Goal: Task Accomplishment & Management: Complete application form

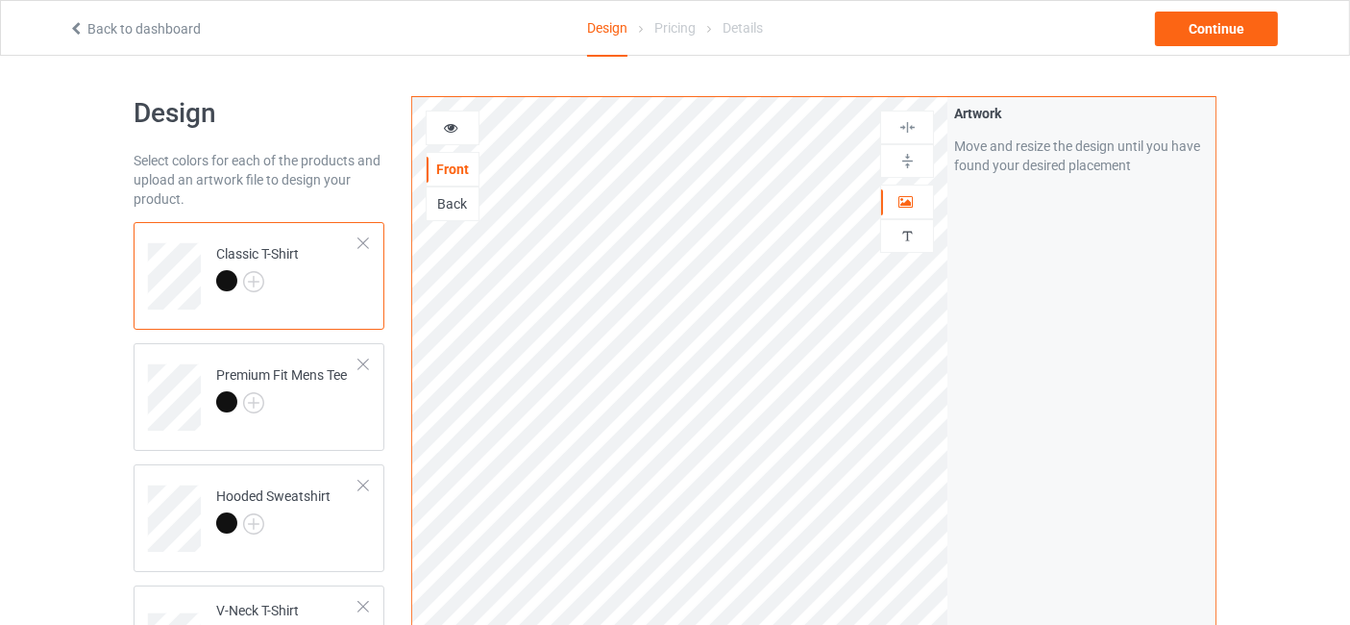
scroll to position [284, 0]
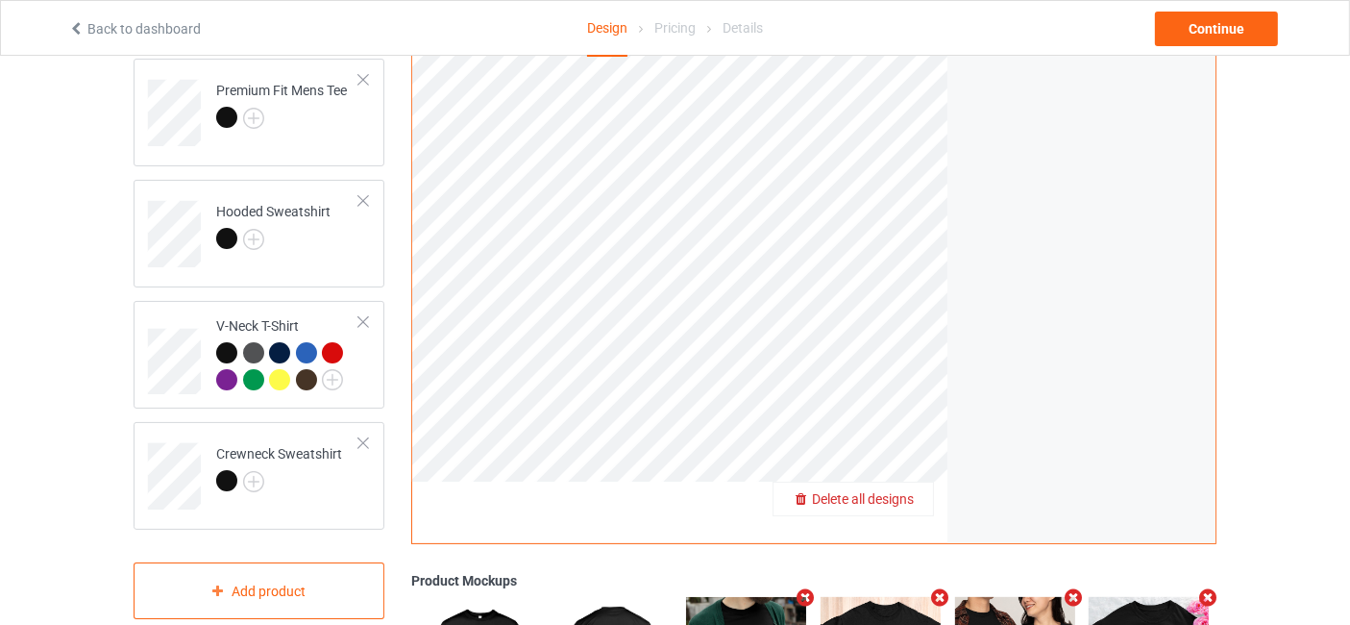
click at [908, 505] on span "Delete all designs" at bounding box center [863, 498] width 102 height 15
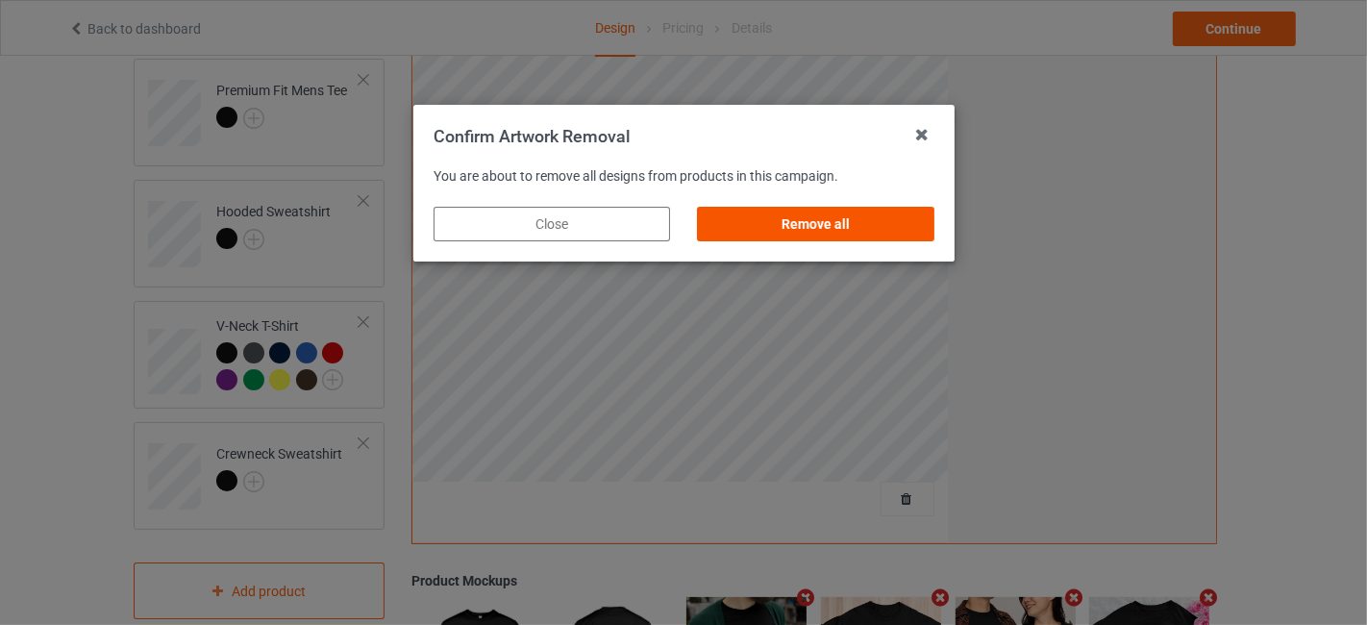
click at [843, 214] on div "Remove all" at bounding box center [815, 224] width 236 height 35
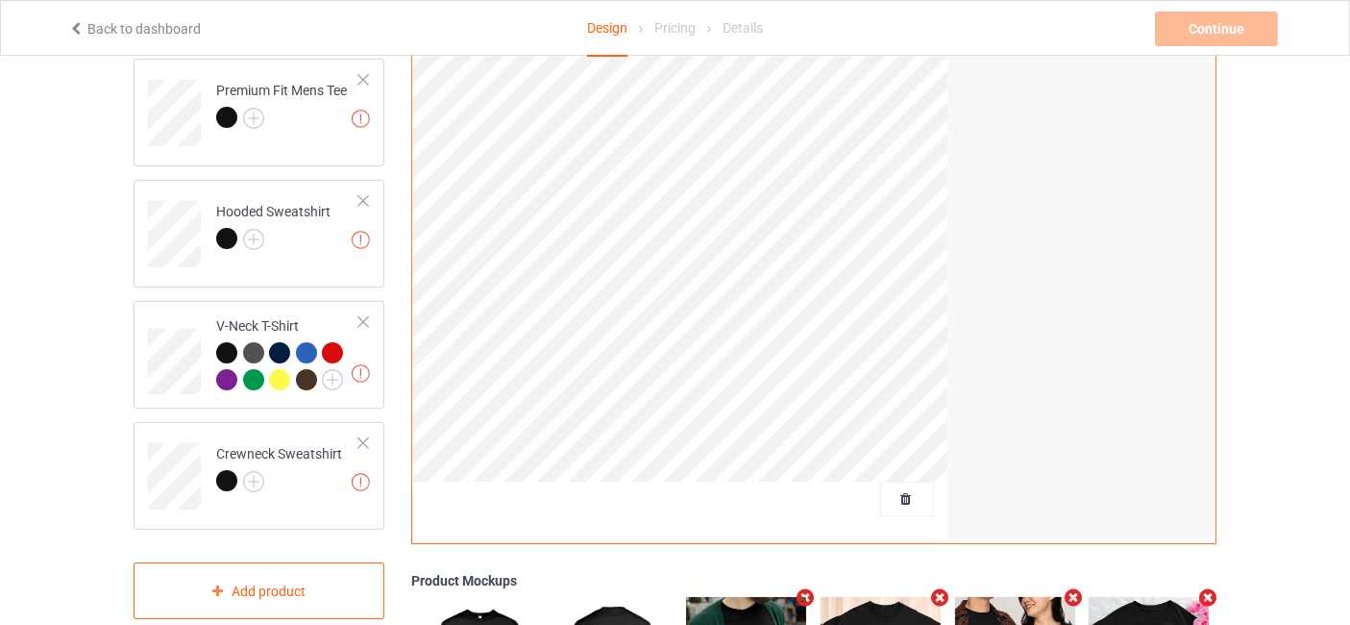
scroll to position [0, 0]
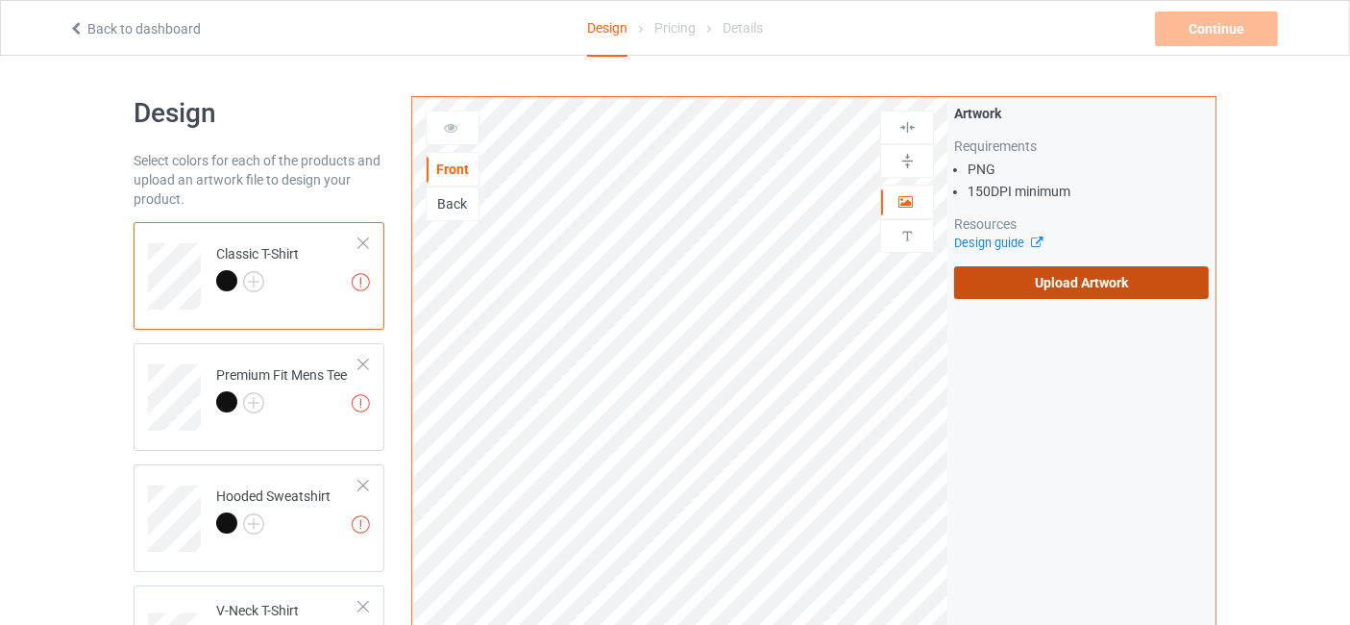
click at [1045, 298] on label "Upload Artwork" at bounding box center [1081, 282] width 255 height 33
click at [0, 0] on input "Upload Artwork" at bounding box center [0, 0] width 0 height 0
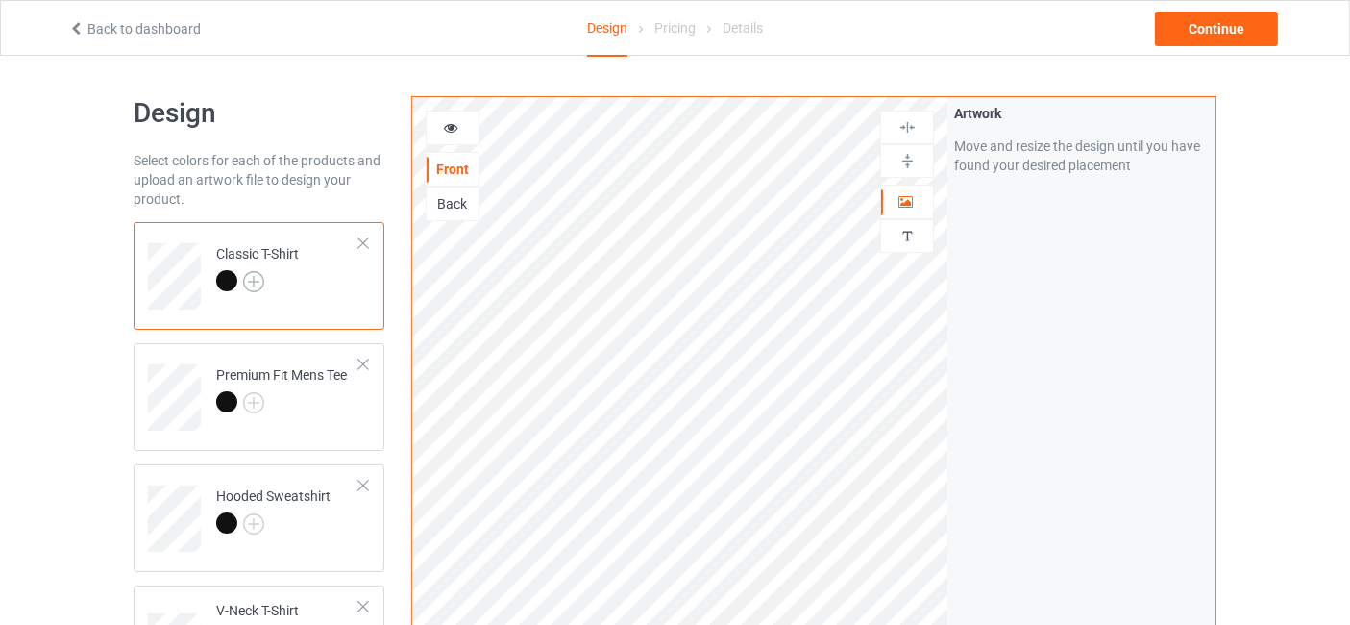
click at [251, 289] on img at bounding box center [253, 281] width 21 height 21
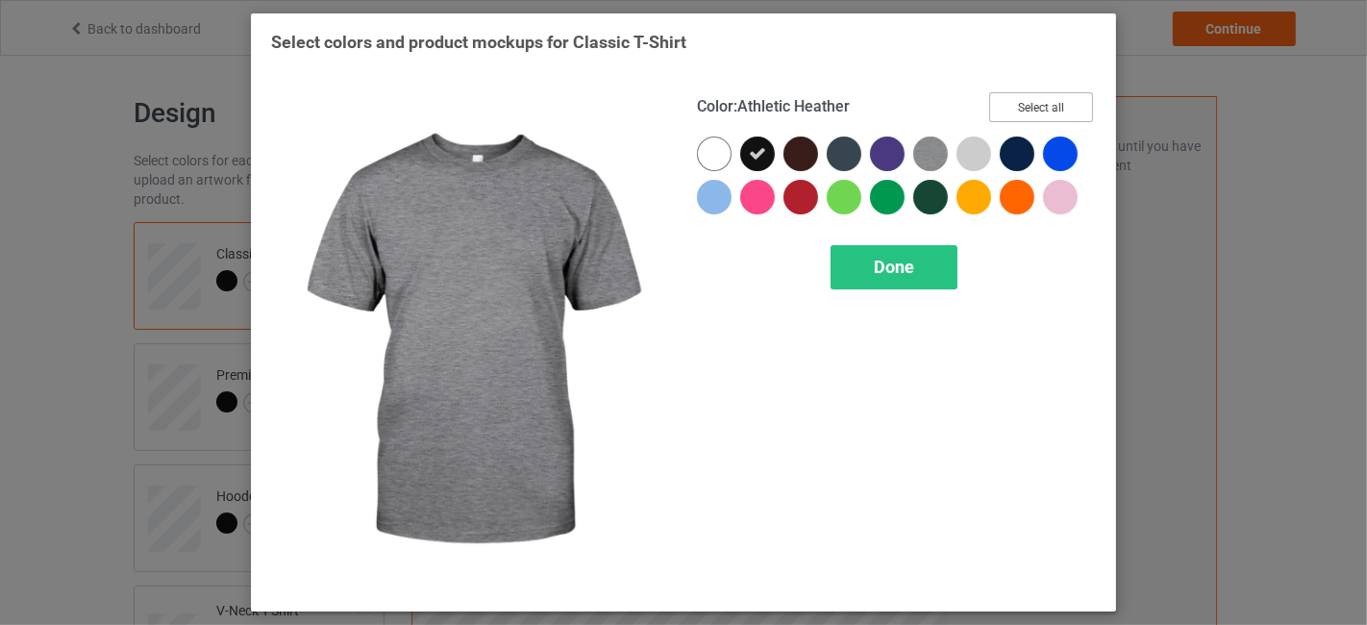
click at [1044, 113] on button "Select all" at bounding box center [1041, 107] width 104 height 30
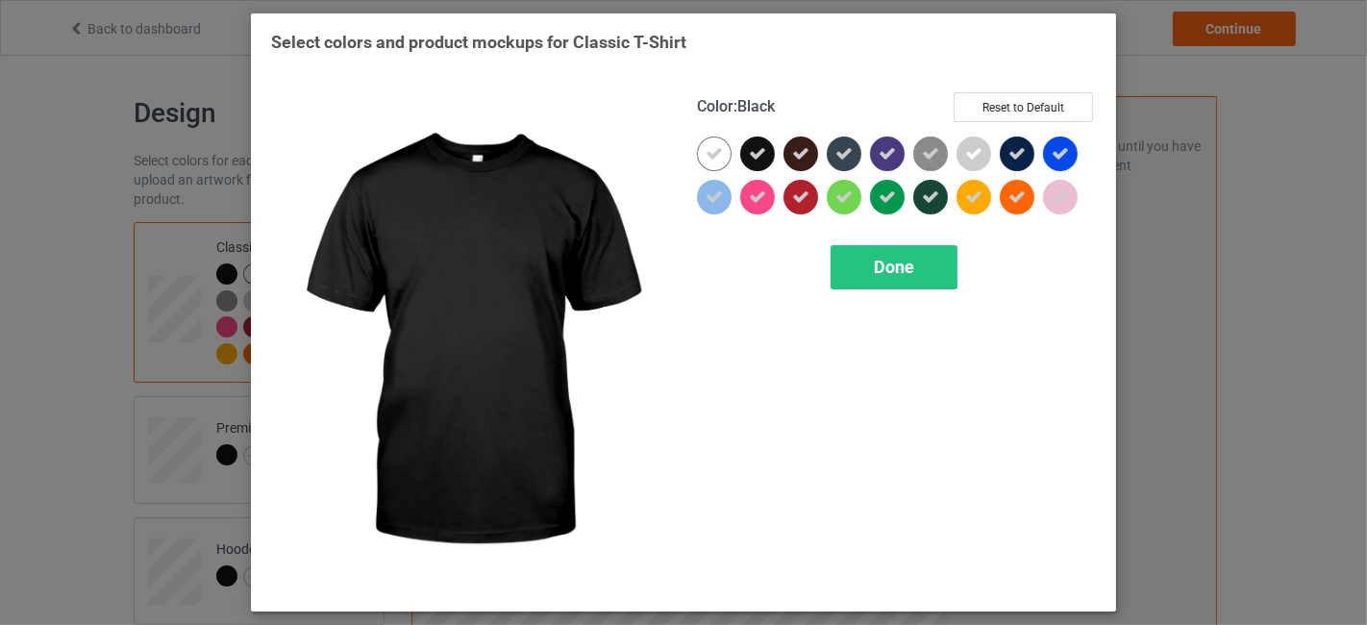
click at [771, 152] on div at bounding box center [757, 153] width 35 height 35
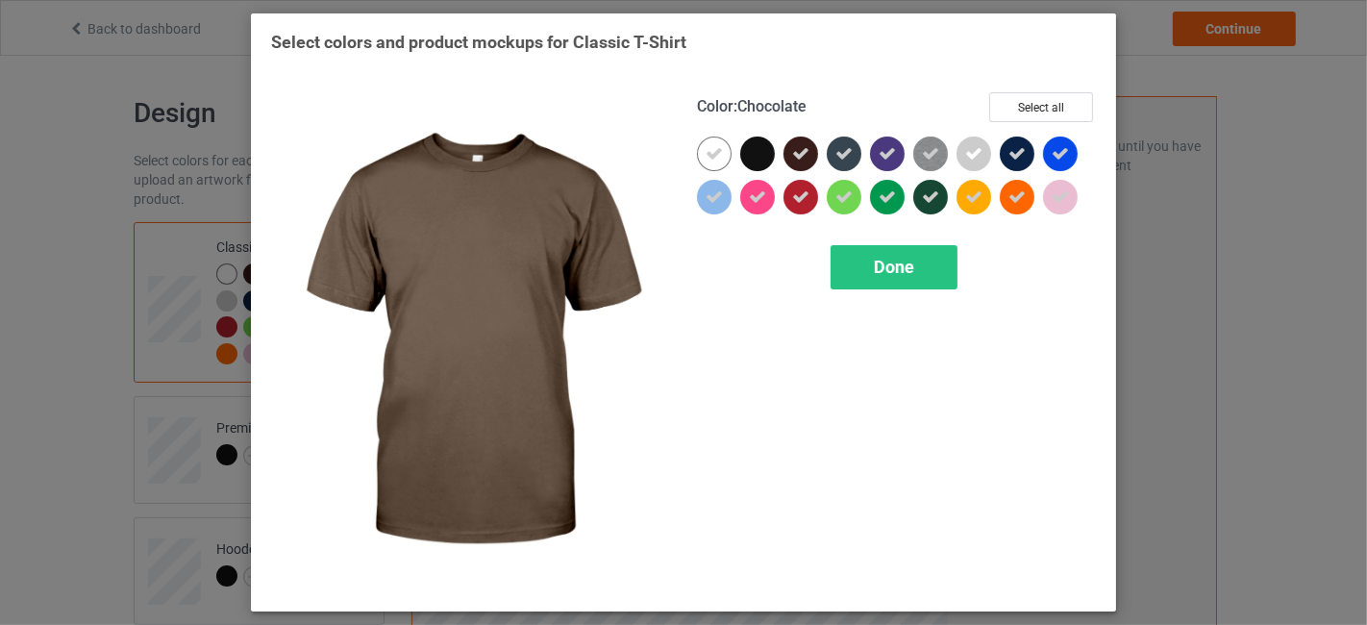
drag, startPoint x: 815, startPoint y: 146, endPoint x: 833, endPoint y: 151, distance: 18.9
click at [815, 146] on div at bounding box center [800, 153] width 35 height 35
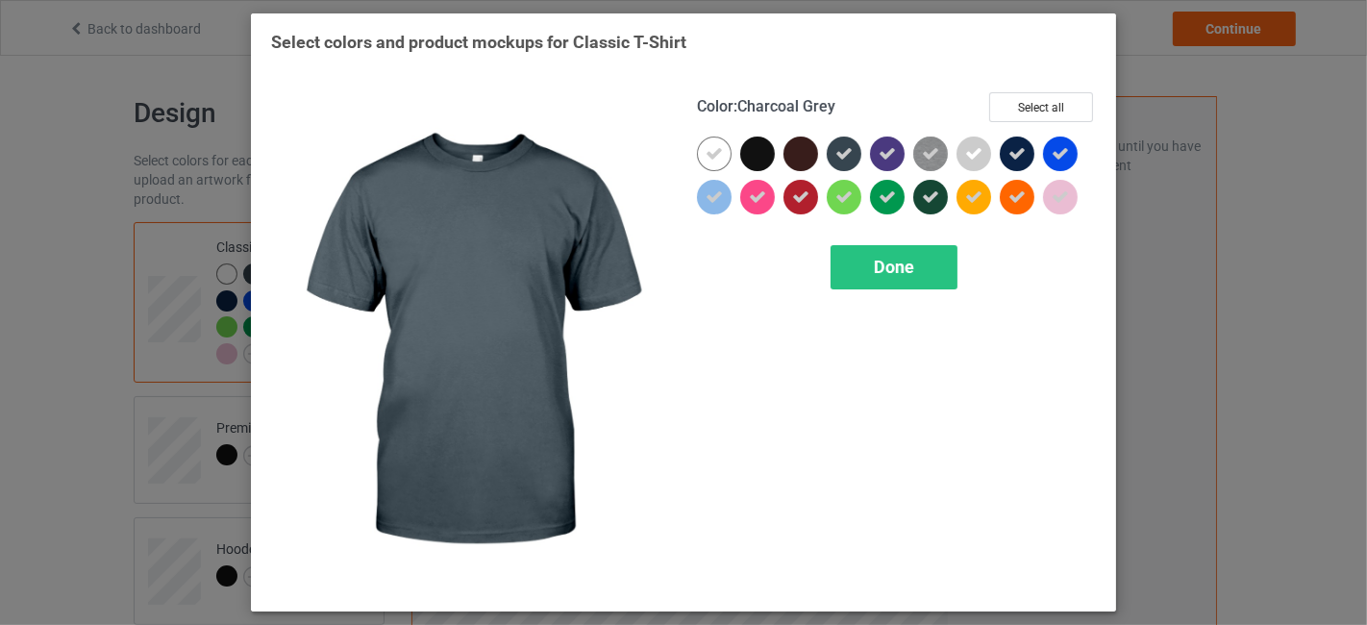
drag, startPoint x: 834, startPoint y: 152, endPoint x: 849, endPoint y: 158, distance: 15.5
click at [840, 158] on icon at bounding box center [843, 153] width 17 height 17
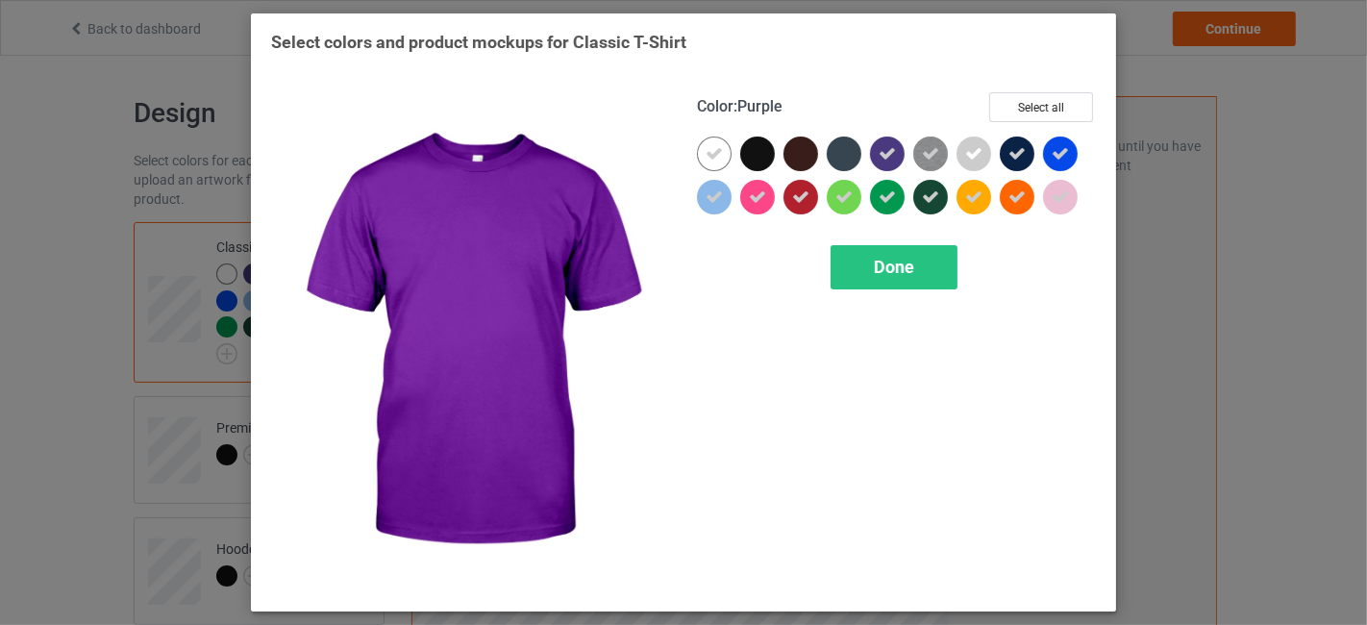
click at [886, 150] on icon at bounding box center [886, 153] width 17 height 17
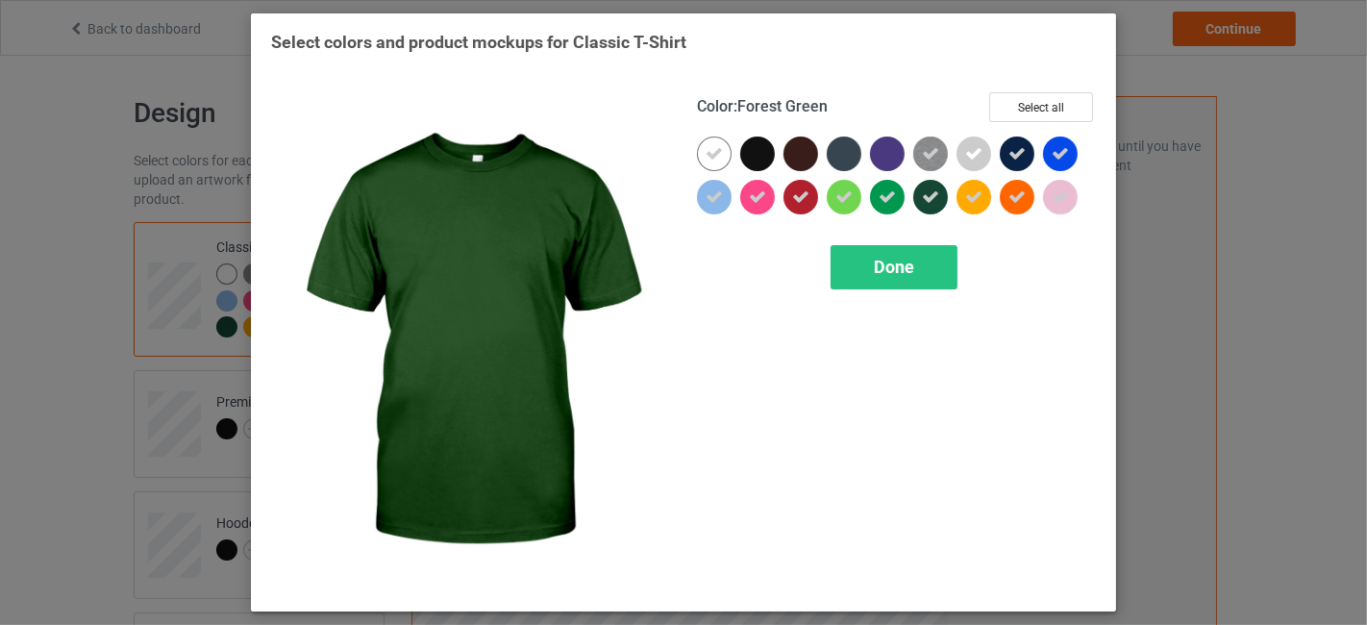
click at [932, 193] on icon at bounding box center [930, 196] width 17 height 17
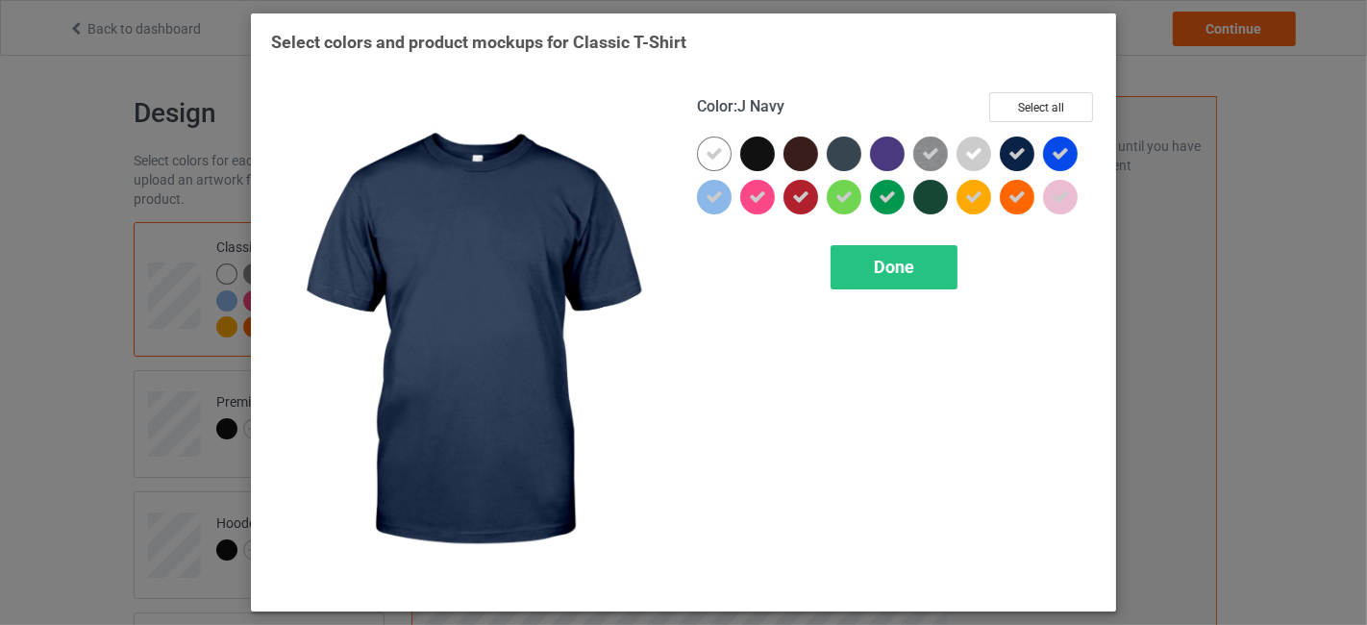
click at [1016, 136] on div at bounding box center [1017, 153] width 35 height 35
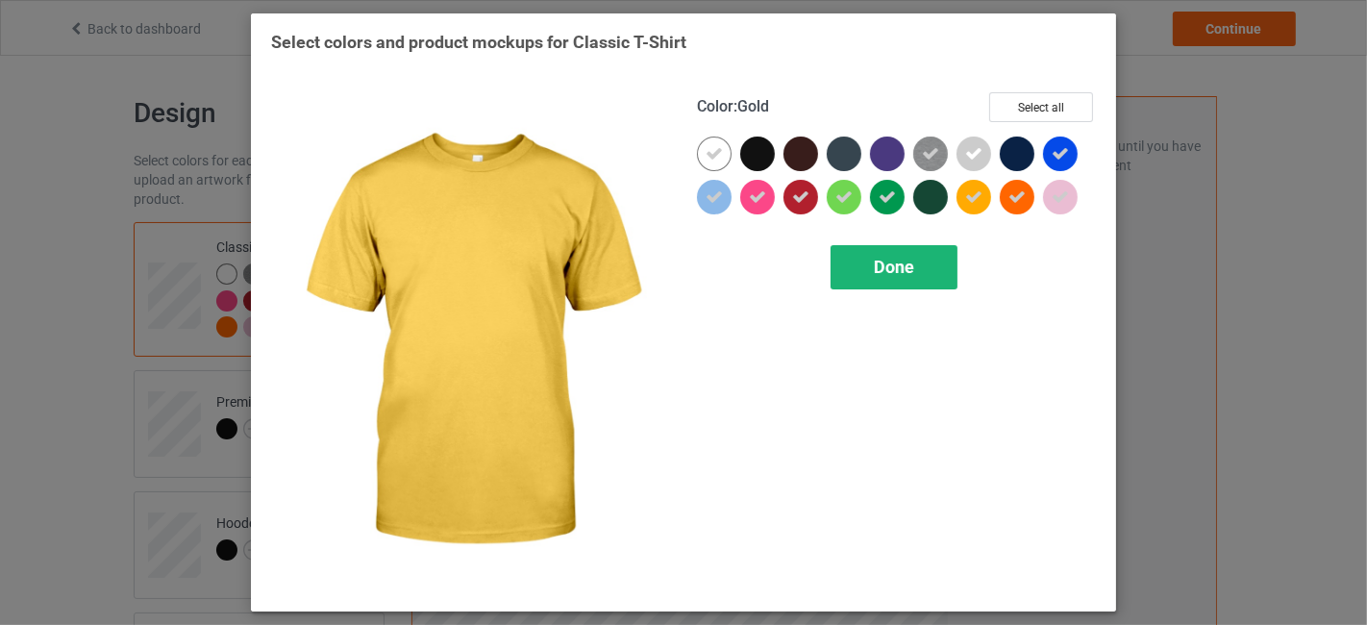
click at [872, 273] on div "Done" at bounding box center [893, 267] width 127 height 44
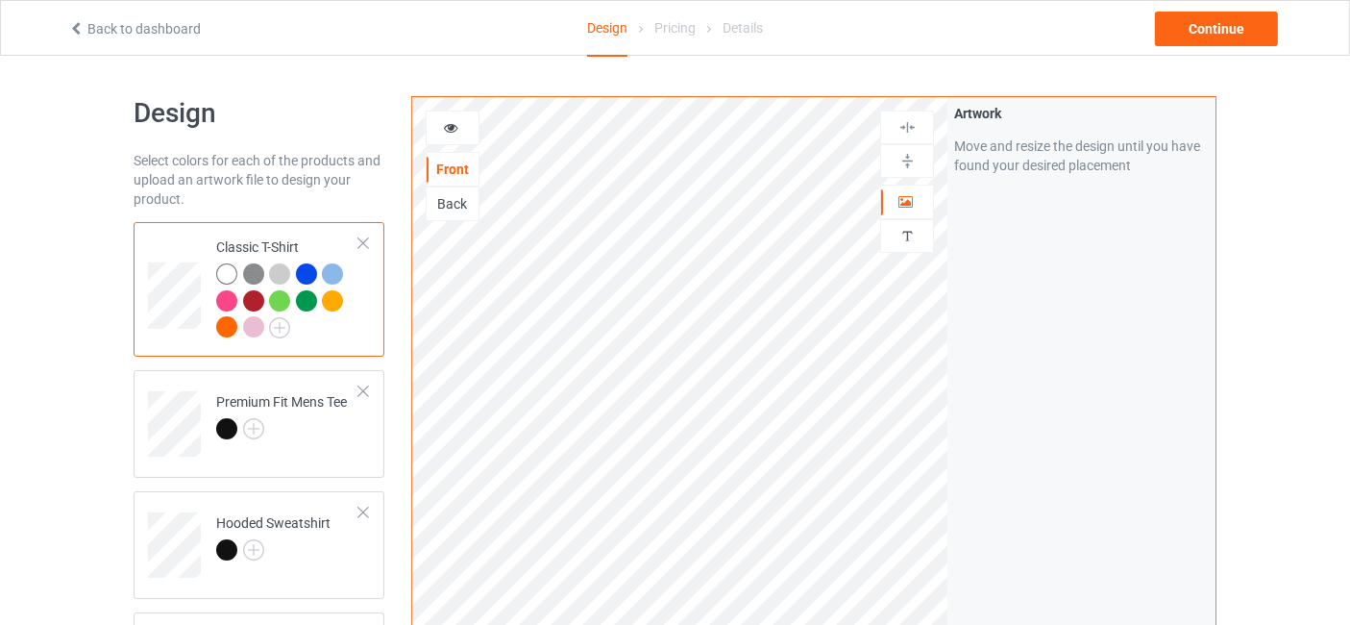
click at [260, 271] on img at bounding box center [253, 273] width 21 height 21
click at [277, 270] on div at bounding box center [279, 273] width 21 height 21
click at [314, 268] on div at bounding box center [306, 273] width 21 height 21
click at [332, 264] on div at bounding box center [332, 273] width 21 height 21
click at [232, 304] on div at bounding box center [226, 300] width 21 height 21
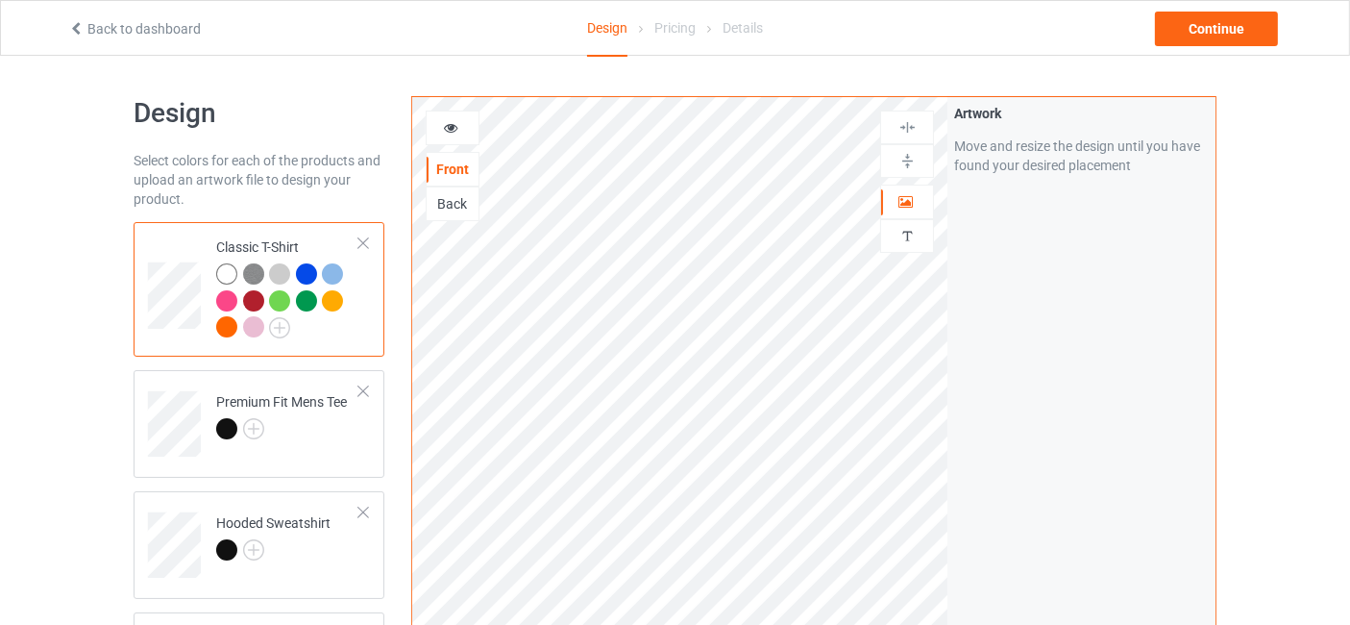
click at [261, 298] on div at bounding box center [253, 300] width 21 height 21
click at [275, 302] on div at bounding box center [279, 300] width 21 height 21
click at [302, 302] on div at bounding box center [306, 300] width 21 height 21
click at [335, 301] on div at bounding box center [332, 300] width 21 height 21
click at [251, 432] on img at bounding box center [253, 428] width 21 height 21
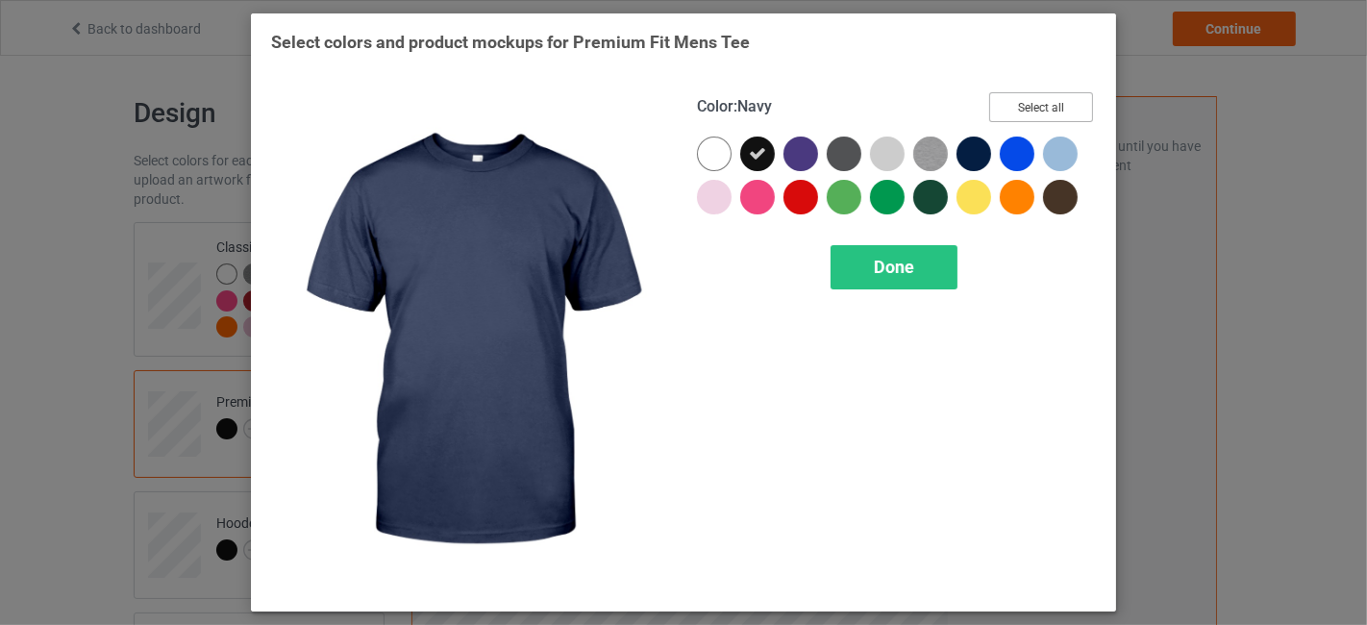
click at [1036, 102] on button "Select all" at bounding box center [1041, 107] width 104 height 30
click at [1036, 102] on button "Reset to Default" at bounding box center [1022, 107] width 139 height 30
drag, startPoint x: 1032, startPoint y: 104, endPoint x: 971, endPoint y: 137, distance: 70.1
click at [1034, 104] on button "Select all" at bounding box center [1041, 107] width 104 height 30
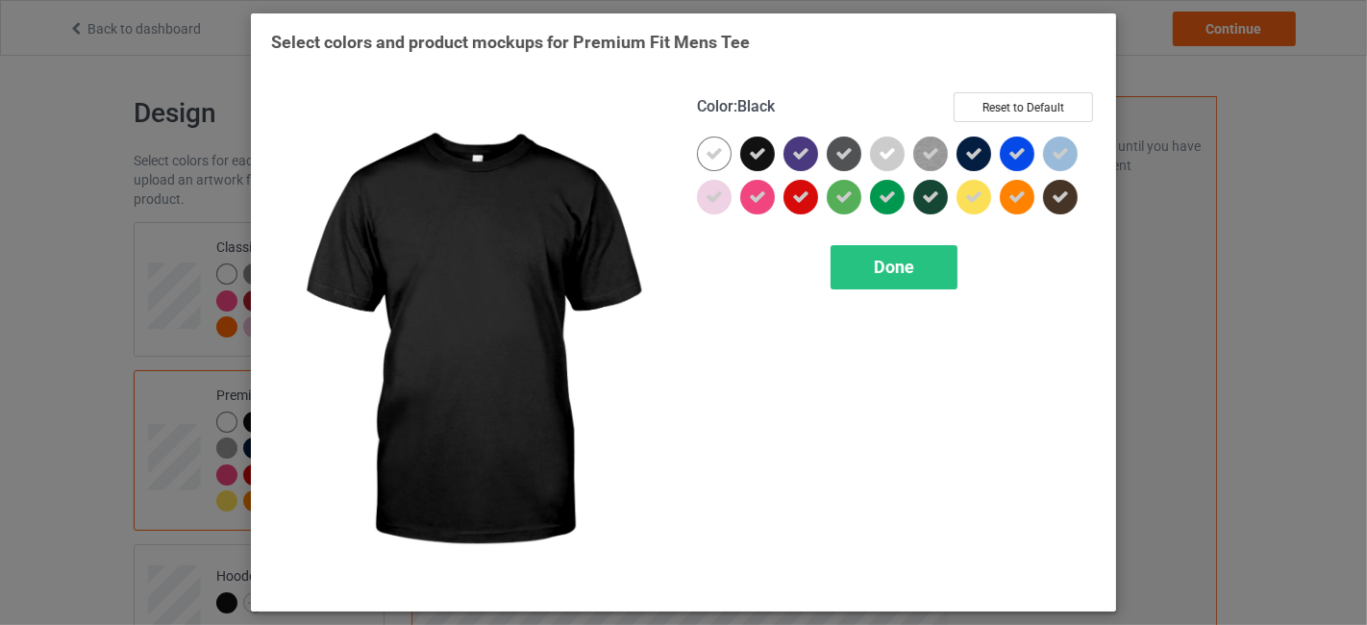
drag, startPoint x: 753, startPoint y: 156, endPoint x: 815, endPoint y: 150, distance: 61.8
click at [754, 156] on icon at bounding box center [757, 153] width 17 height 17
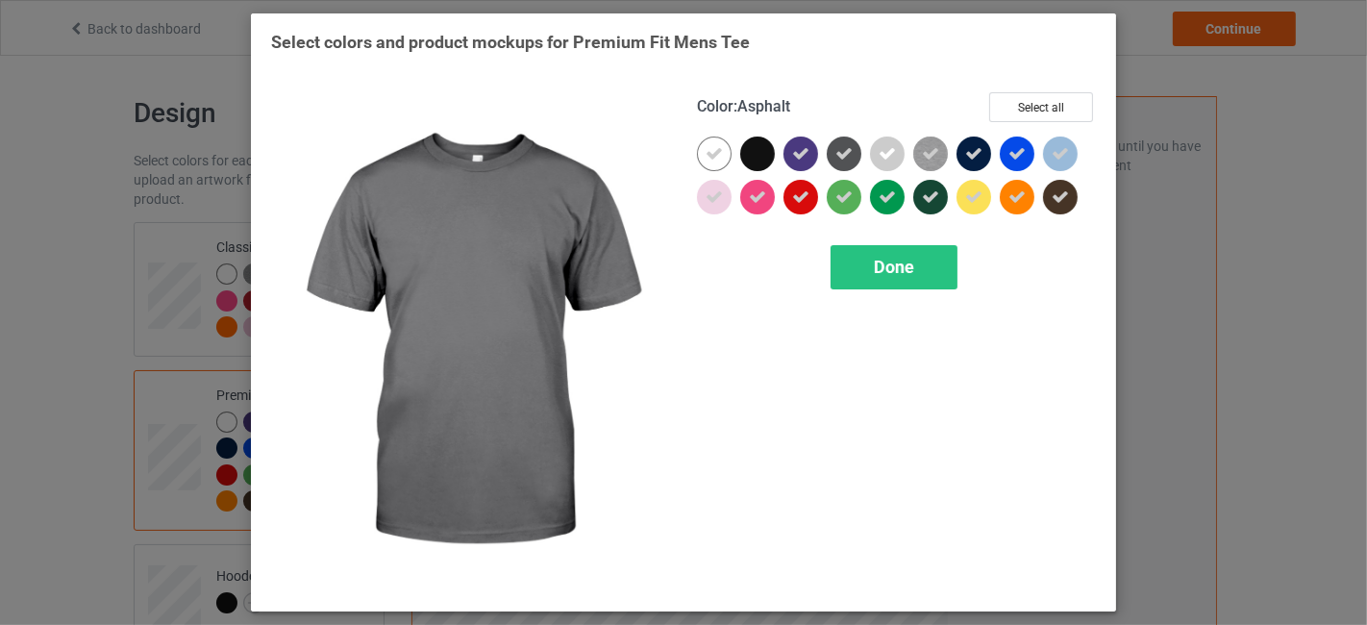
click at [831, 148] on div at bounding box center [844, 153] width 35 height 35
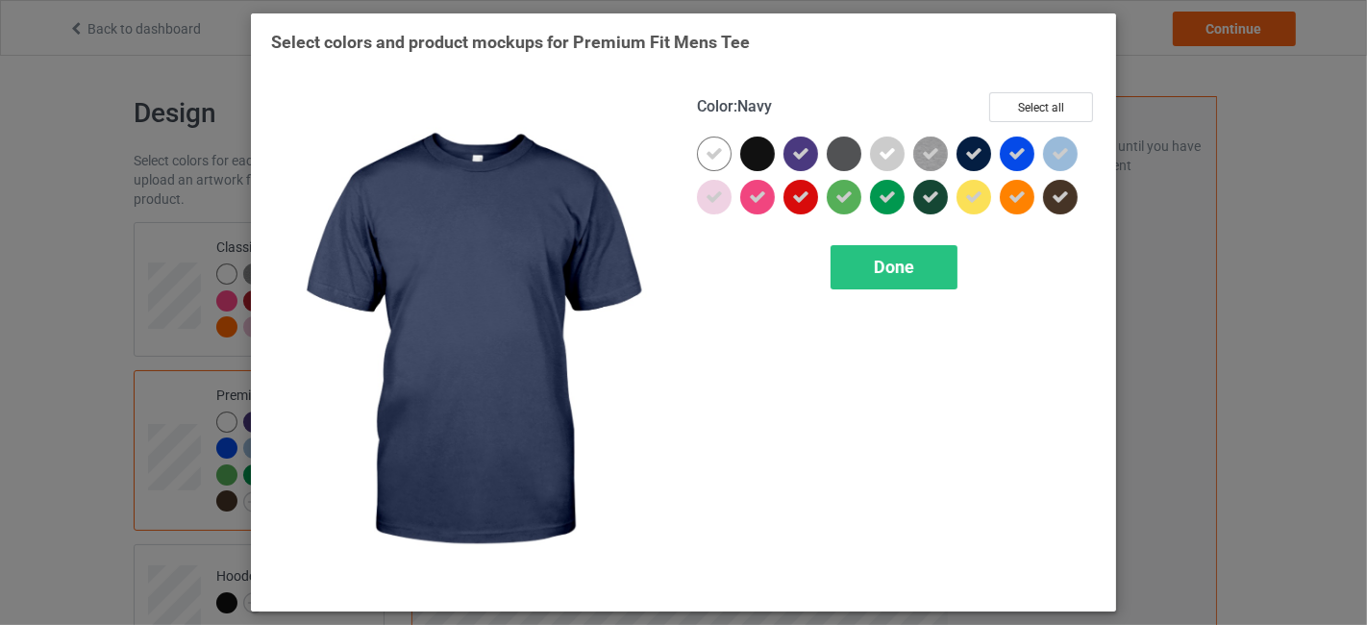
click at [984, 143] on div at bounding box center [973, 153] width 35 height 35
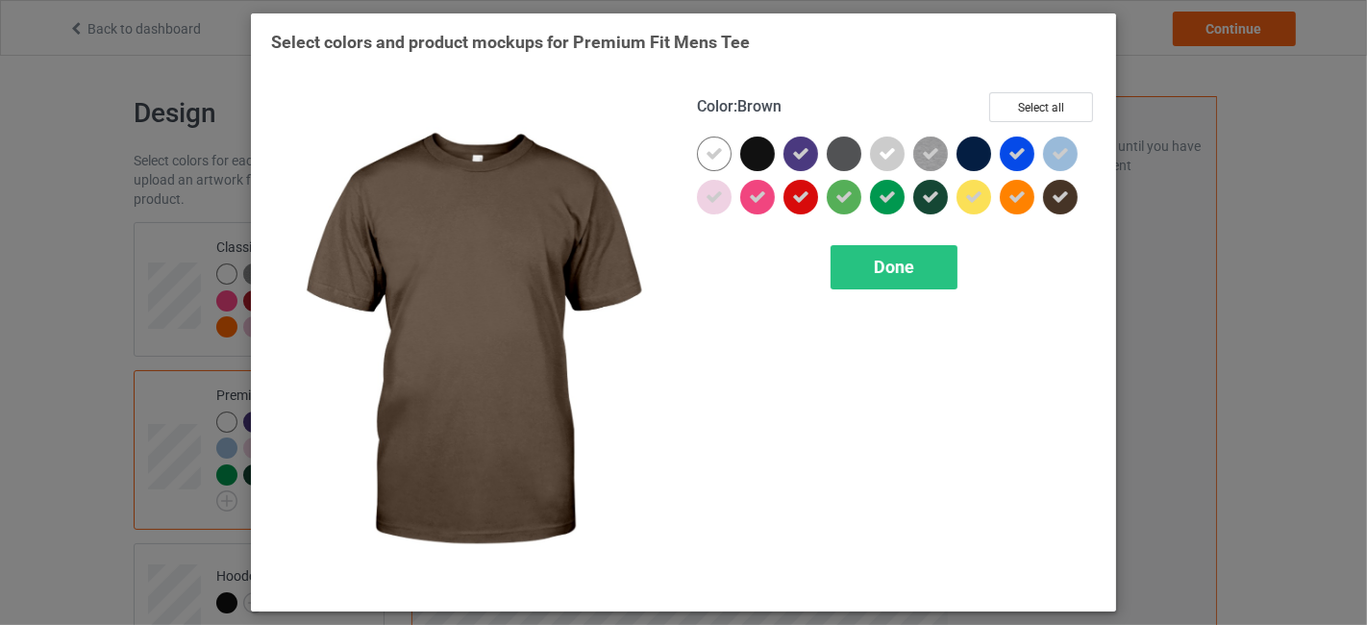
click at [1063, 202] on icon at bounding box center [1059, 196] width 17 height 17
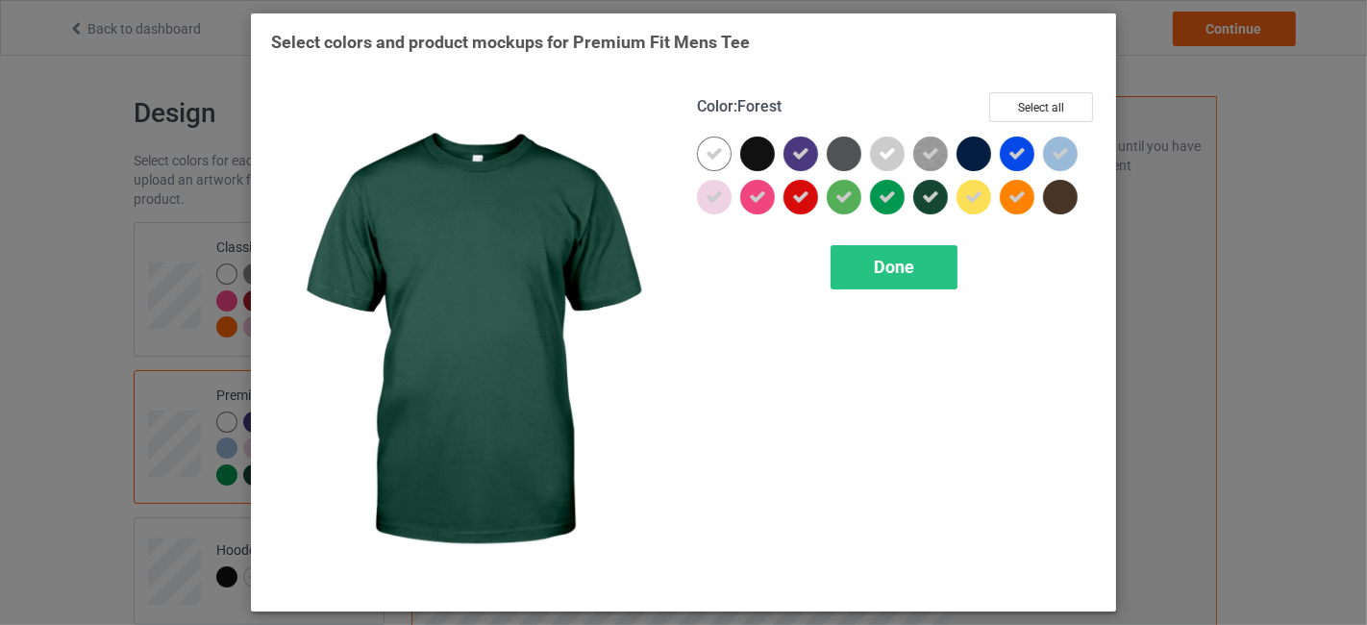
click at [934, 199] on icon at bounding box center [930, 196] width 17 height 17
click at [917, 257] on div "Done" at bounding box center [893, 267] width 127 height 44
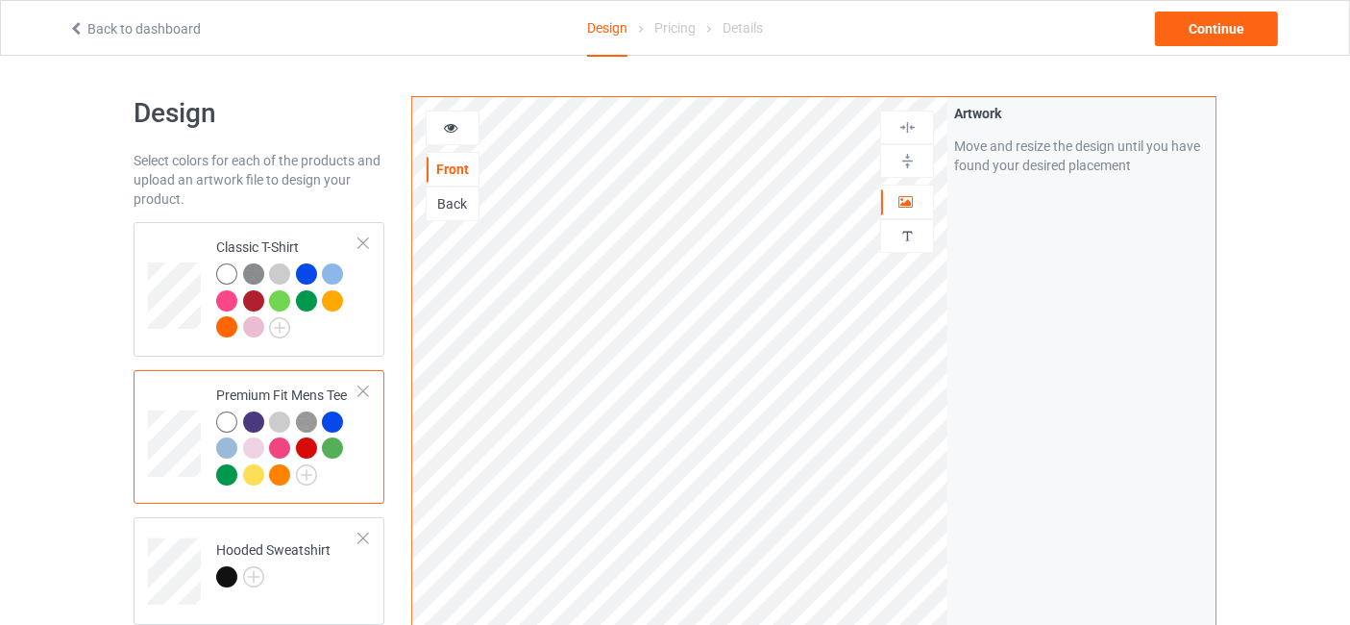
scroll to position [284, 0]
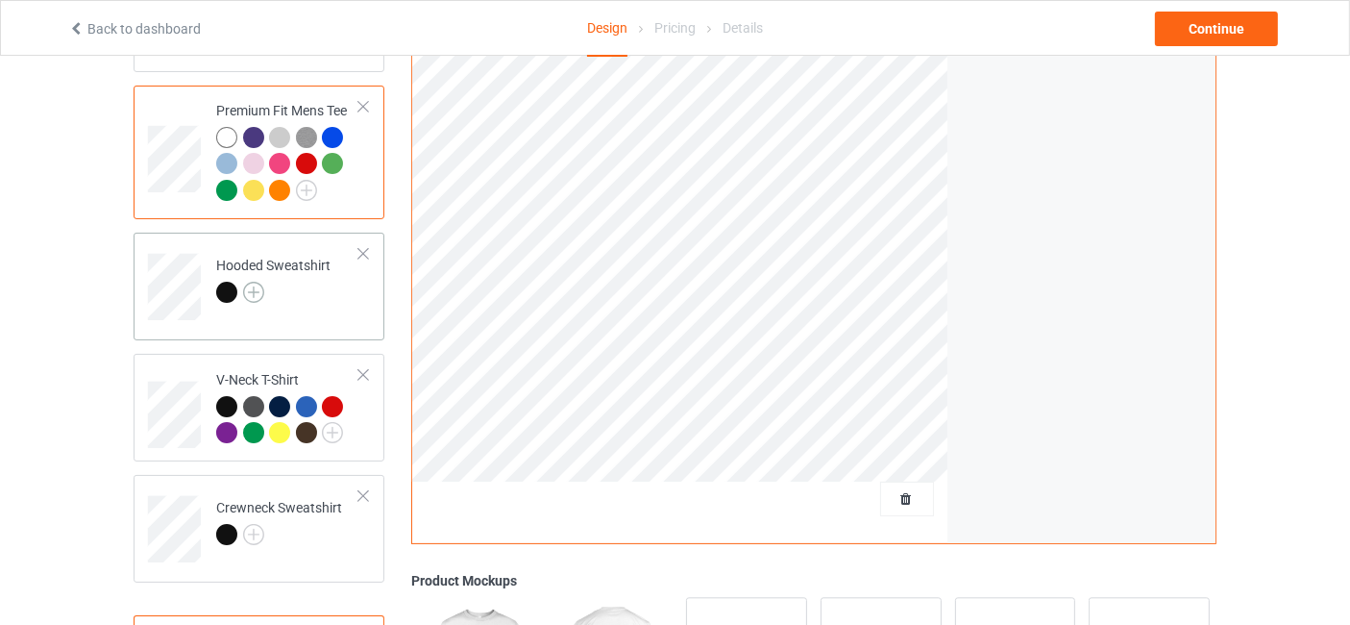
click at [251, 283] on img at bounding box center [253, 292] width 21 height 21
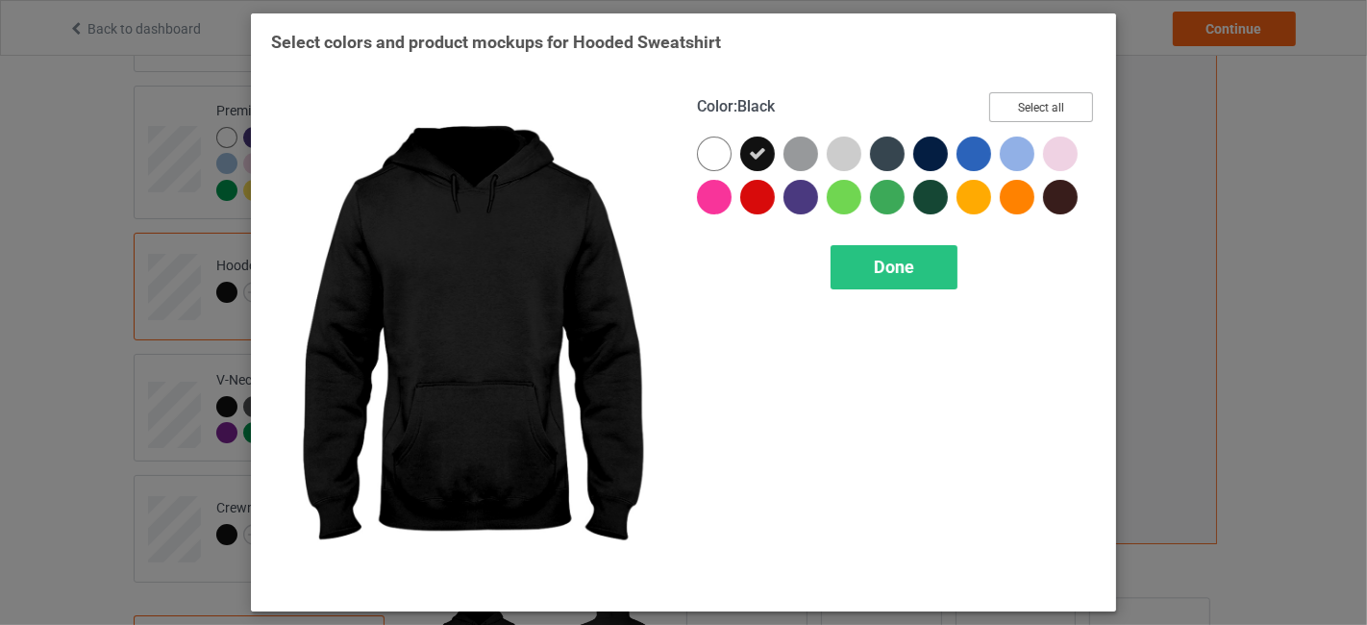
click at [1045, 116] on button "Select all" at bounding box center [1041, 107] width 104 height 30
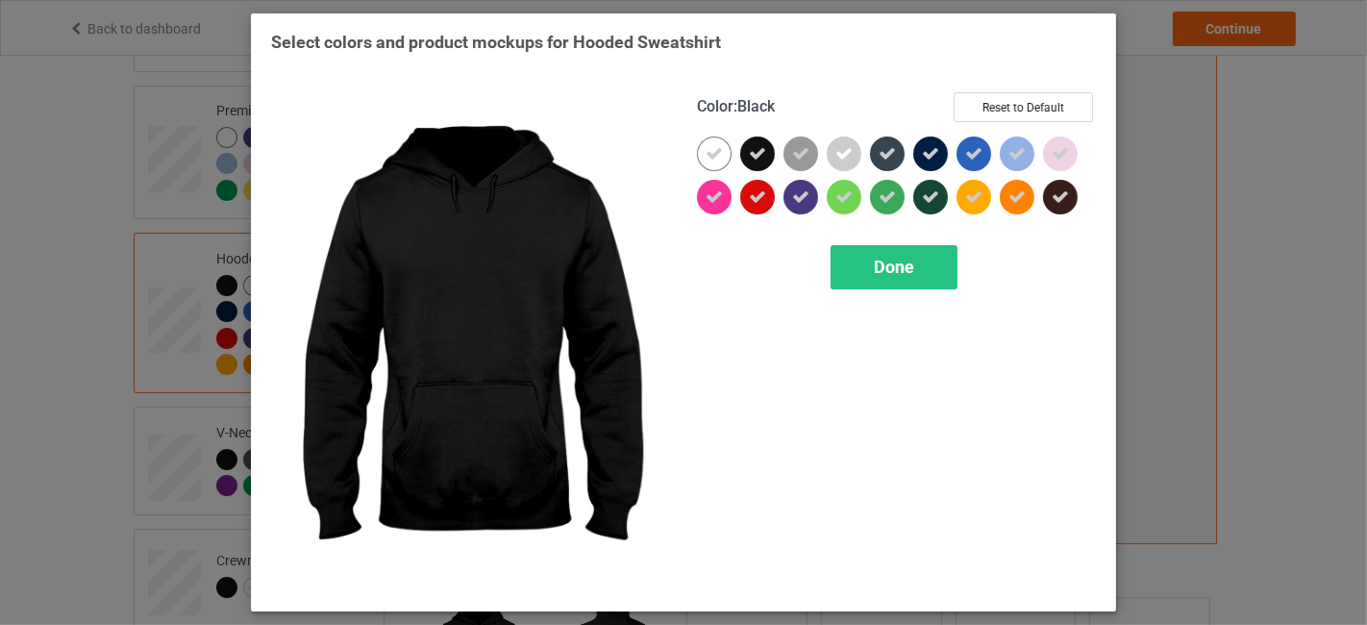
click at [763, 151] on icon at bounding box center [757, 153] width 17 height 17
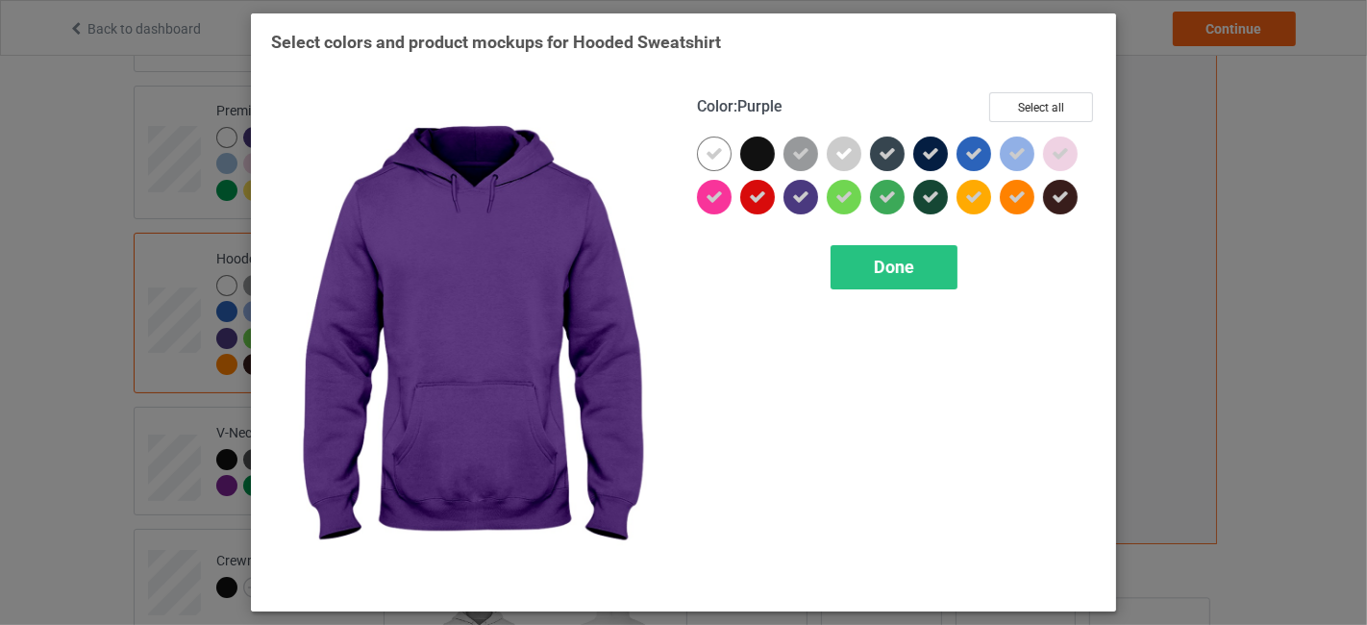
drag, startPoint x: 801, startPoint y: 188, endPoint x: 889, endPoint y: 144, distance: 98.9
click at [802, 188] on icon at bounding box center [800, 196] width 17 height 17
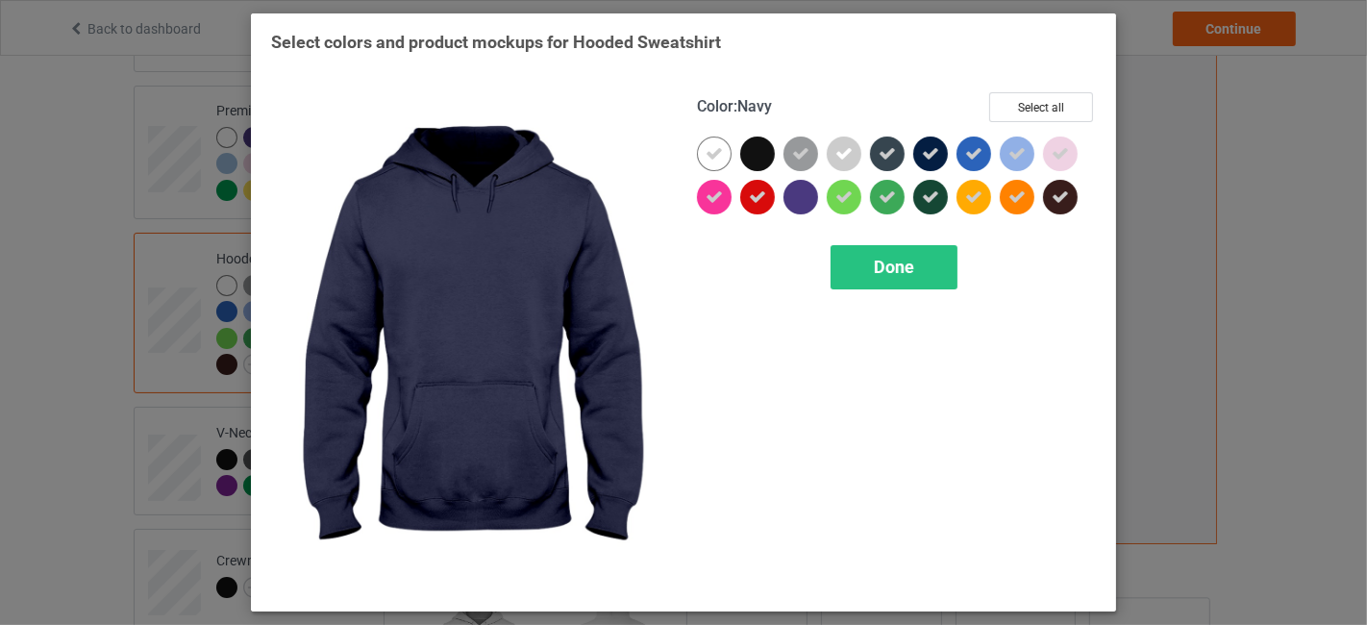
click at [942, 151] on div at bounding box center [930, 153] width 35 height 35
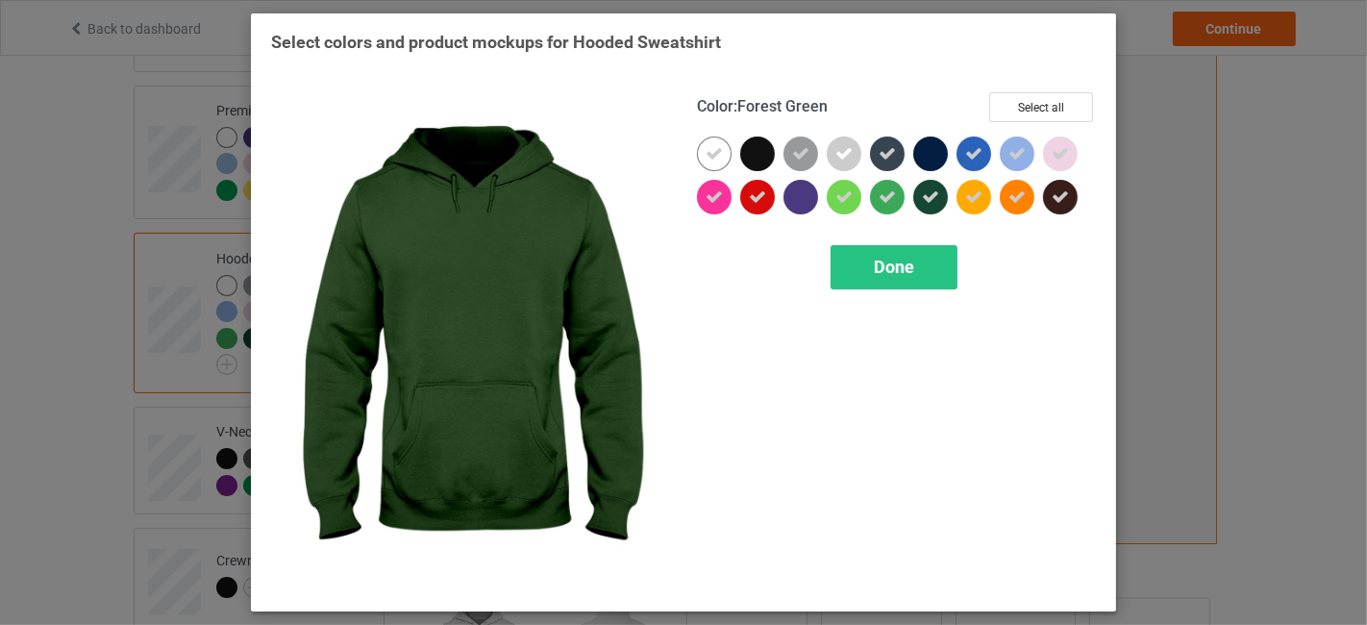
click at [939, 192] on div at bounding box center [930, 197] width 35 height 35
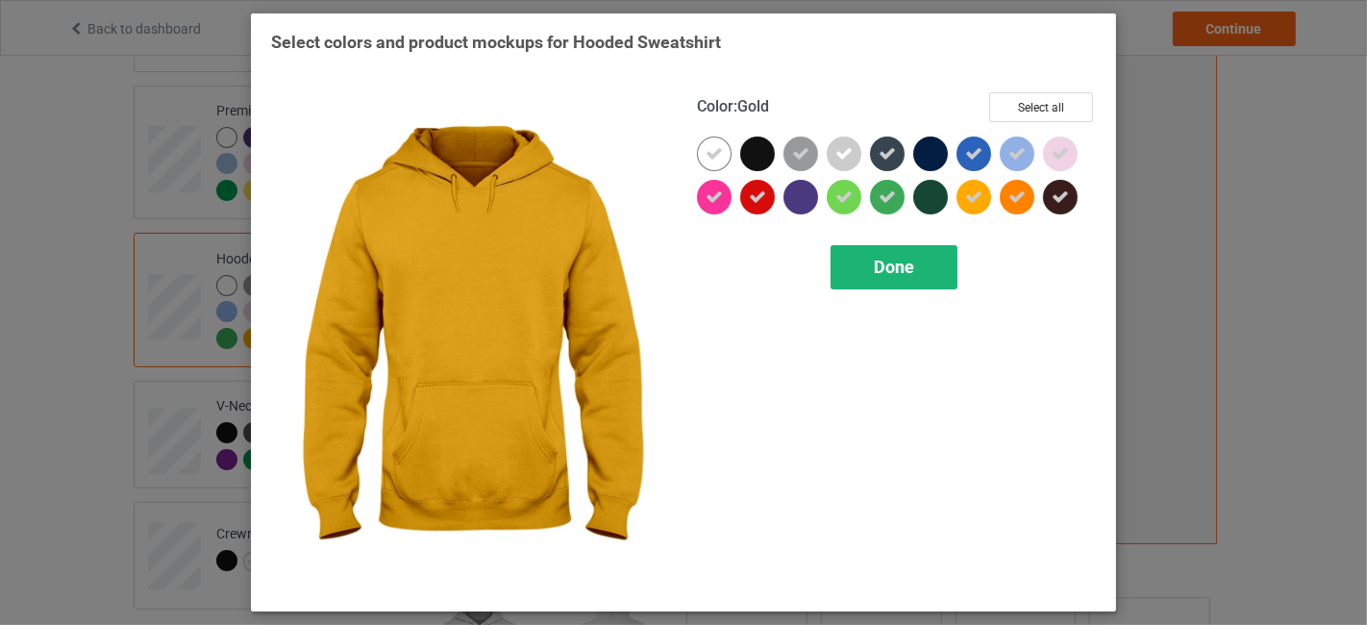
click at [923, 270] on div "Done" at bounding box center [893, 267] width 127 height 44
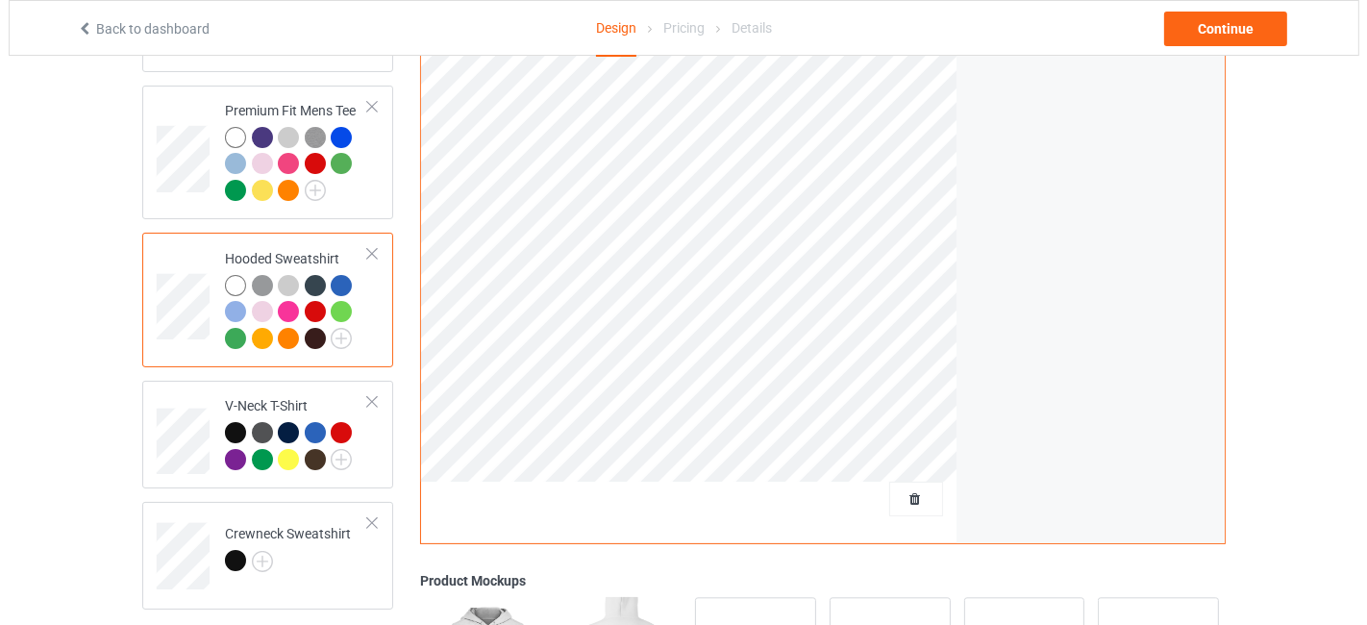
scroll to position [569, 0]
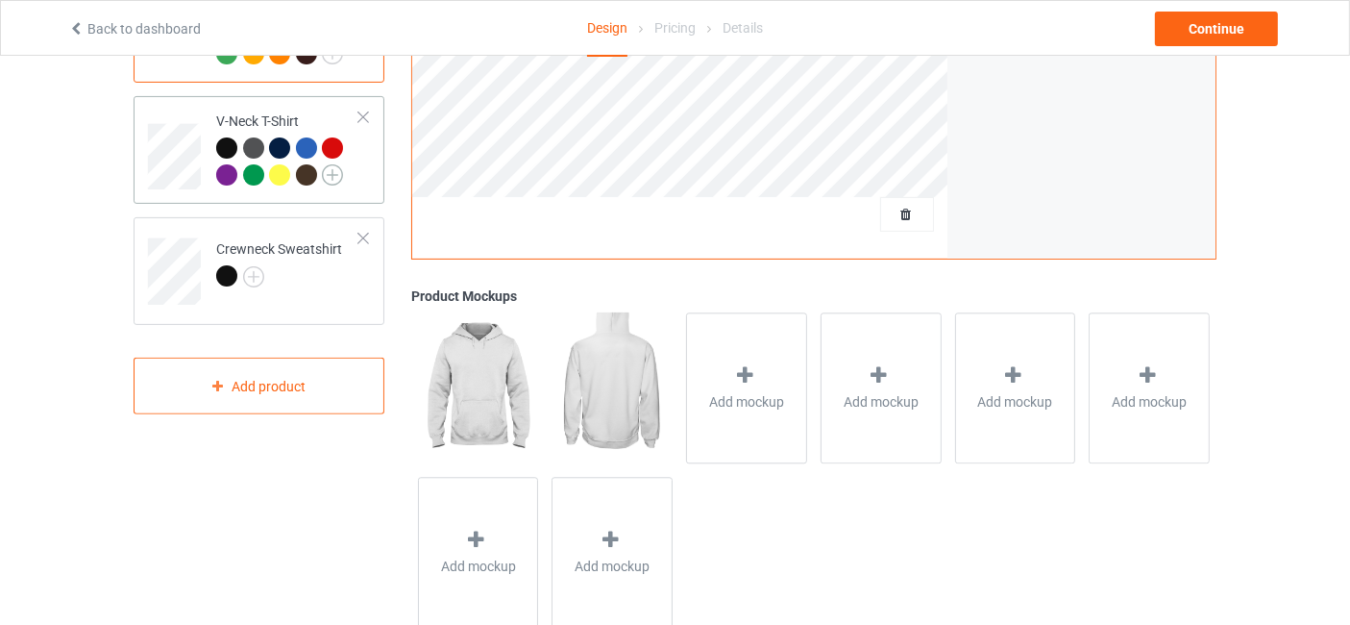
click at [334, 167] on img at bounding box center [332, 174] width 21 height 21
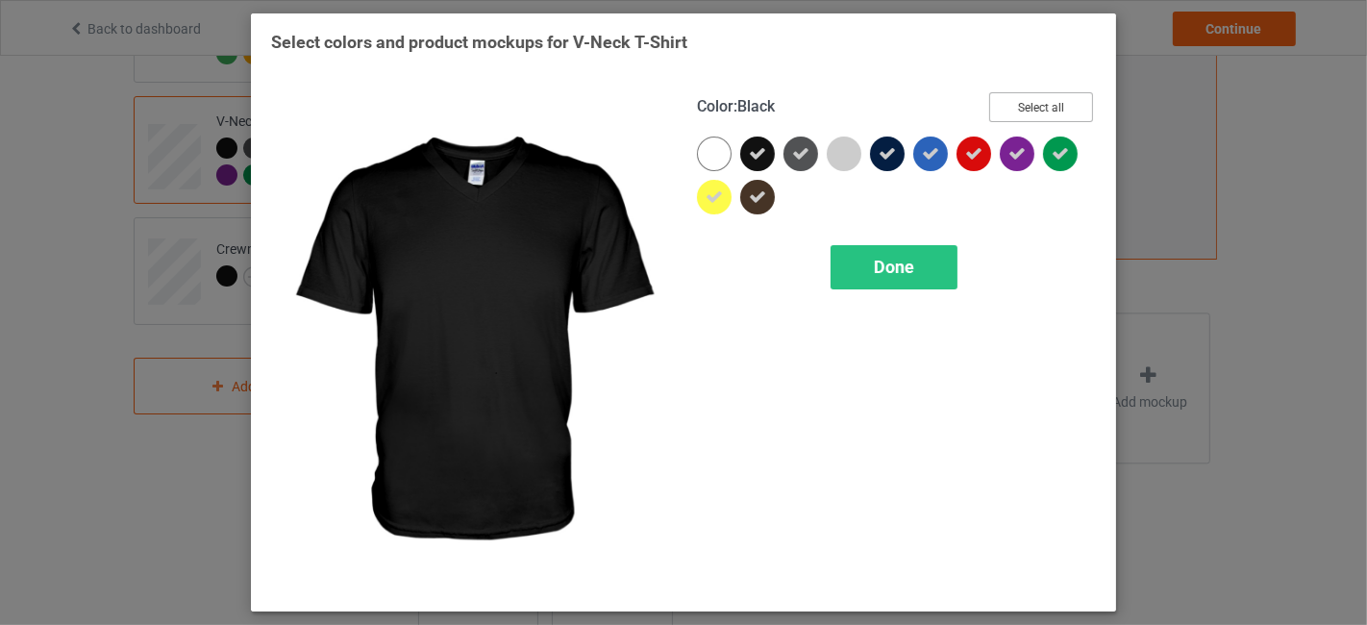
click at [1032, 100] on button "Select all" at bounding box center [1041, 107] width 104 height 30
click at [758, 148] on icon at bounding box center [757, 153] width 17 height 17
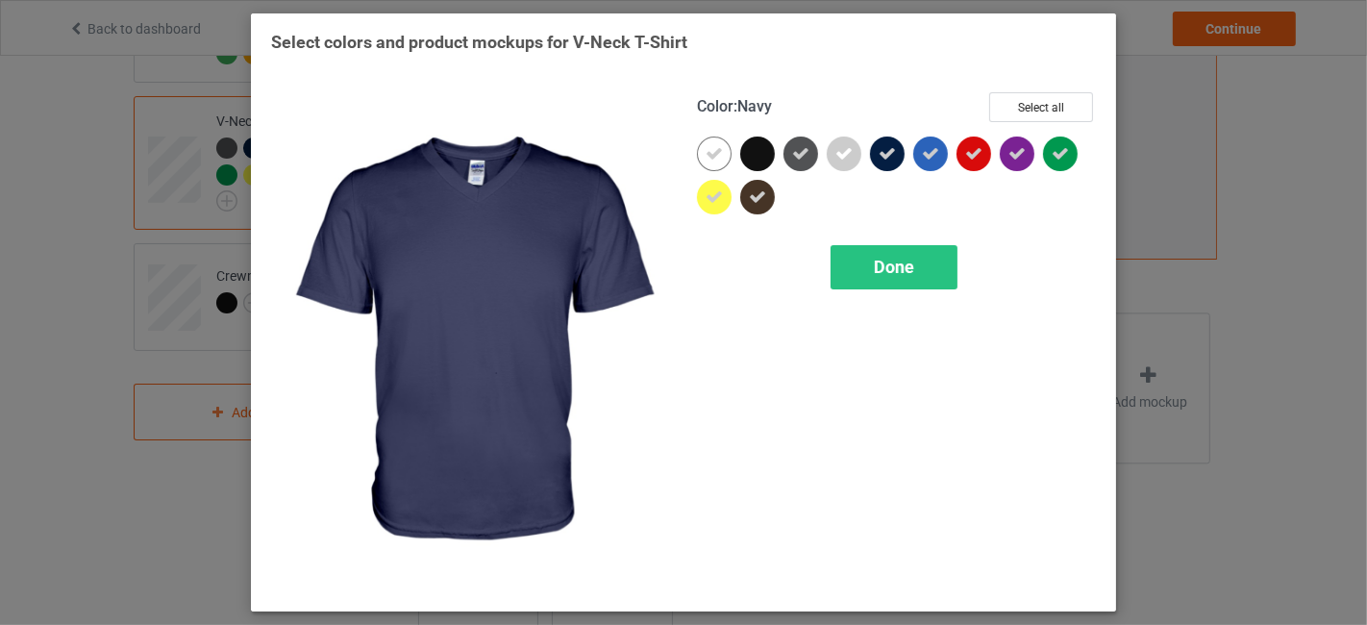
click at [895, 154] on icon at bounding box center [886, 153] width 17 height 17
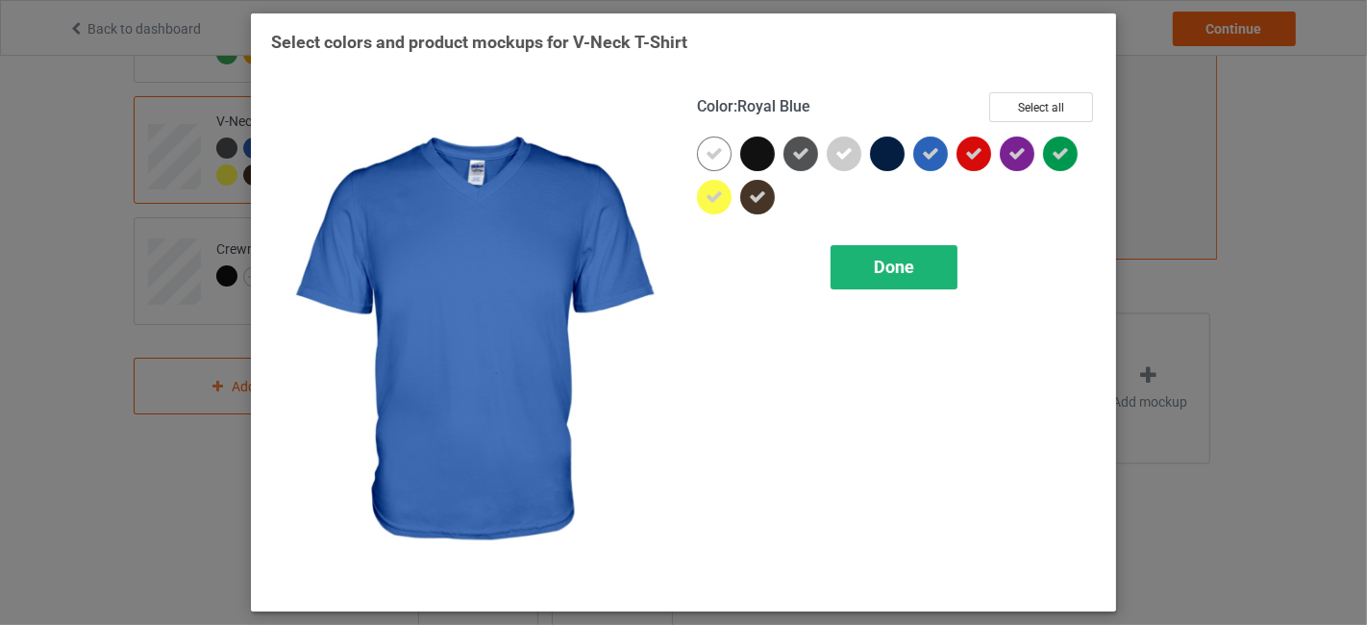
click at [928, 266] on div "Done" at bounding box center [893, 267] width 127 height 44
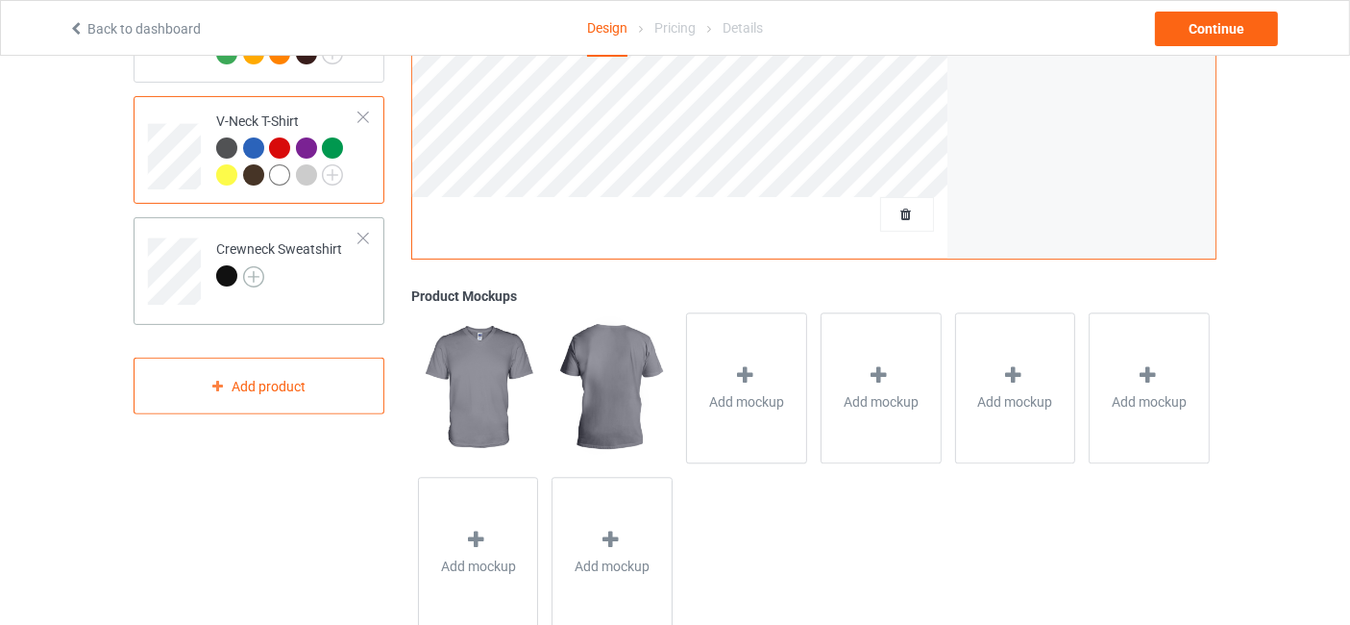
click at [244, 273] on img at bounding box center [253, 276] width 21 height 21
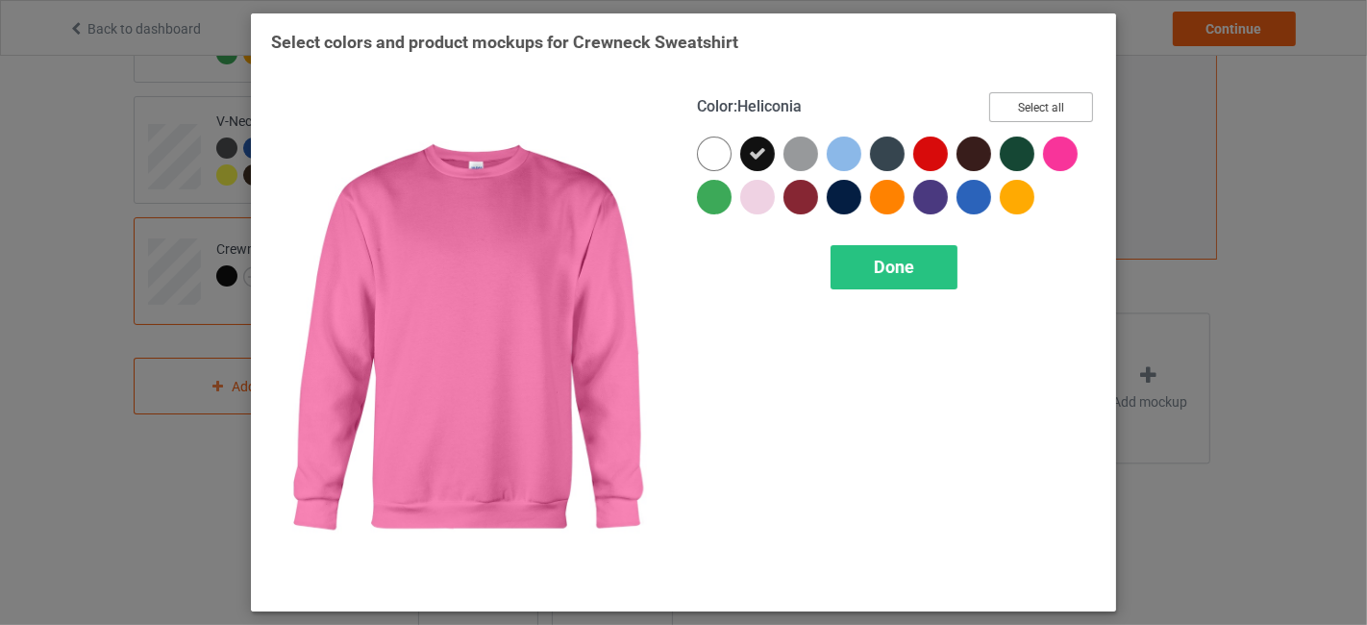
click at [1071, 110] on button "Select all" at bounding box center [1041, 107] width 104 height 30
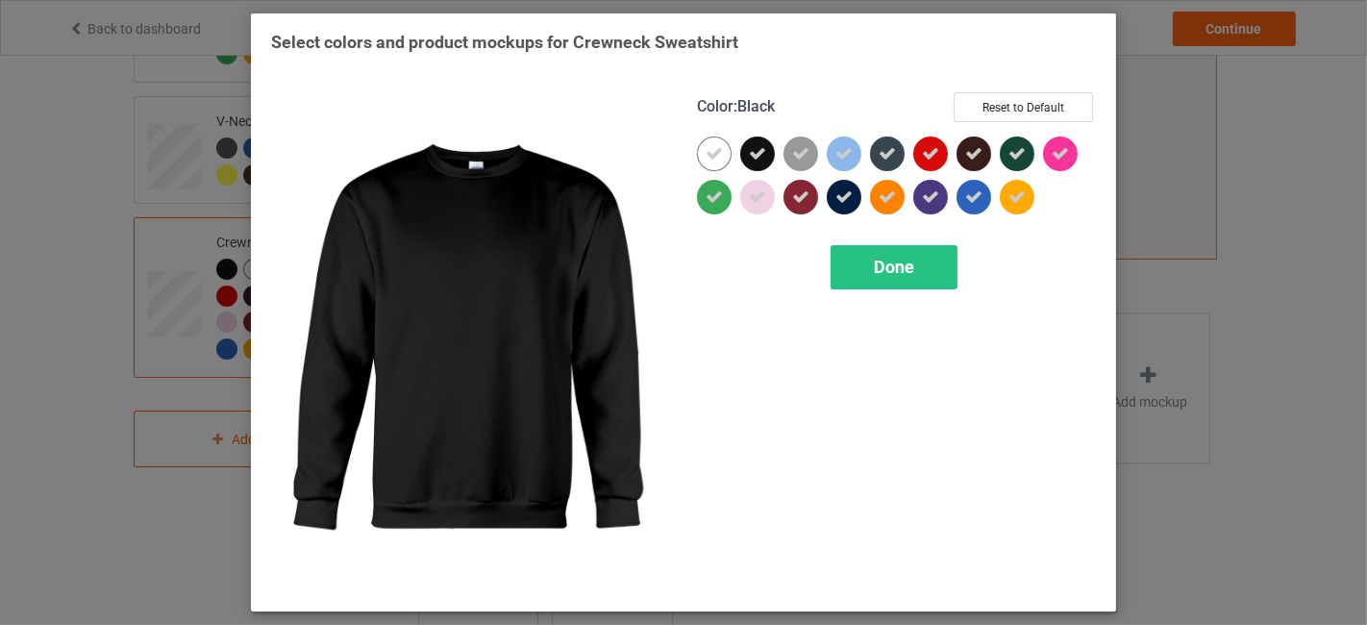
click at [763, 156] on icon at bounding box center [757, 153] width 17 height 17
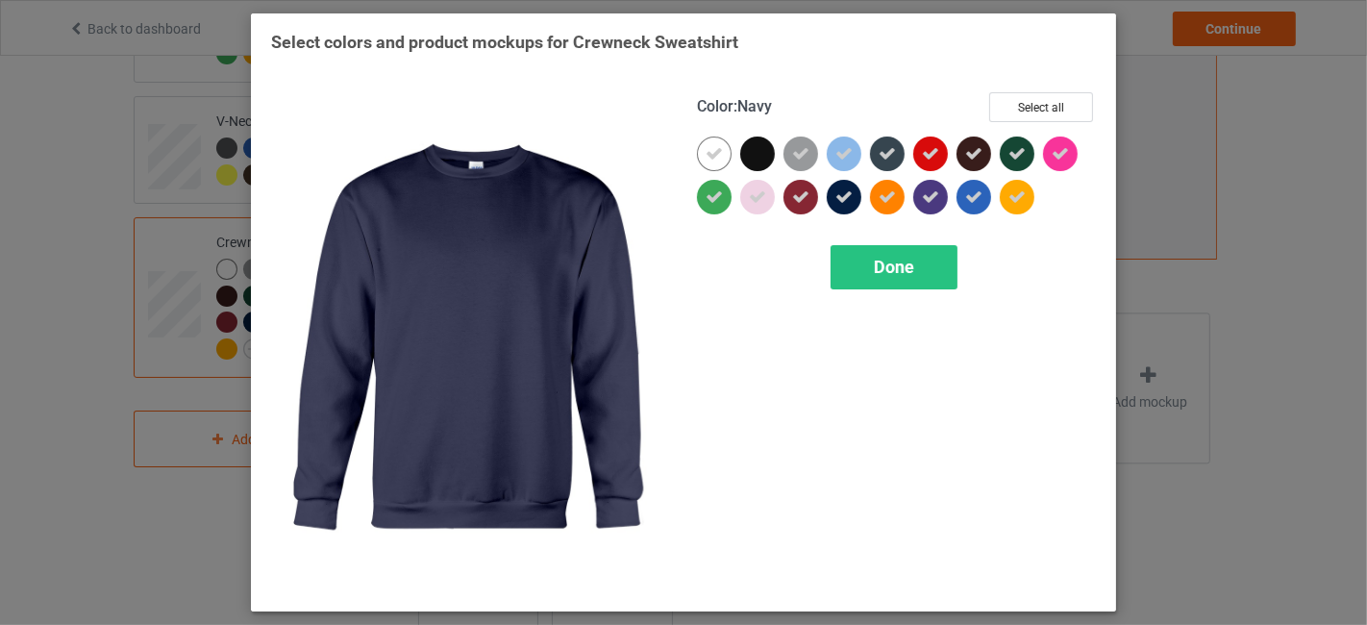
click at [837, 189] on icon at bounding box center [843, 196] width 17 height 17
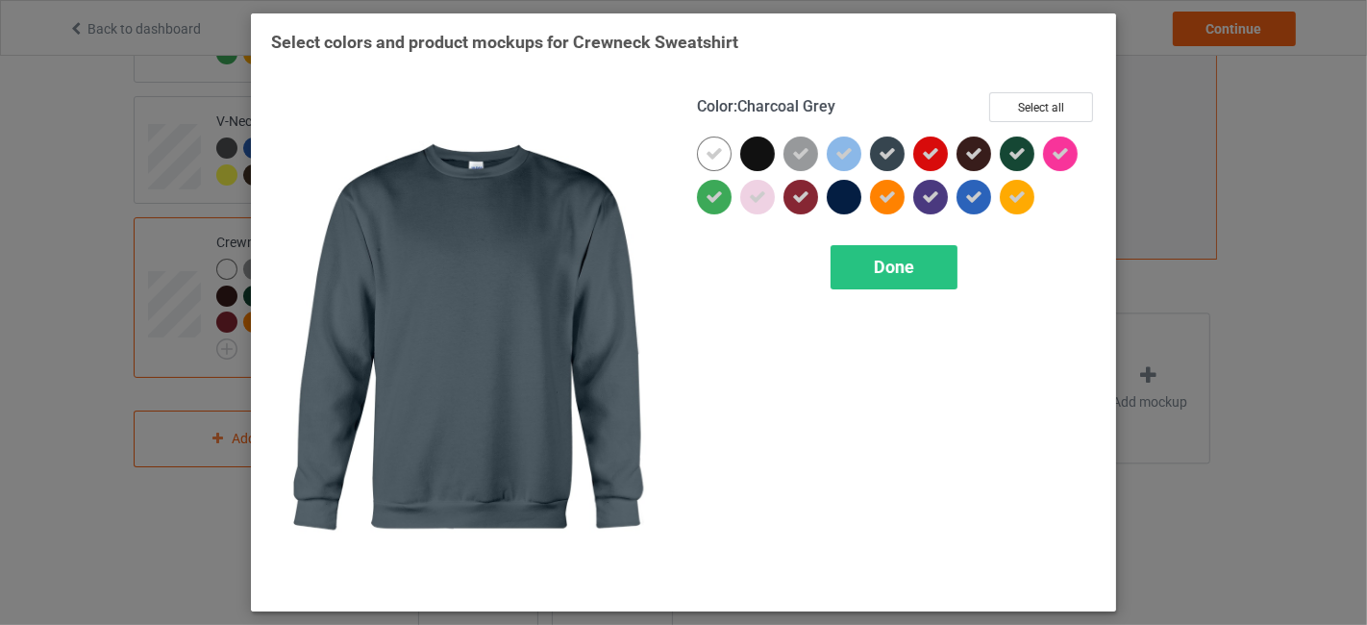
click at [898, 154] on div at bounding box center [887, 153] width 35 height 35
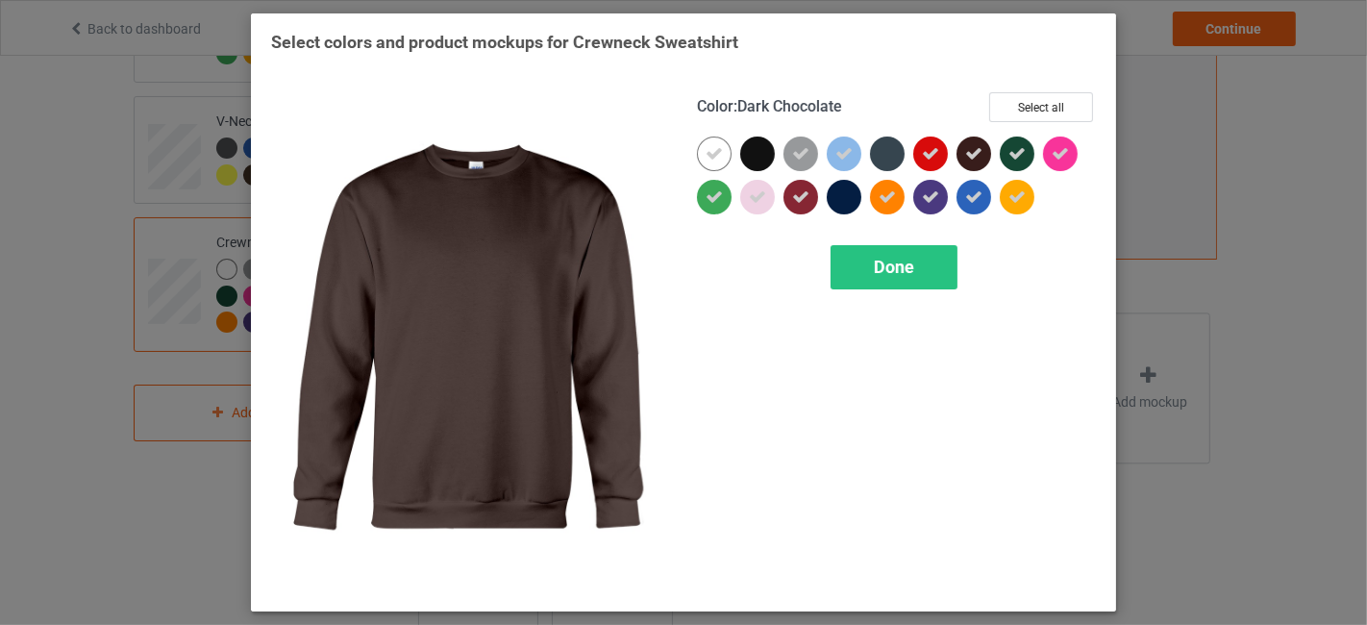
click at [972, 150] on icon at bounding box center [973, 153] width 17 height 17
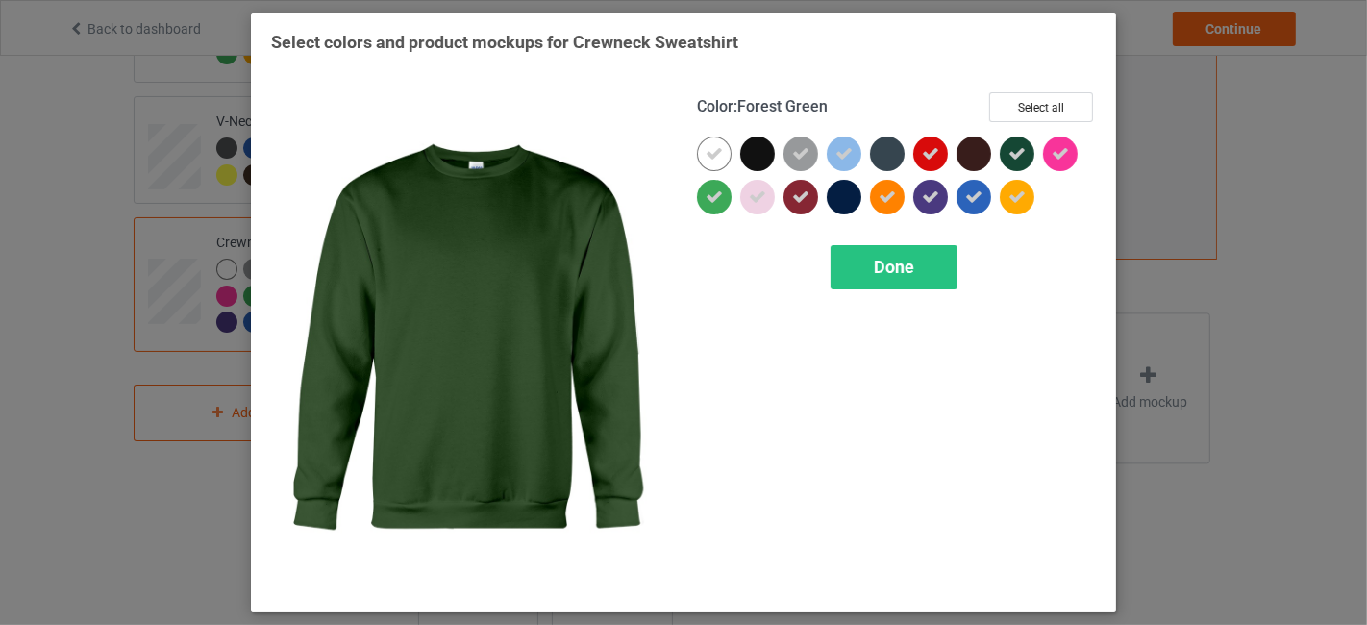
click at [1007, 155] on div at bounding box center [1017, 153] width 35 height 35
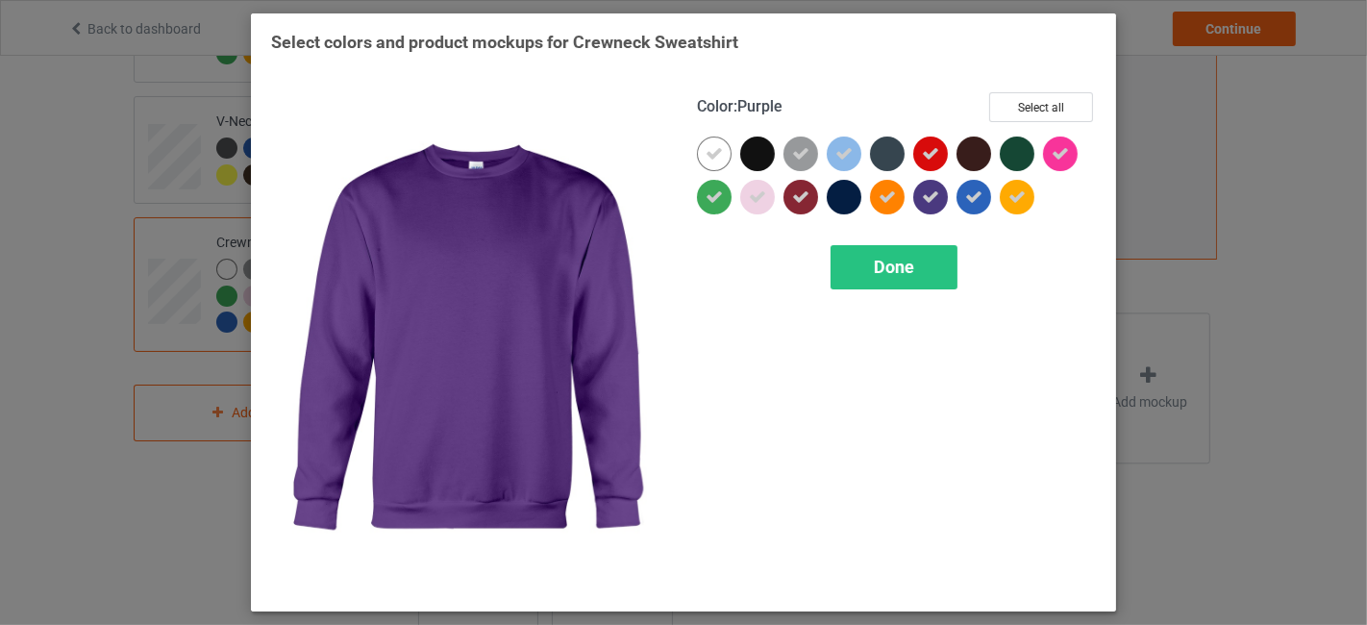
click at [918, 190] on div at bounding box center [930, 197] width 35 height 35
click at [912, 267] on span "Done" at bounding box center [894, 267] width 40 height 20
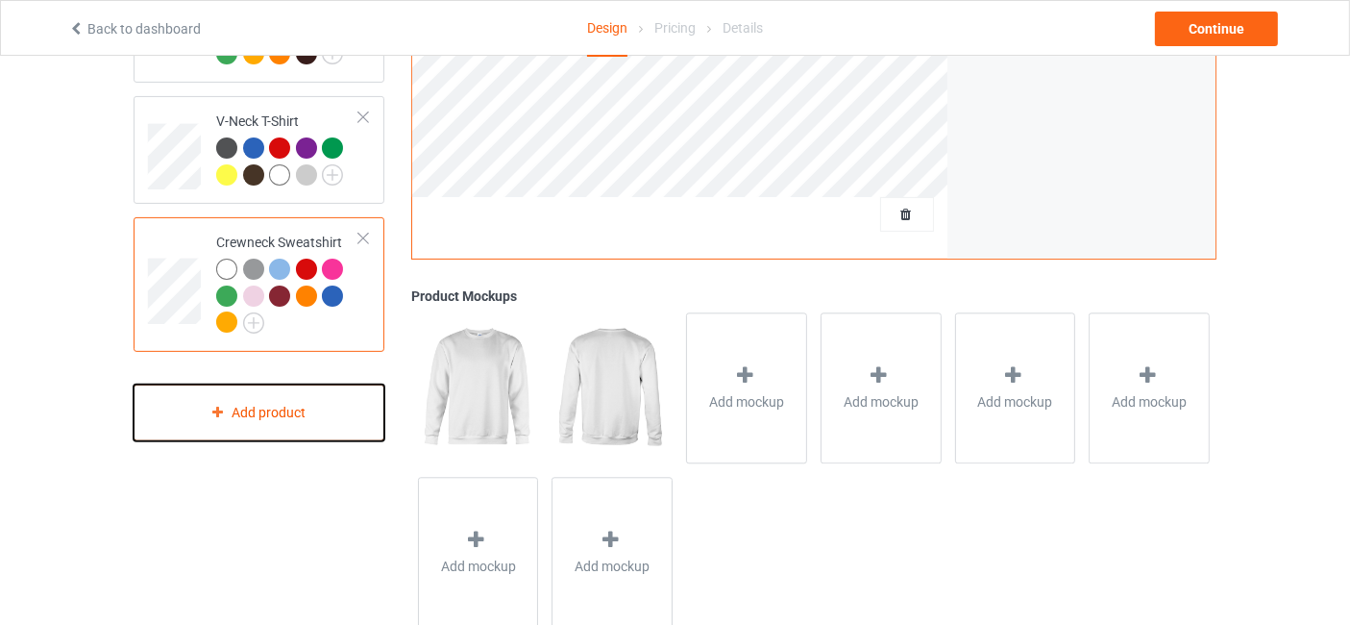
click at [321, 407] on div "Add product" at bounding box center [259, 412] width 251 height 57
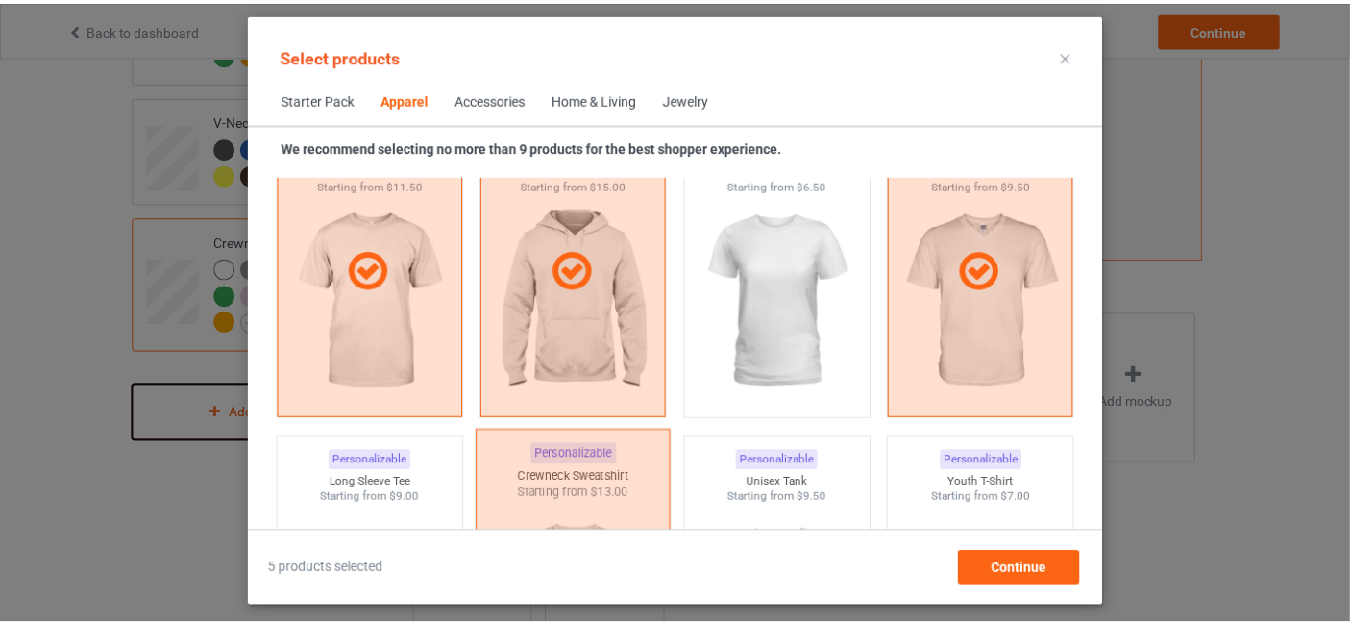
scroll to position [1570, 0]
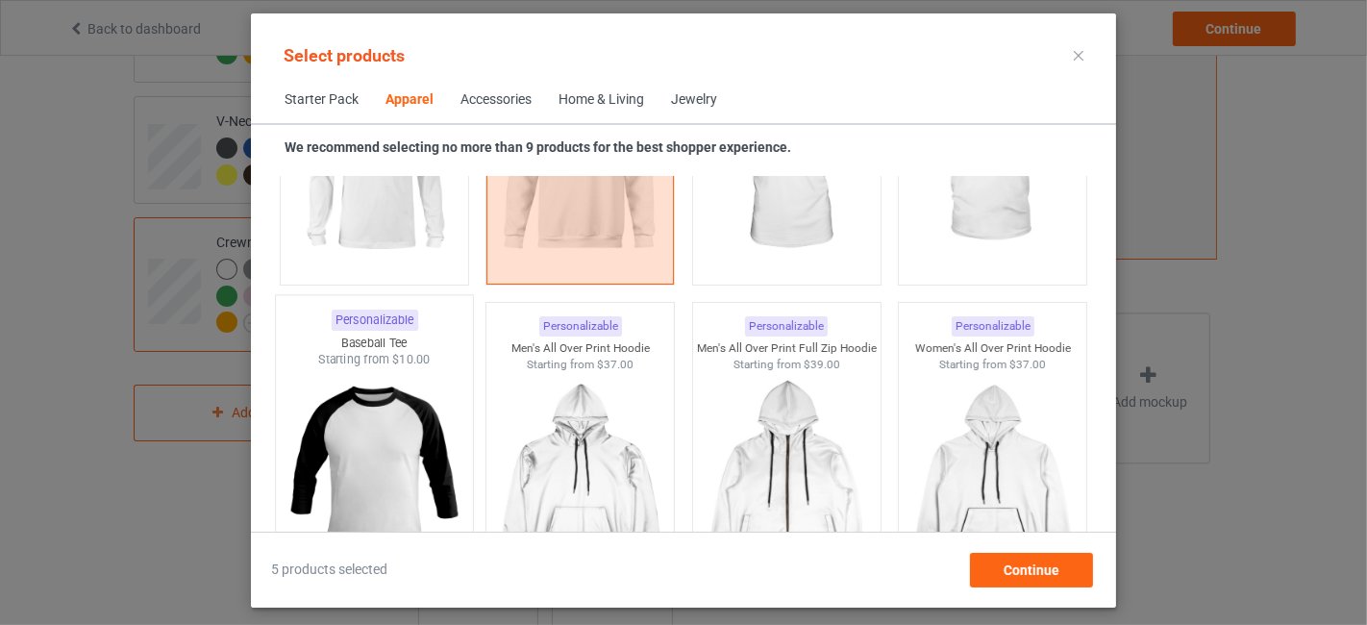
click at [424, 441] on img at bounding box center [374, 481] width 181 height 226
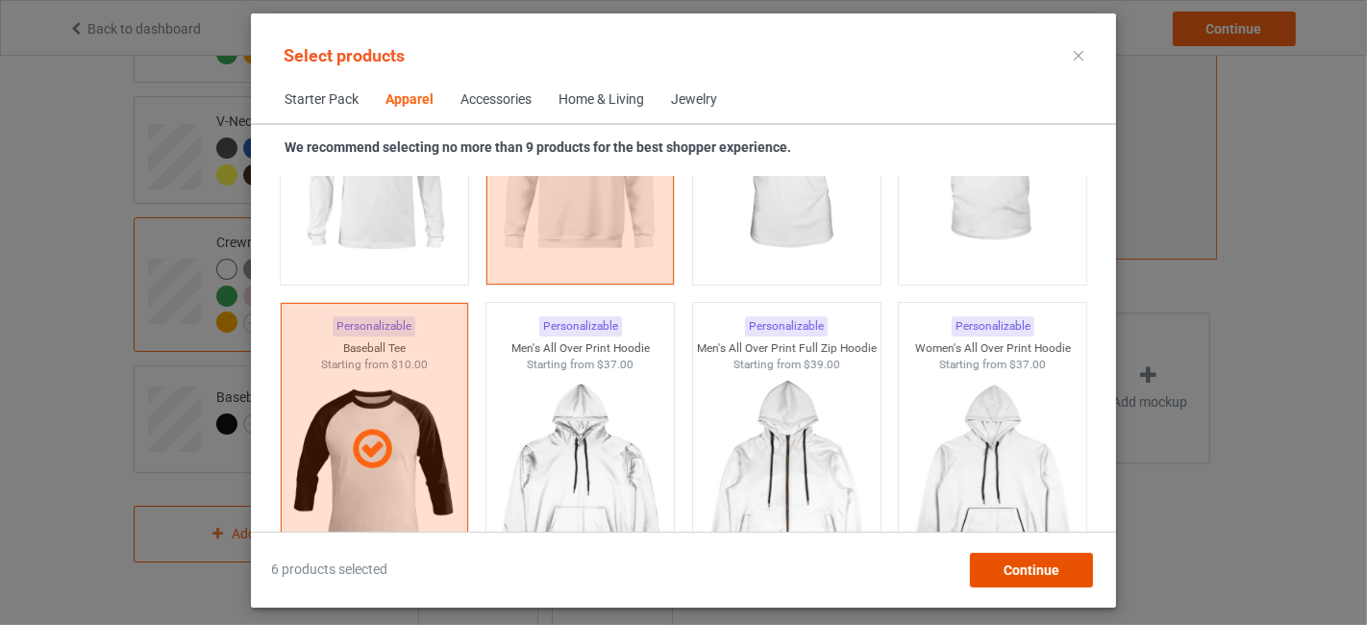
click at [1024, 567] on span "Continue" at bounding box center [1031, 569] width 56 height 15
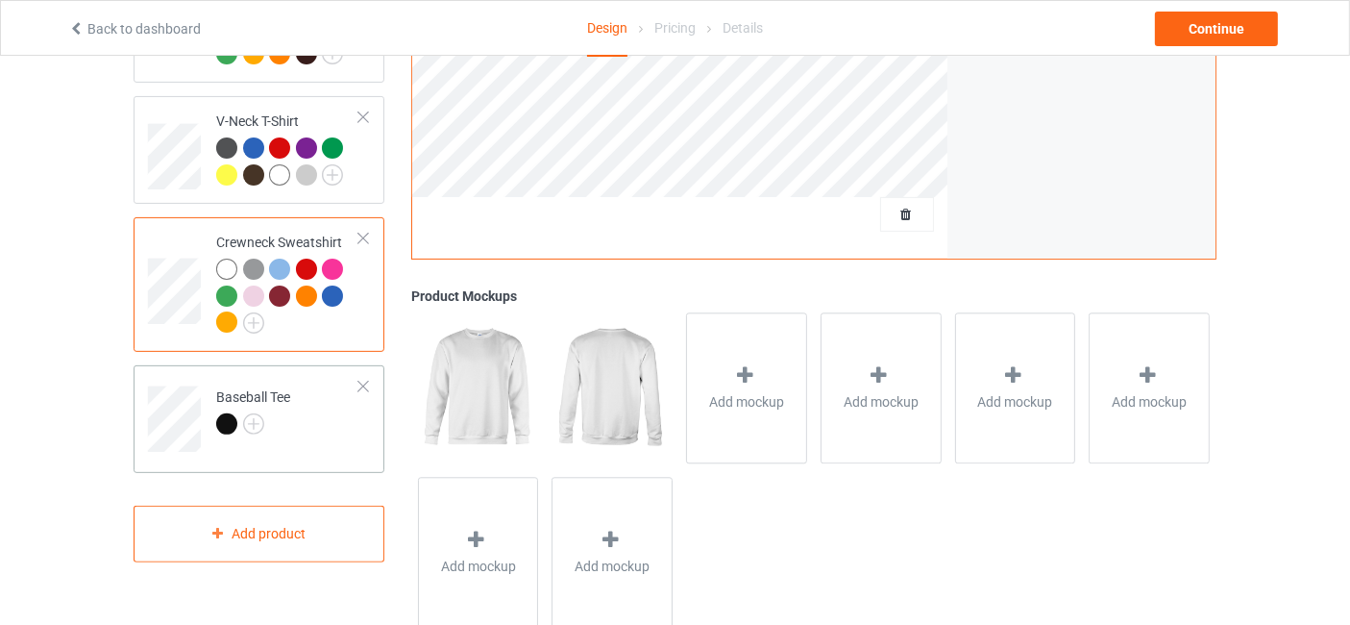
click at [267, 421] on div at bounding box center [253, 426] width 74 height 27
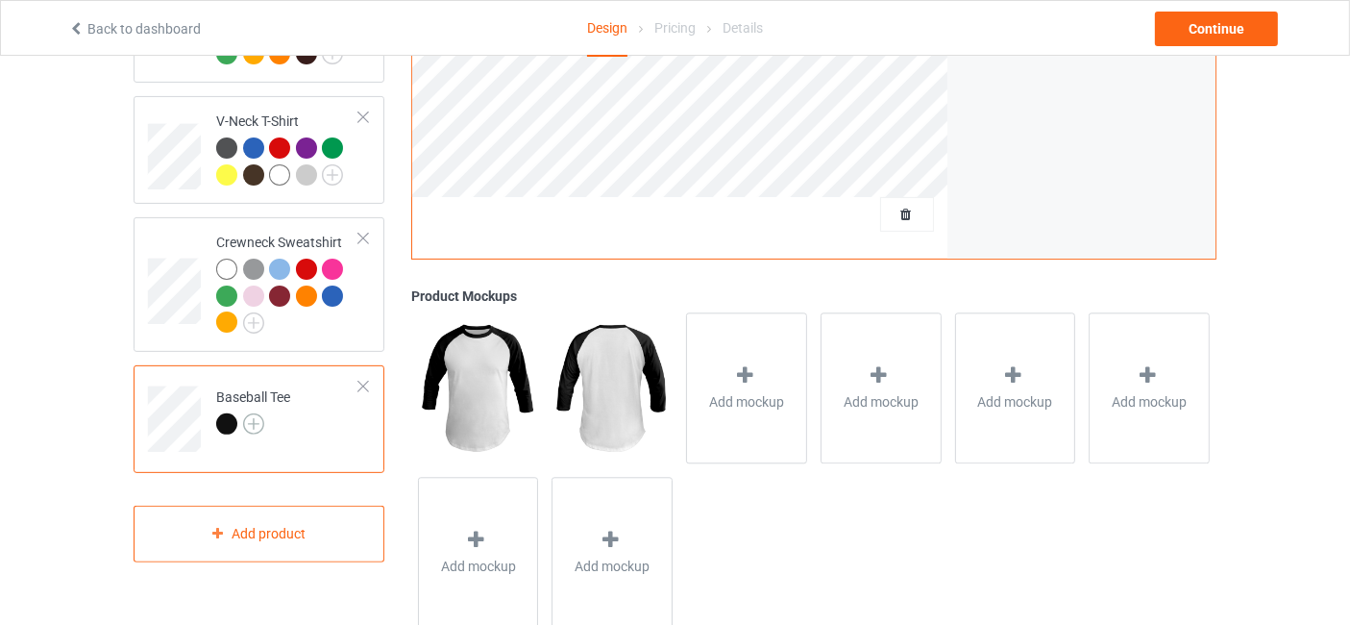
click at [259, 416] on img at bounding box center [253, 423] width 21 height 21
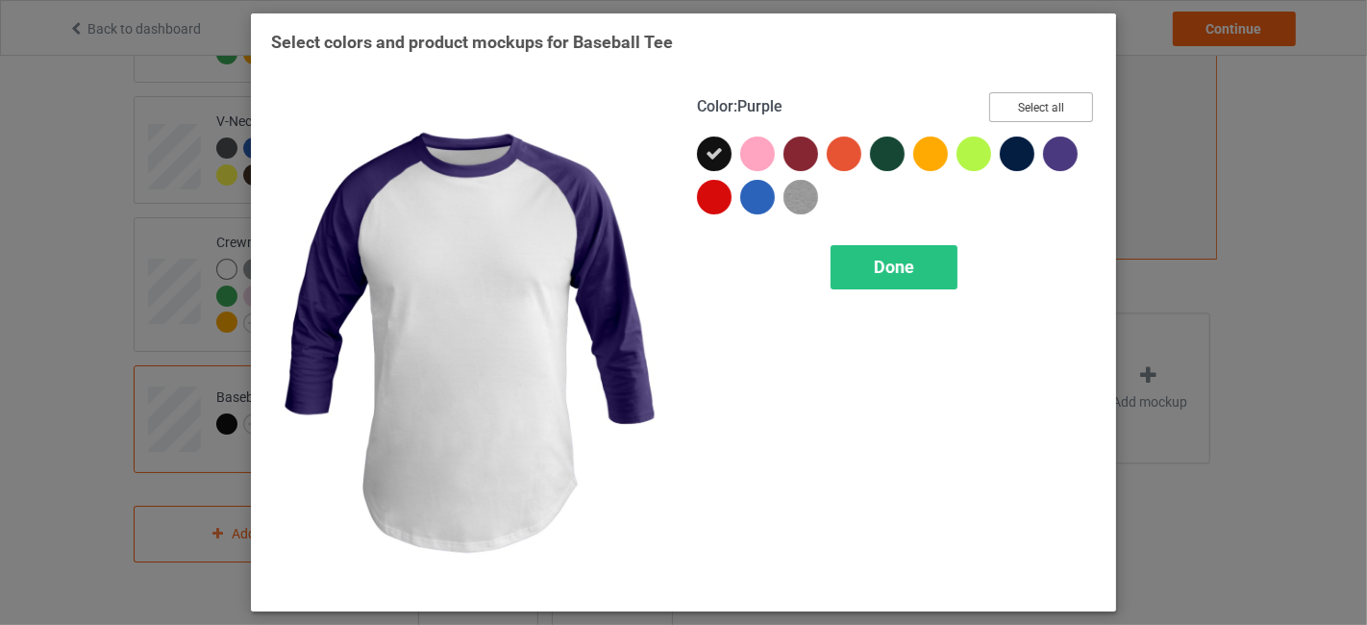
click at [1065, 113] on button "Select all" at bounding box center [1041, 107] width 104 height 30
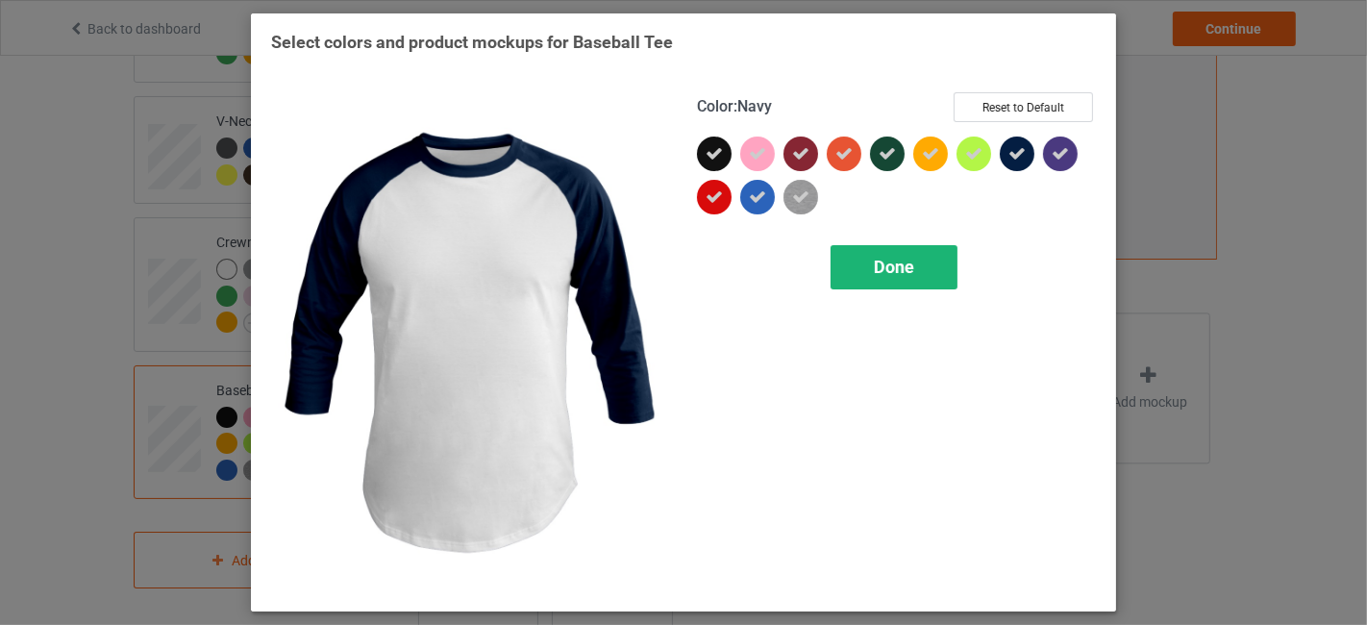
click at [914, 259] on span "Done" at bounding box center [894, 267] width 40 height 20
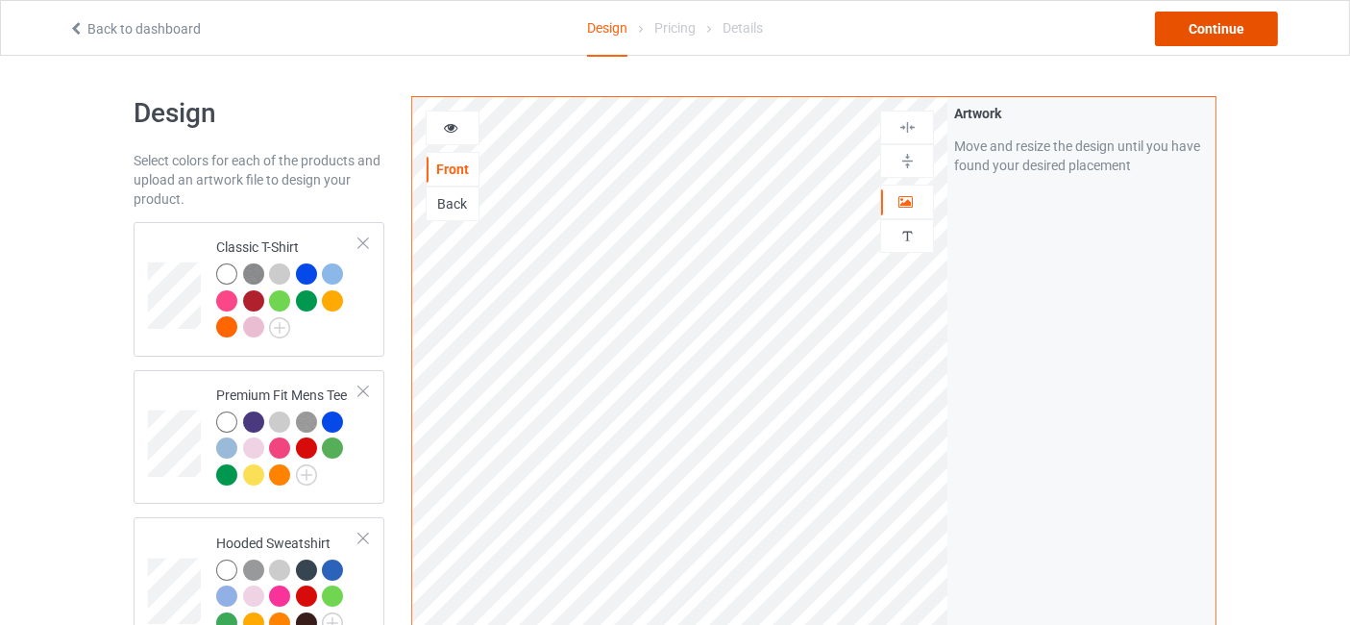
click at [1211, 26] on div "Continue" at bounding box center [1216, 29] width 123 height 35
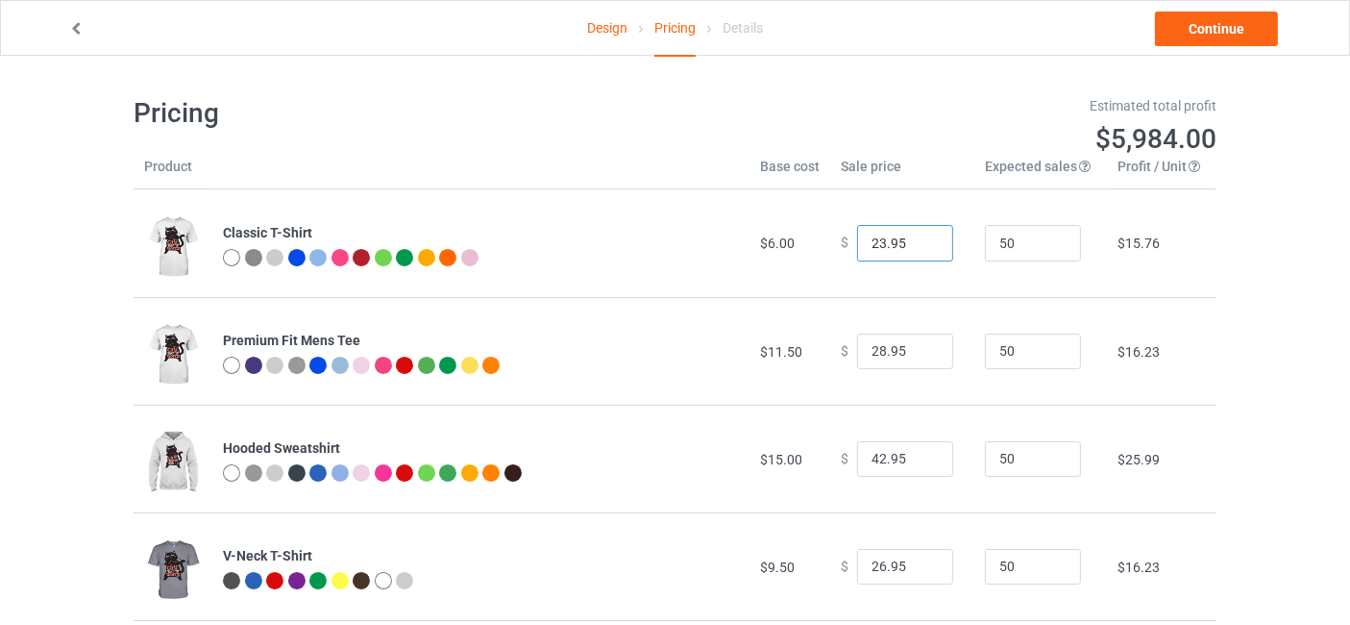
click at [923, 237] on input "23.95" at bounding box center [905, 243] width 96 height 37
type input "24.95"
click at [923, 237] on input "24.95" at bounding box center [905, 243] width 96 height 37
type input "29.95"
click at [923, 348] on input "29.95" at bounding box center [905, 351] width 96 height 37
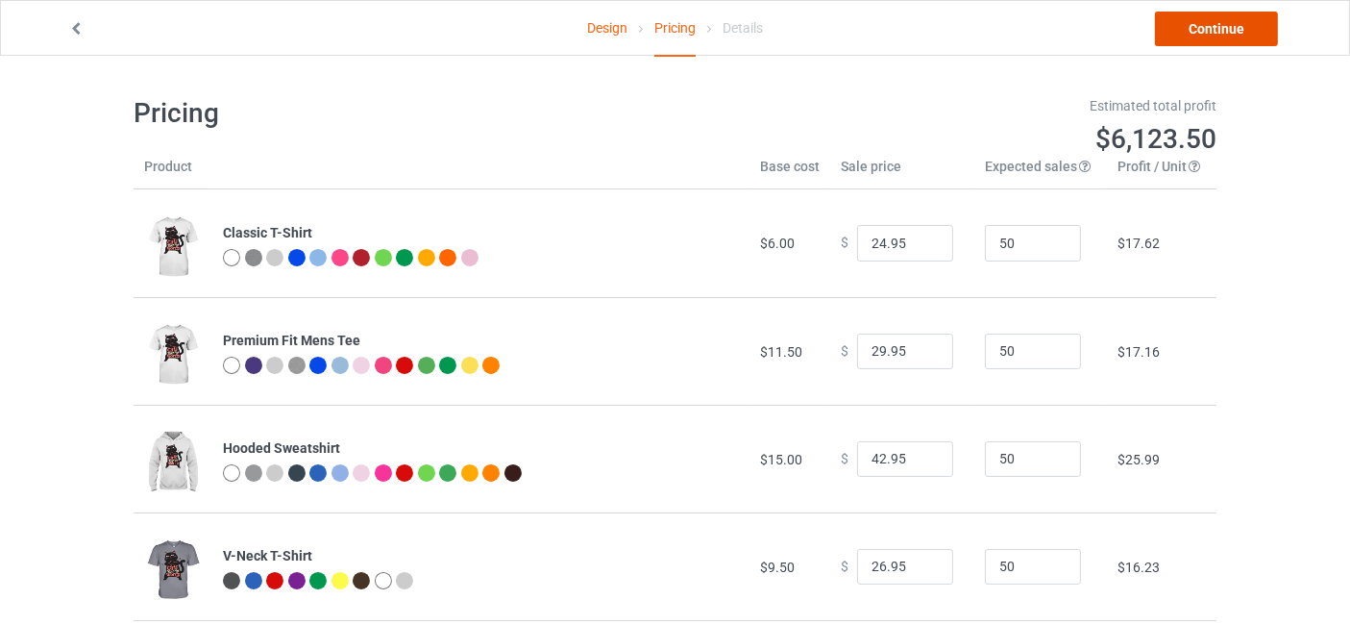
click at [1222, 17] on link "Continue" at bounding box center [1216, 29] width 123 height 35
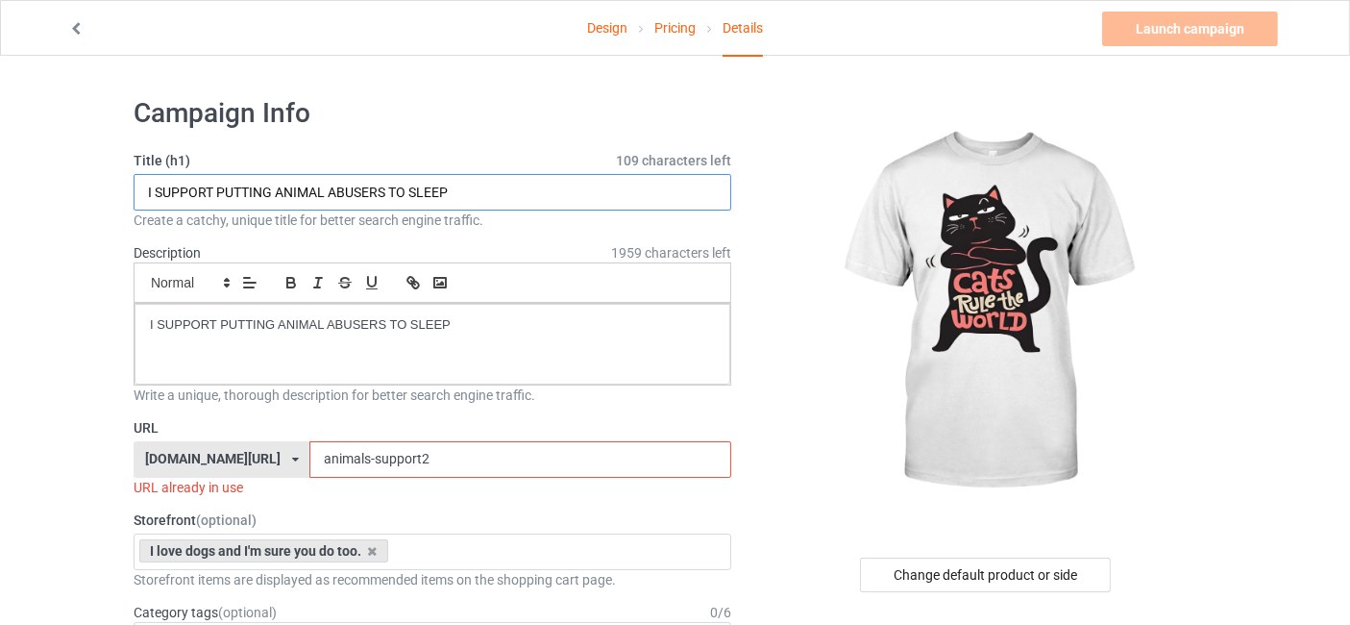
drag, startPoint x: 489, startPoint y: 191, endPoint x: 94, endPoint y: 209, distance: 395.4
type input "CATS TRULE THE WORLD"
drag, startPoint x: 423, startPoint y: 445, endPoint x: 288, endPoint y: 455, distance: 134.9
click at [288, 455] on div "[DOMAIN_NAME][URL] [DOMAIN_NAME][URL] [DOMAIN_NAME][URL] [DOMAIN_NAME][URL] 66b…" at bounding box center [433, 459] width 598 height 37
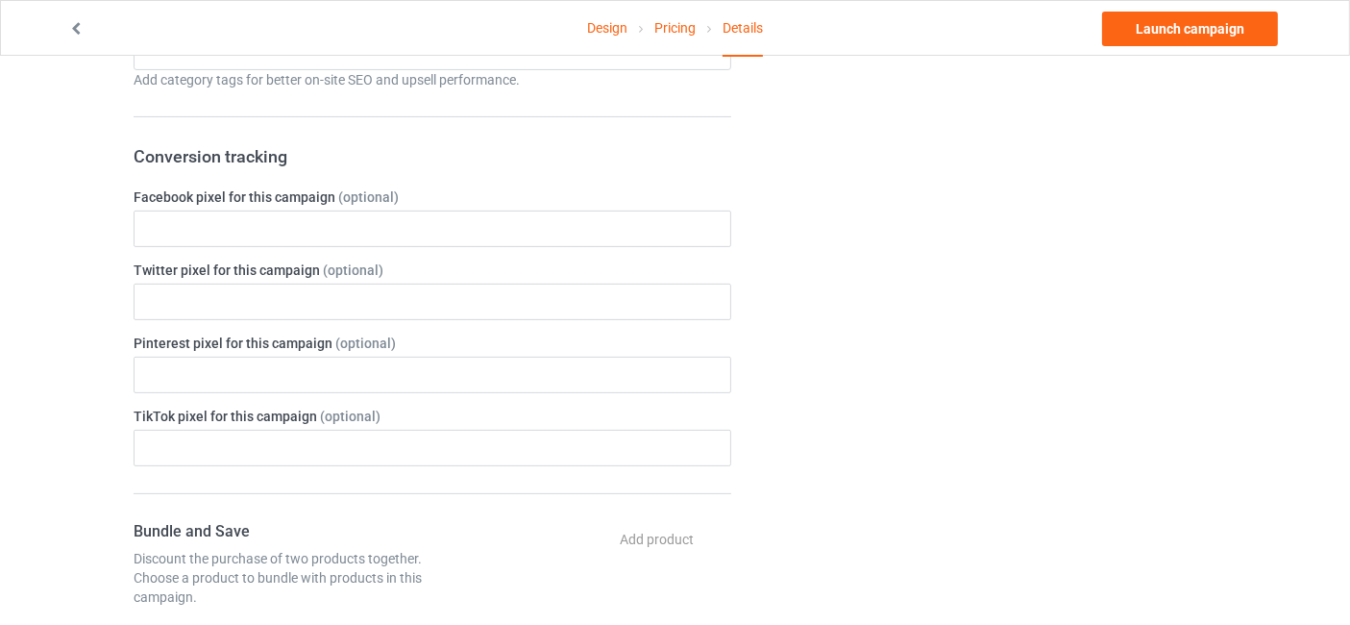
scroll to position [1139, 0]
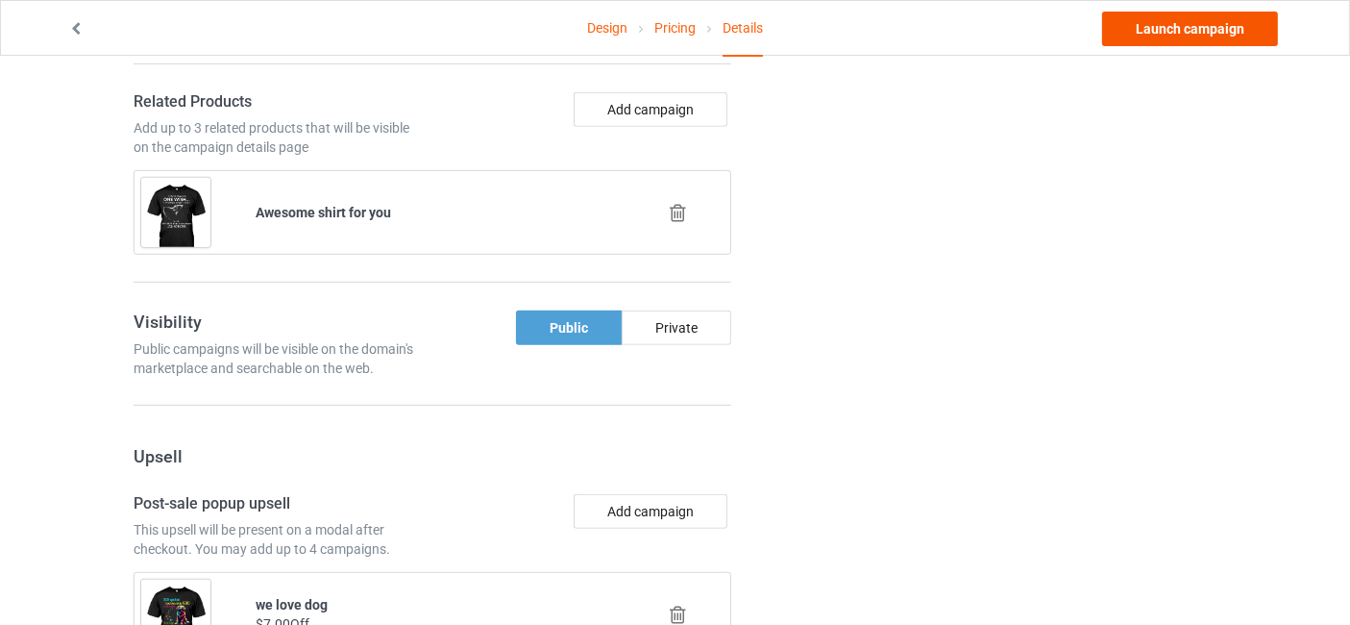
type input "CAT"
click at [1227, 26] on link "Launch campaign" at bounding box center [1190, 29] width 176 height 35
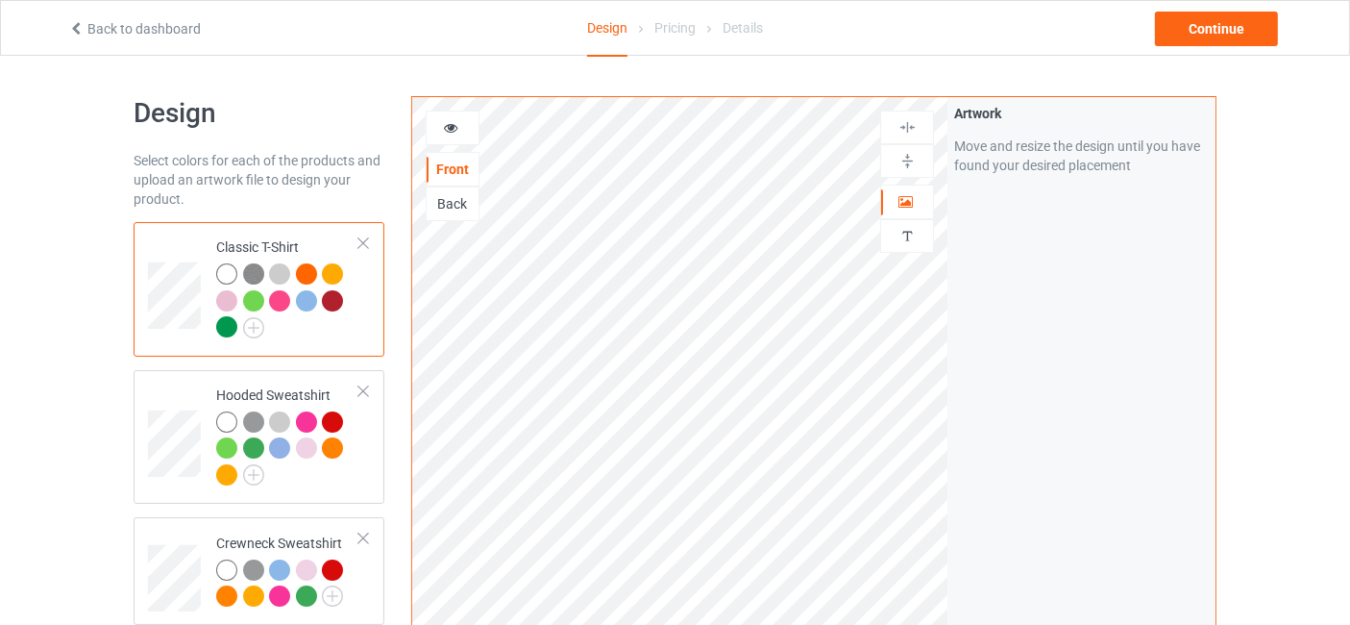
scroll to position [284, 0]
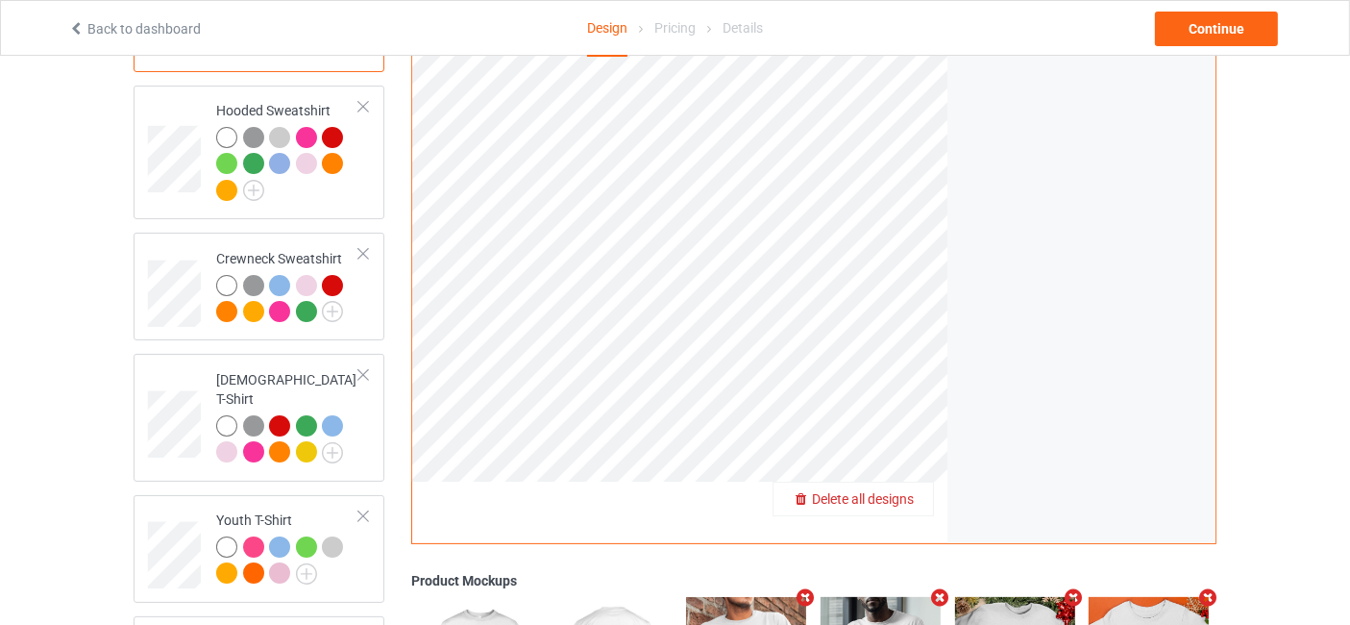
click at [904, 496] on span "Delete all designs" at bounding box center [863, 498] width 102 height 15
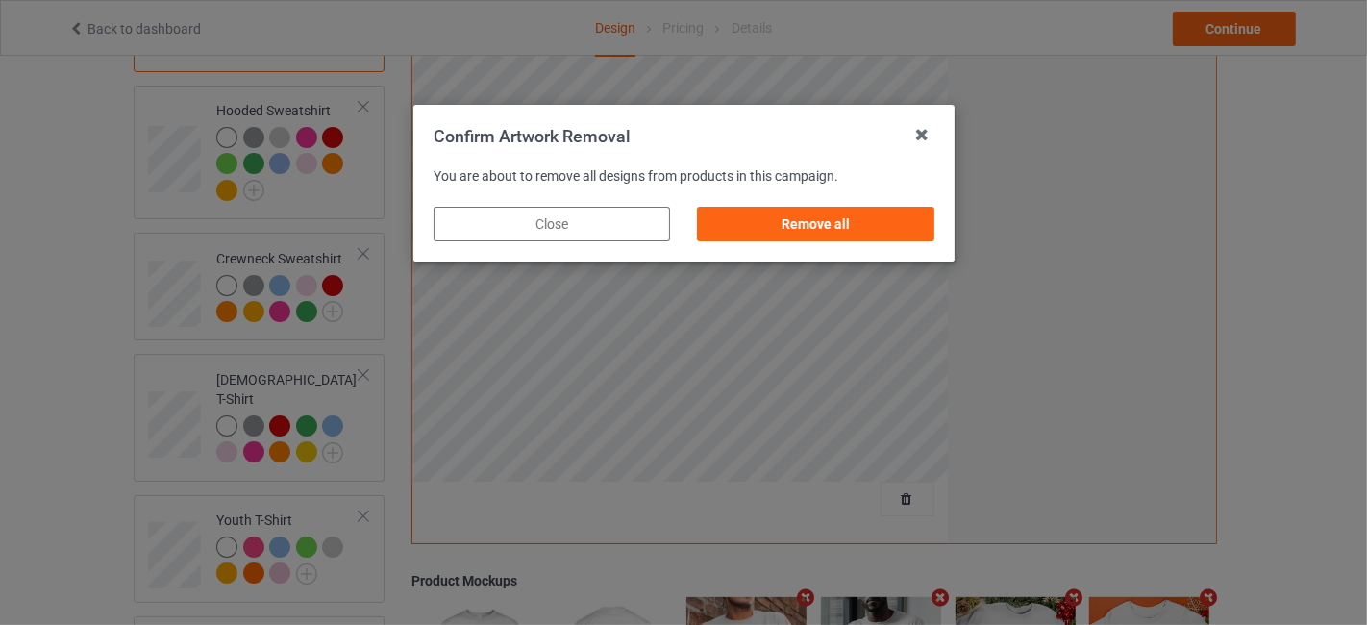
click at [785, 245] on div "Remove all" at bounding box center [814, 224] width 263 height 62
click at [788, 233] on div "Remove all" at bounding box center [815, 224] width 236 height 35
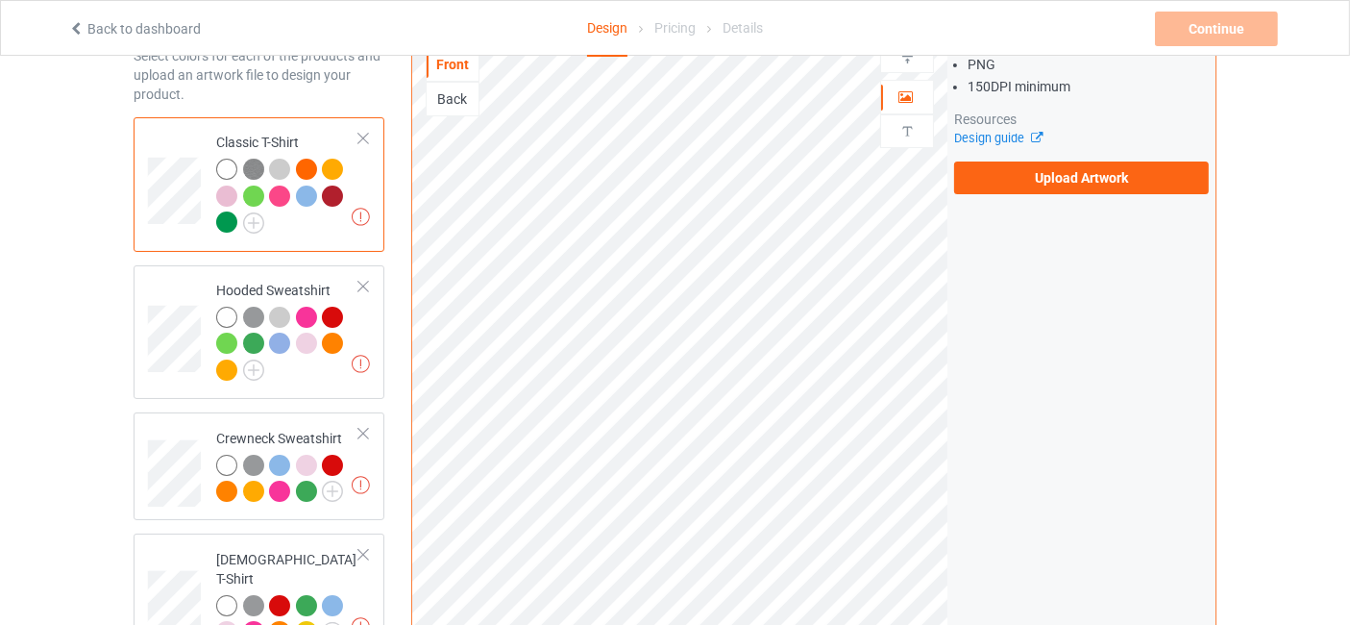
scroll to position [0, 0]
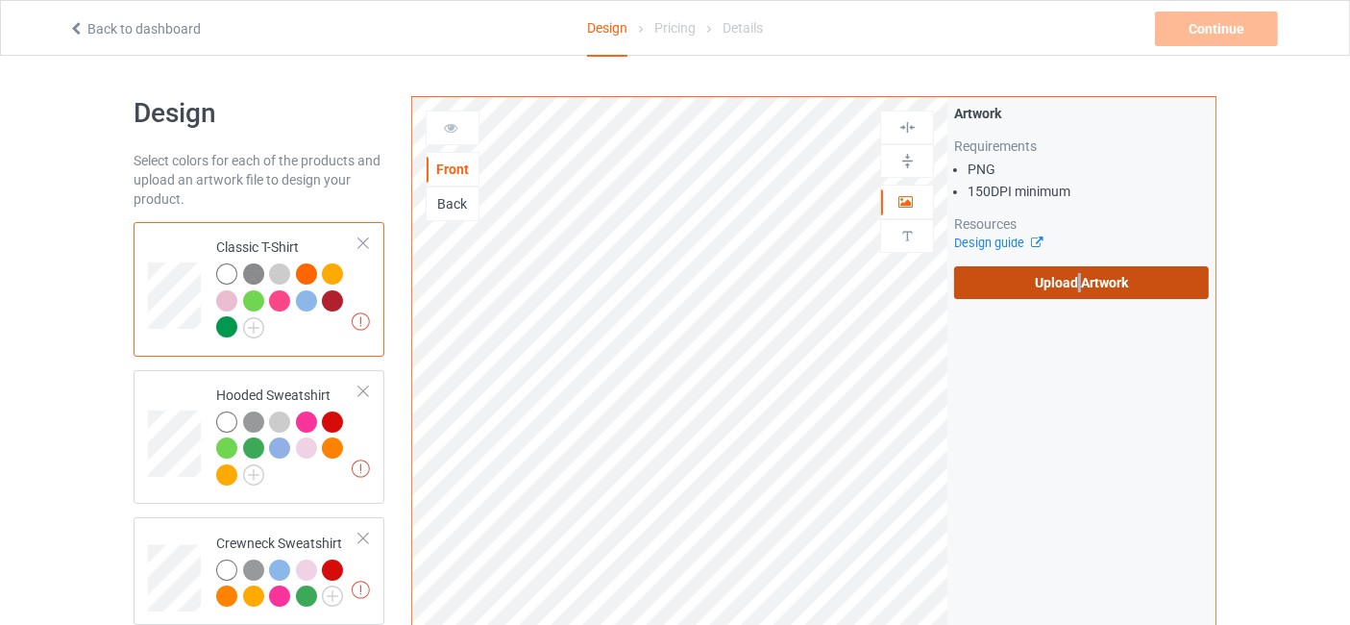
click at [1078, 287] on label "Upload Artwork" at bounding box center [1081, 282] width 255 height 33
click at [1052, 284] on label "Upload Artwork" at bounding box center [1081, 282] width 255 height 33
click at [0, 0] on input "Upload Artwork" at bounding box center [0, 0] width 0 height 0
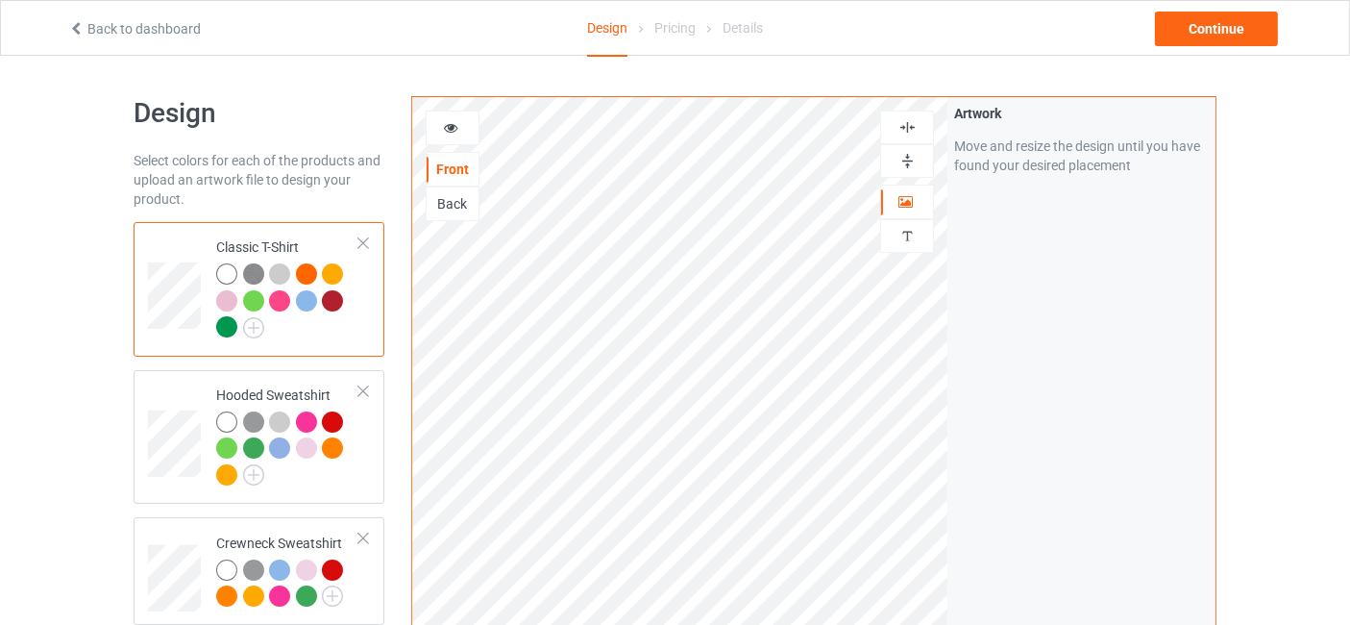
click at [456, 121] on icon at bounding box center [451, 124] width 16 height 13
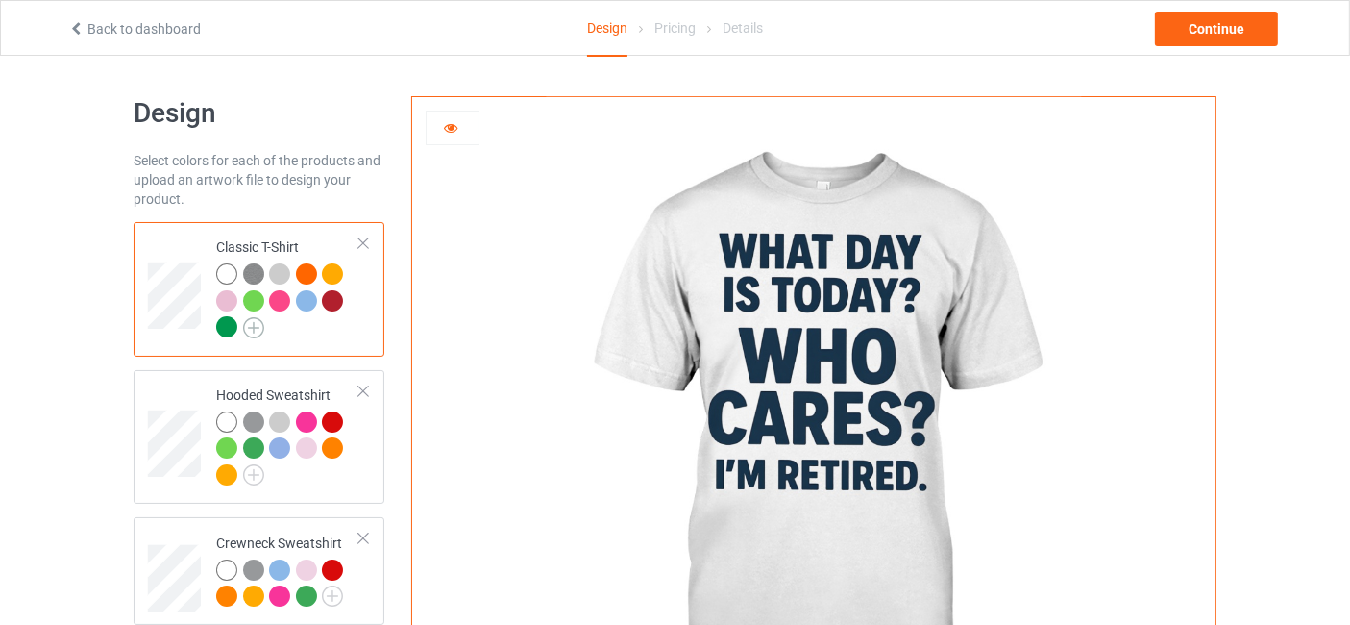
click at [254, 332] on img at bounding box center [253, 327] width 21 height 21
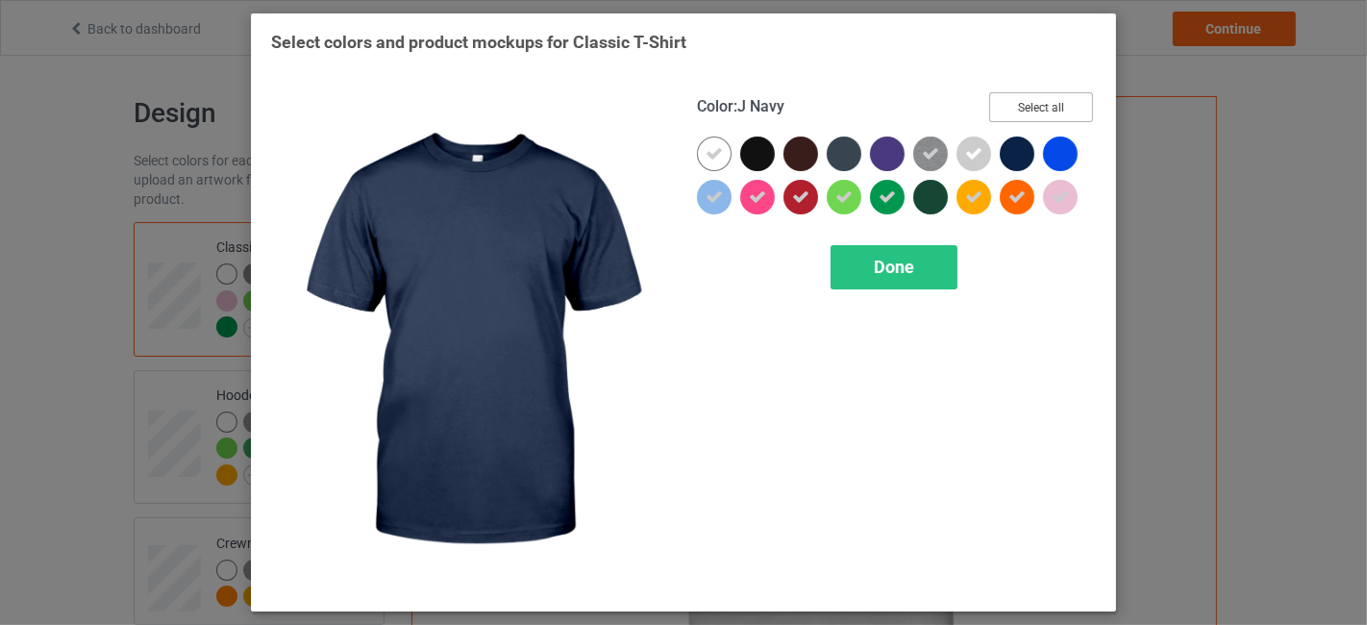
click at [1059, 109] on button "Select all" at bounding box center [1041, 107] width 104 height 30
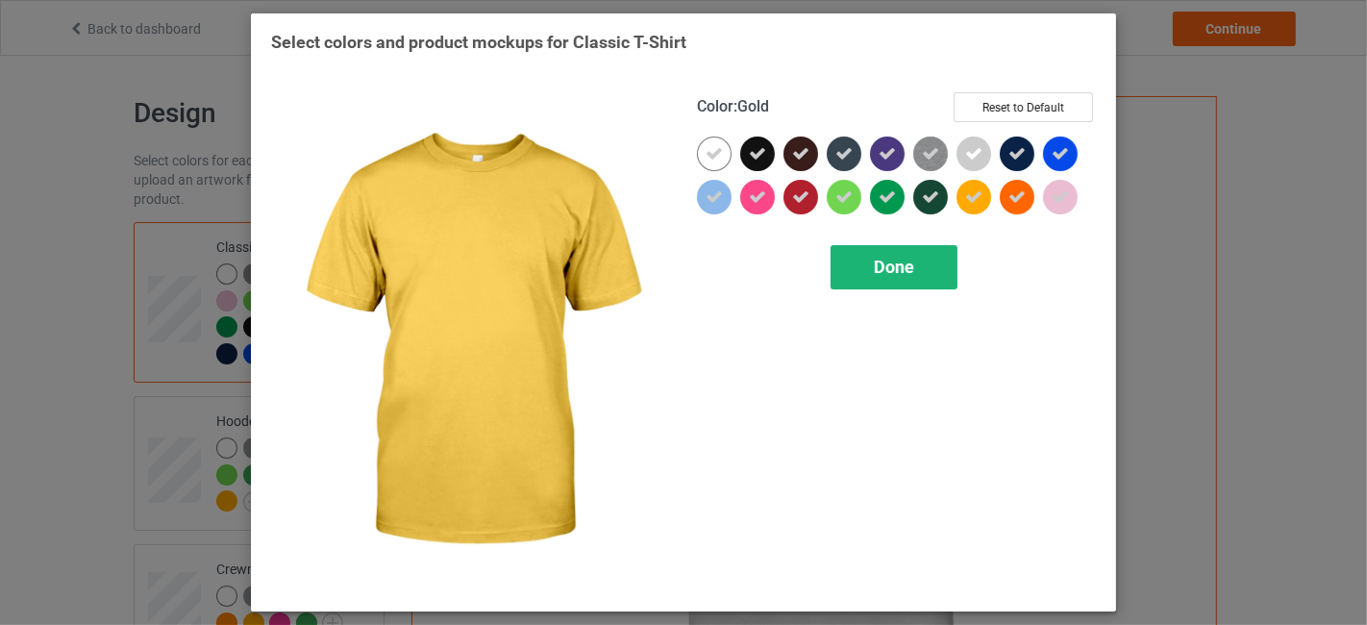
click at [936, 254] on div "Done" at bounding box center [893, 267] width 127 height 44
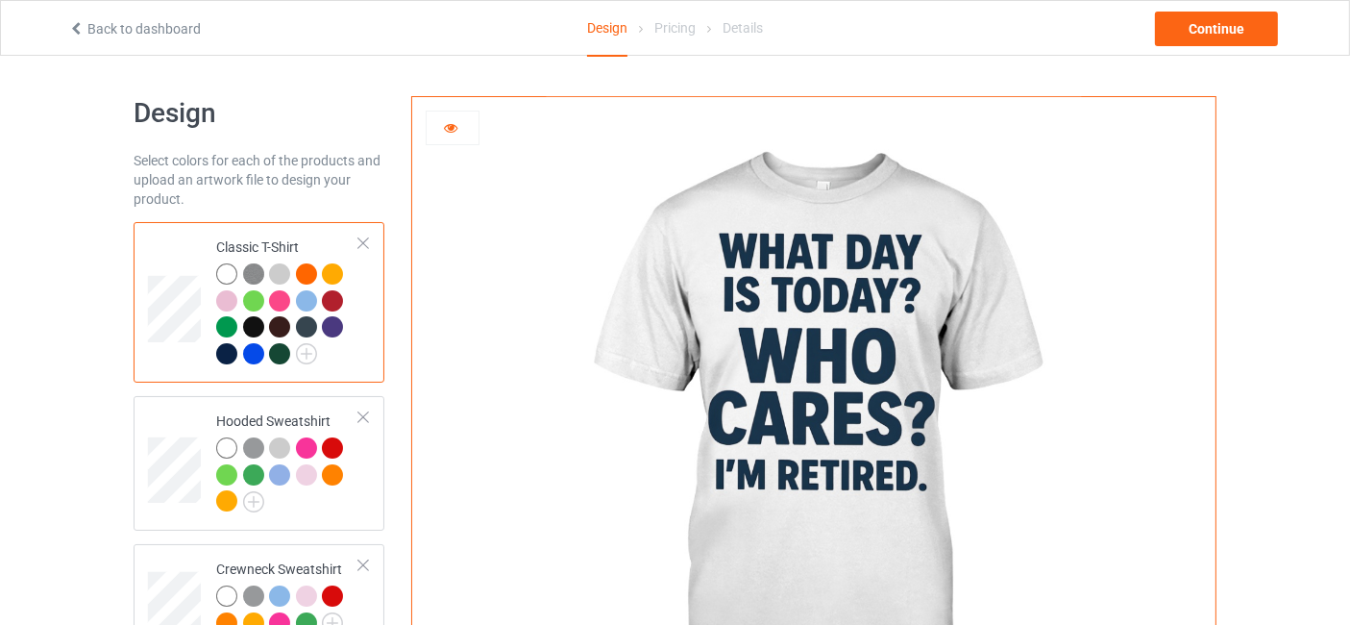
click at [210, 351] on td "Classic T-Shirt" at bounding box center [288, 302] width 164 height 145
click at [221, 351] on div at bounding box center [226, 353] width 21 height 21
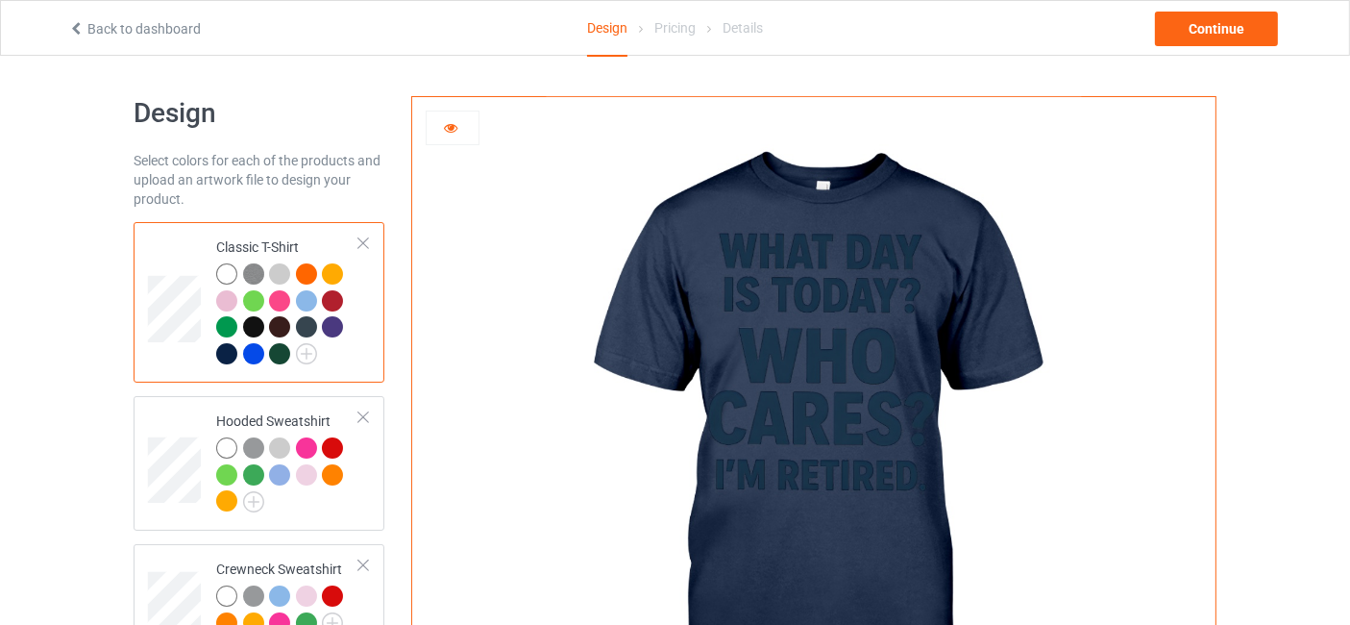
click at [306, 298] on div at bounding box center [306, 300] width 21 height 21
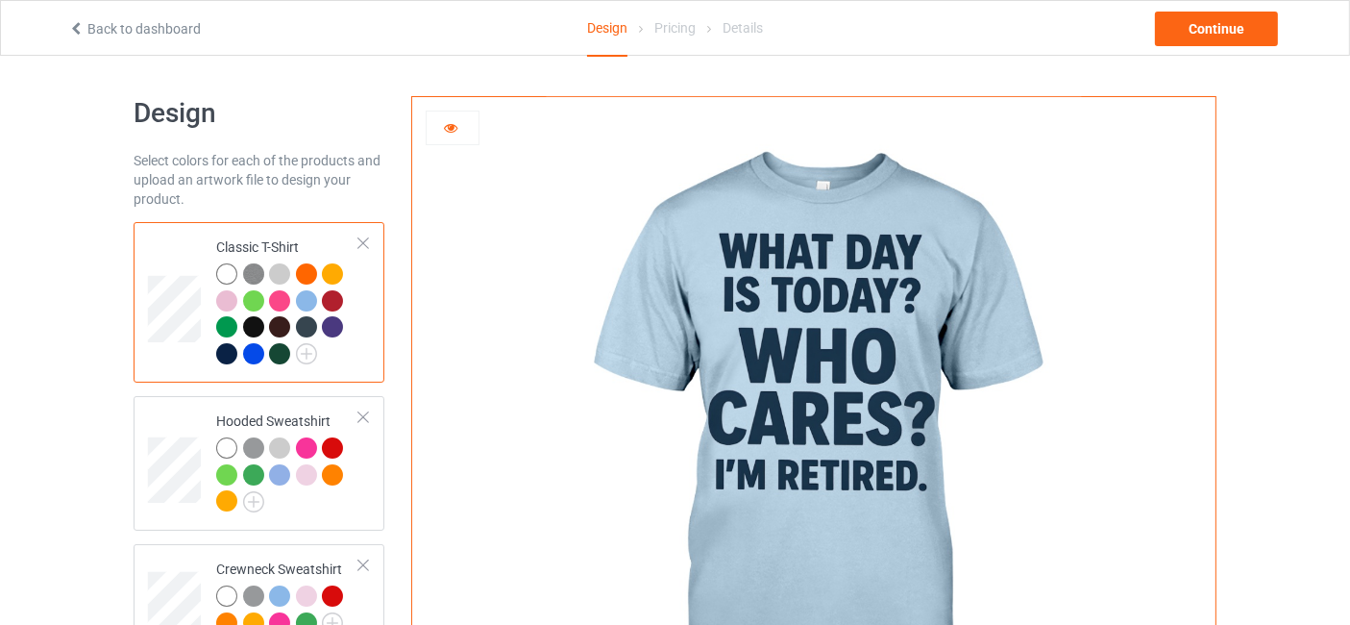
click at [309, 322] on div at bounding box center [306, 326] width 21 height 21
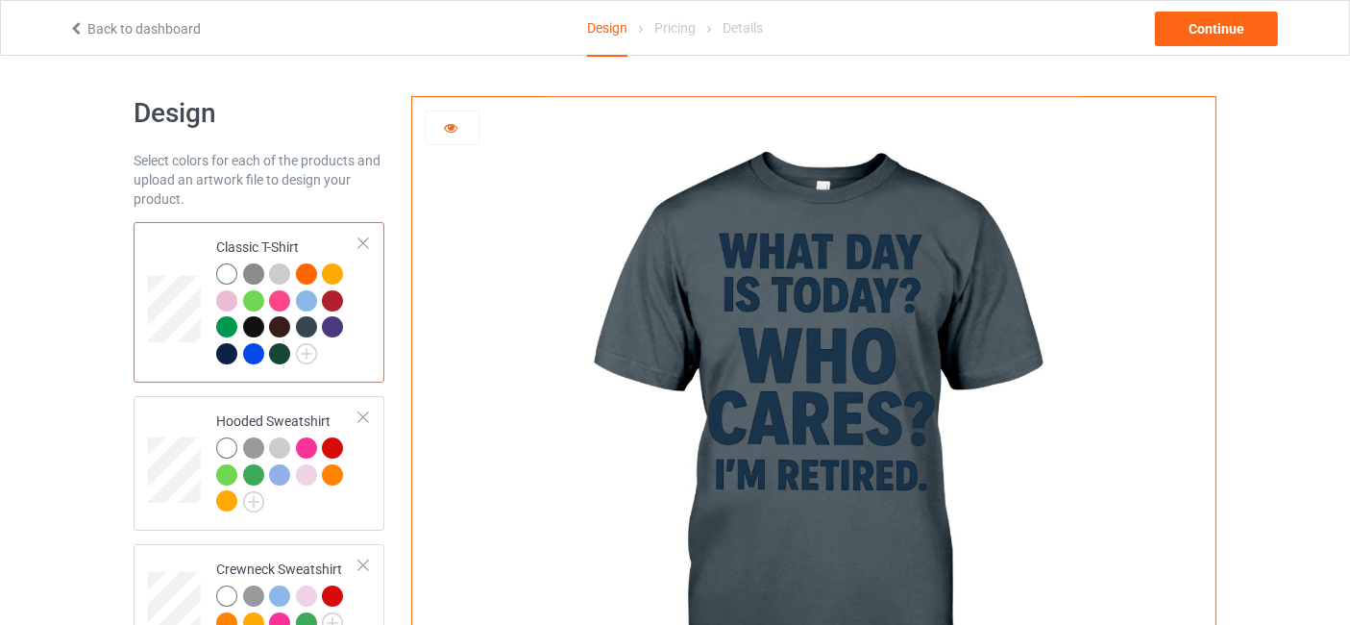
click at [331, 319] on div at bounding box center [332, 326] width 21 height 21
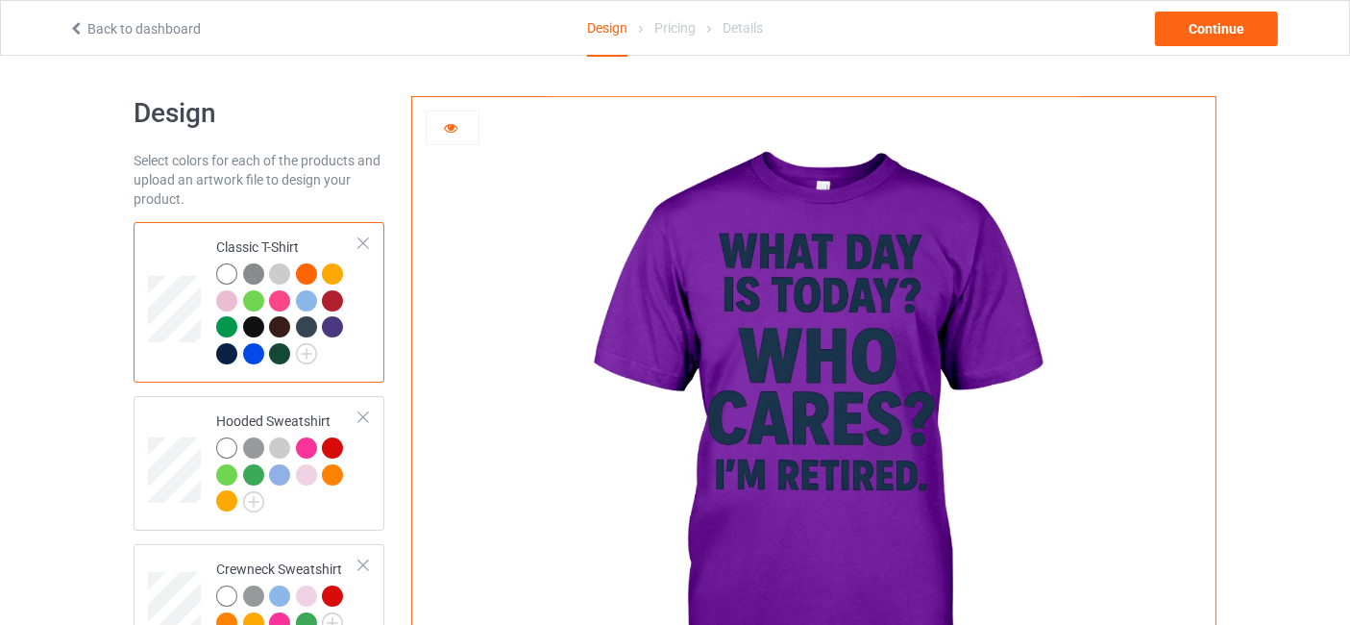
click at [249, 352] on div at bounding box center [253, 353] width 21 height 21
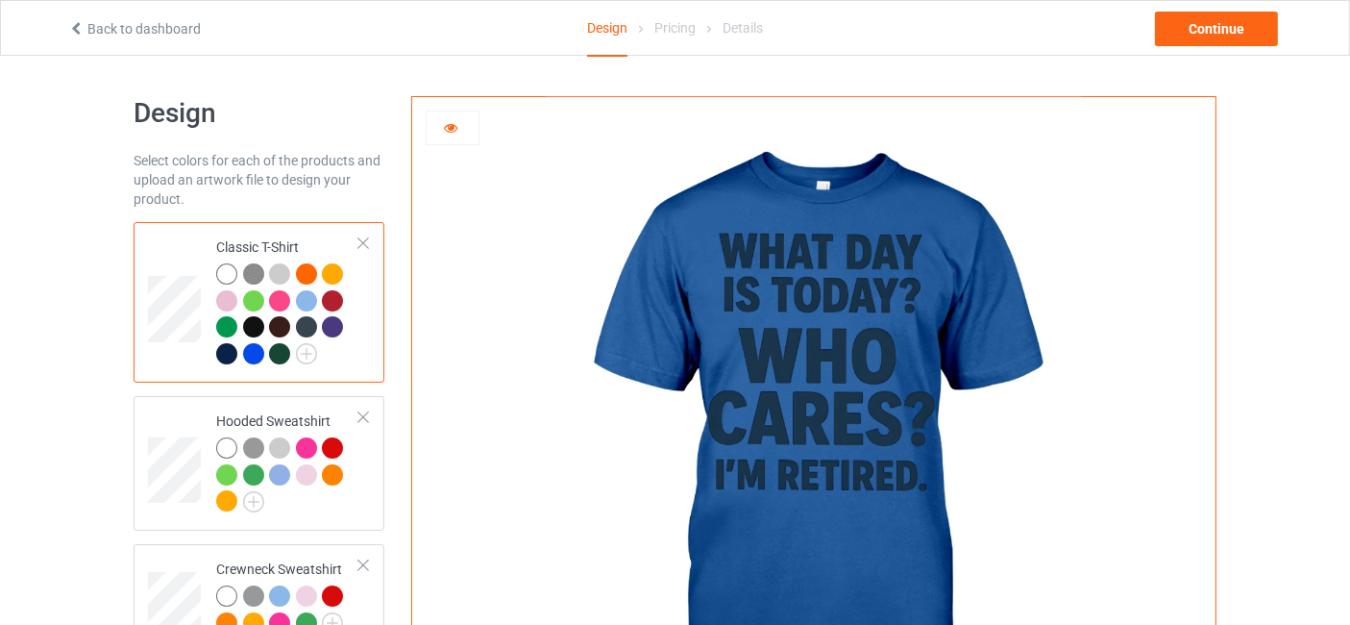
click at [271, 351] on div at bounding box center [279, 353] width 21 height 21
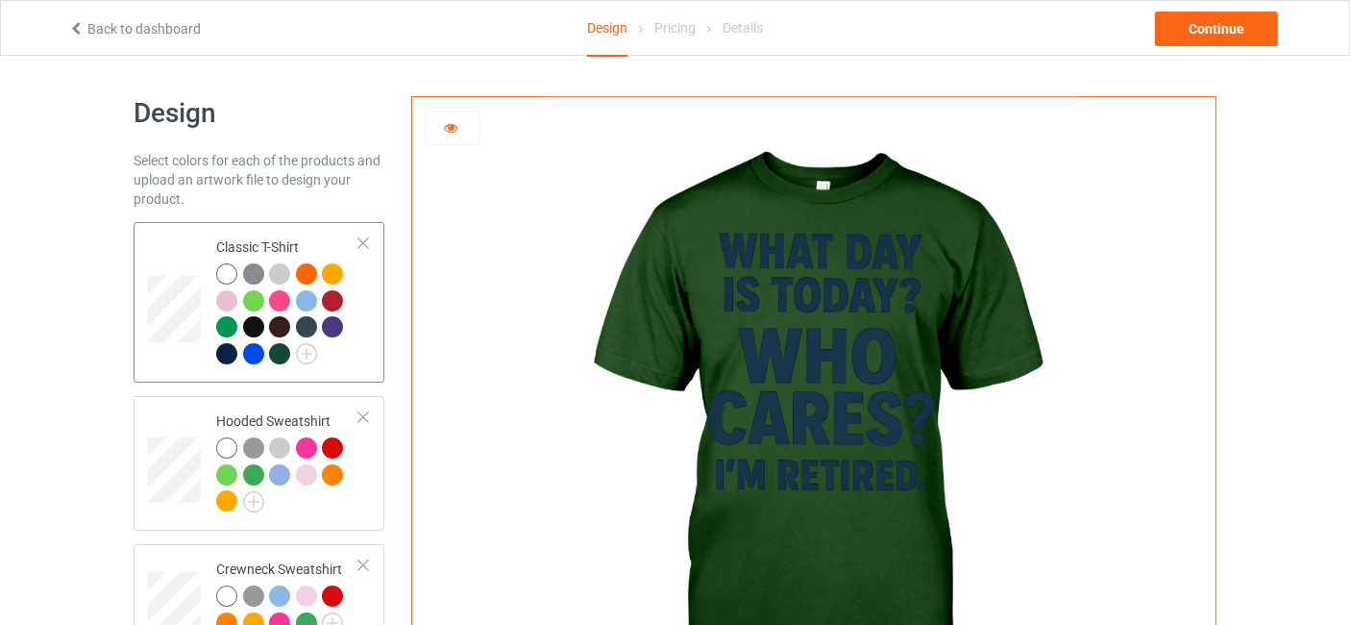
click at [251, 322] on div at bounding box center [253, 326] width 21 height 21
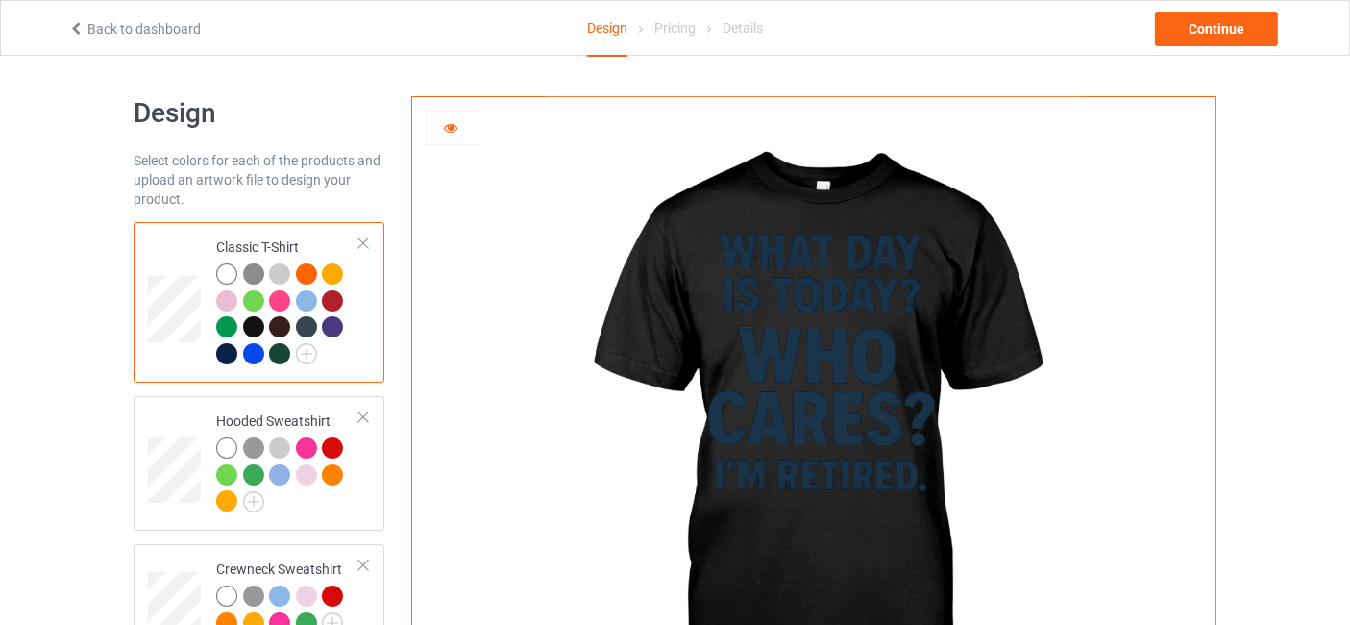
click at [275, 323] on div at bounding box center [279, 326] width 21 height 21
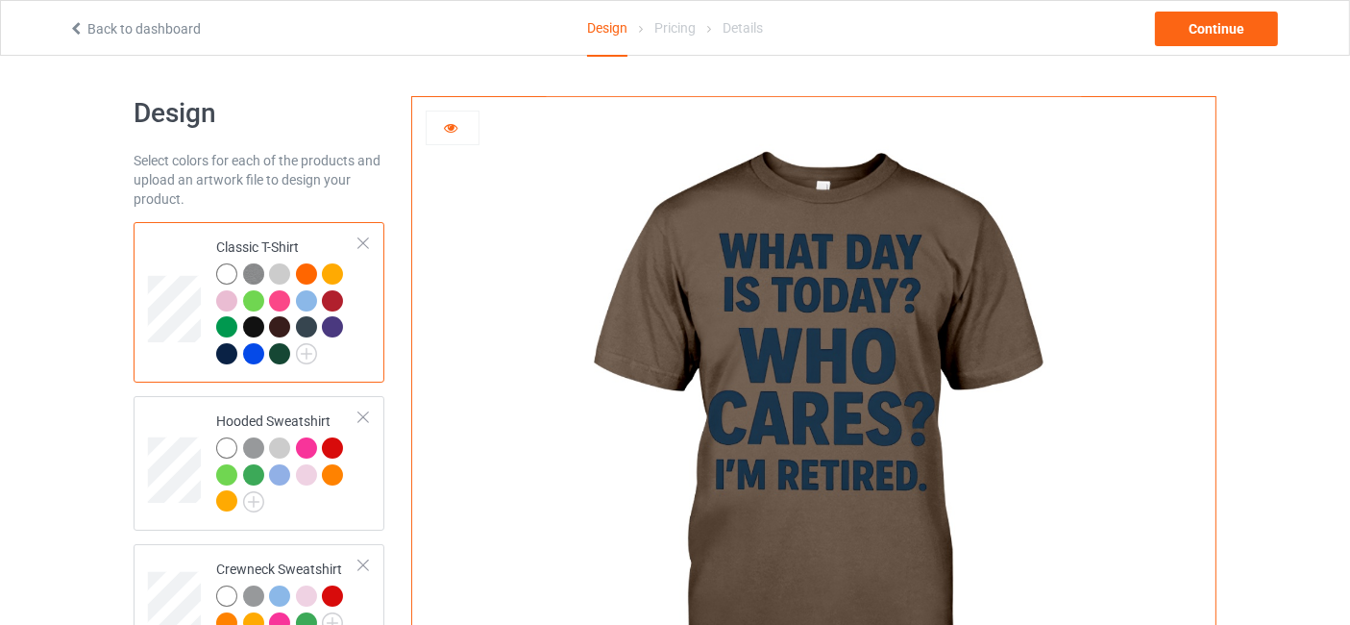
click at [223, 330] on div at bounding box center [226, 326] width 21 height 21
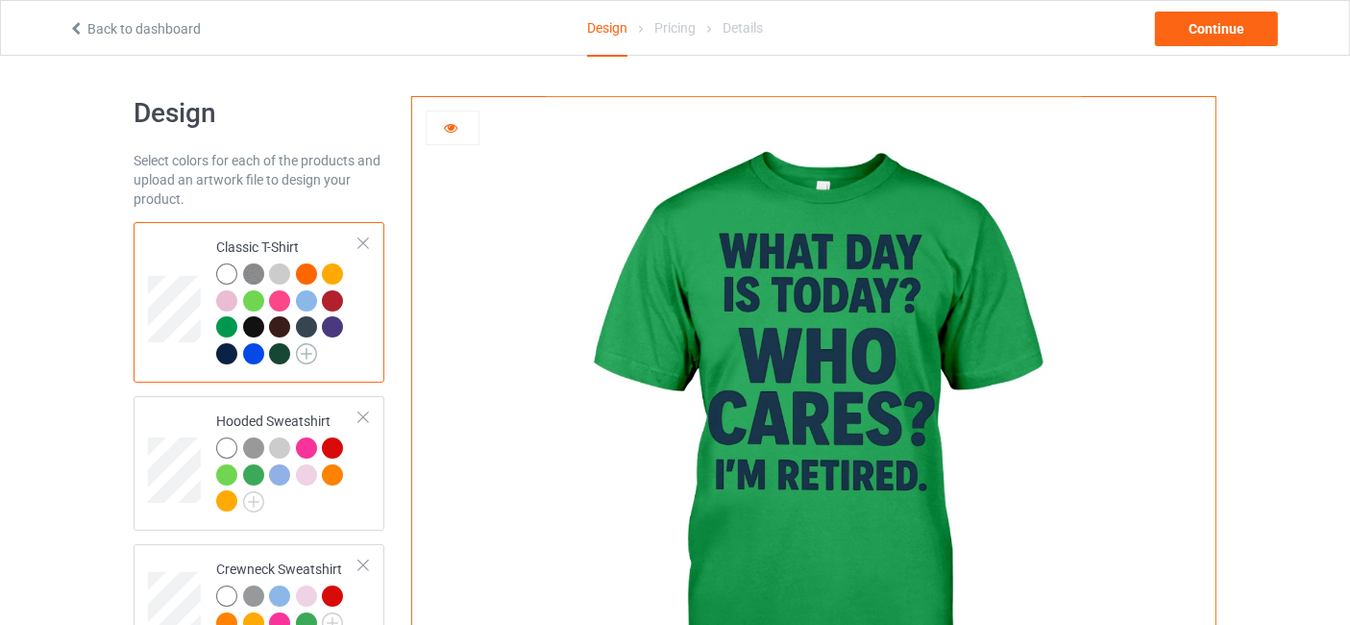
click at [313, 350] on img at bounding box center [306, 353] width 21 height 21
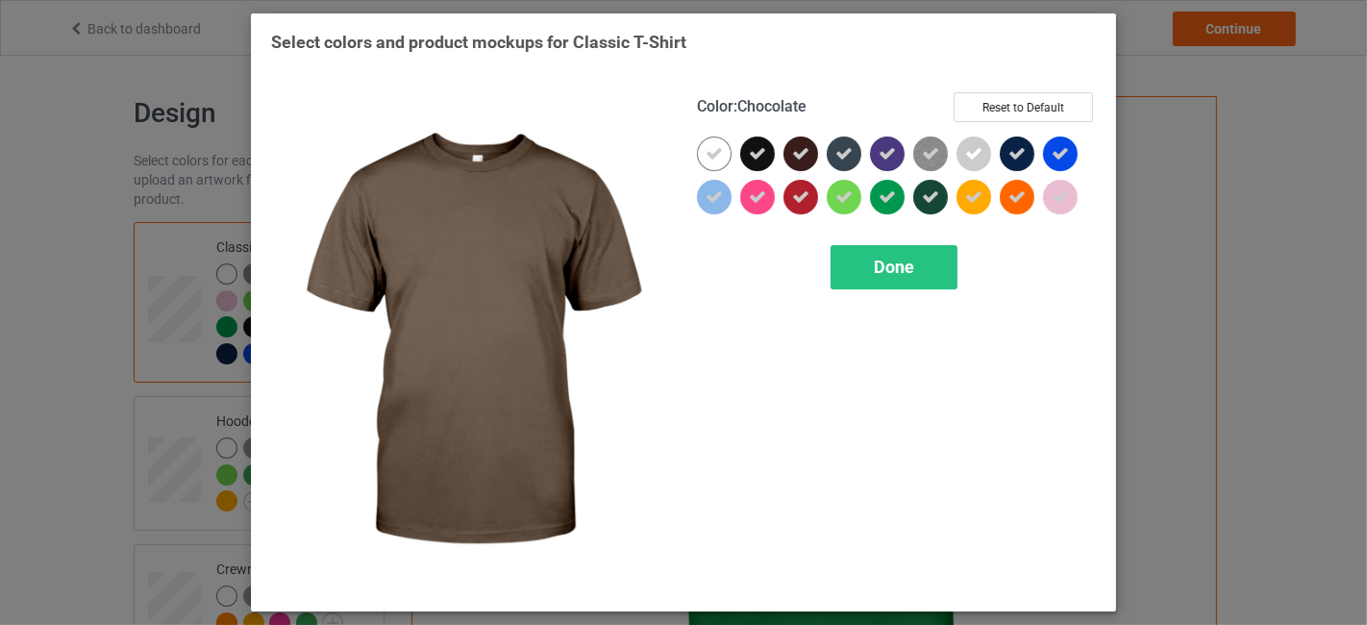
click at [796, 151] on icon at bounding box center [800, 153] width 17 height 17
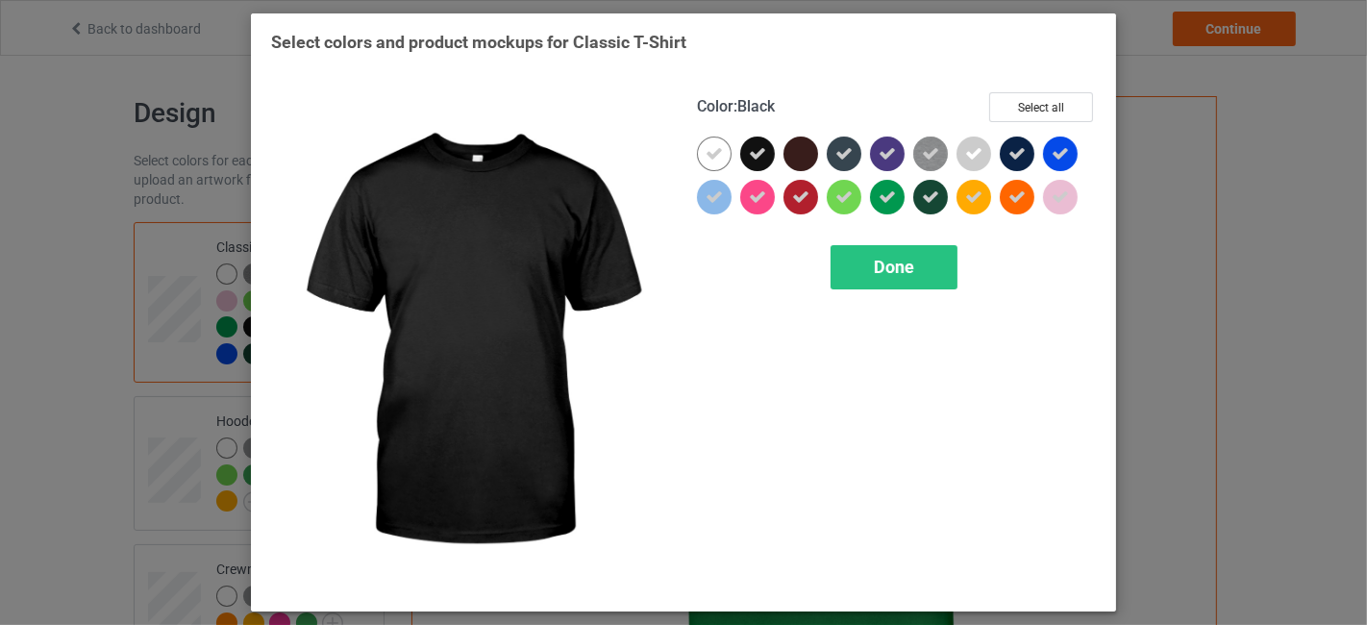
click at [753, 152] on icon at bounding box center [757, 153] width 17 height 17
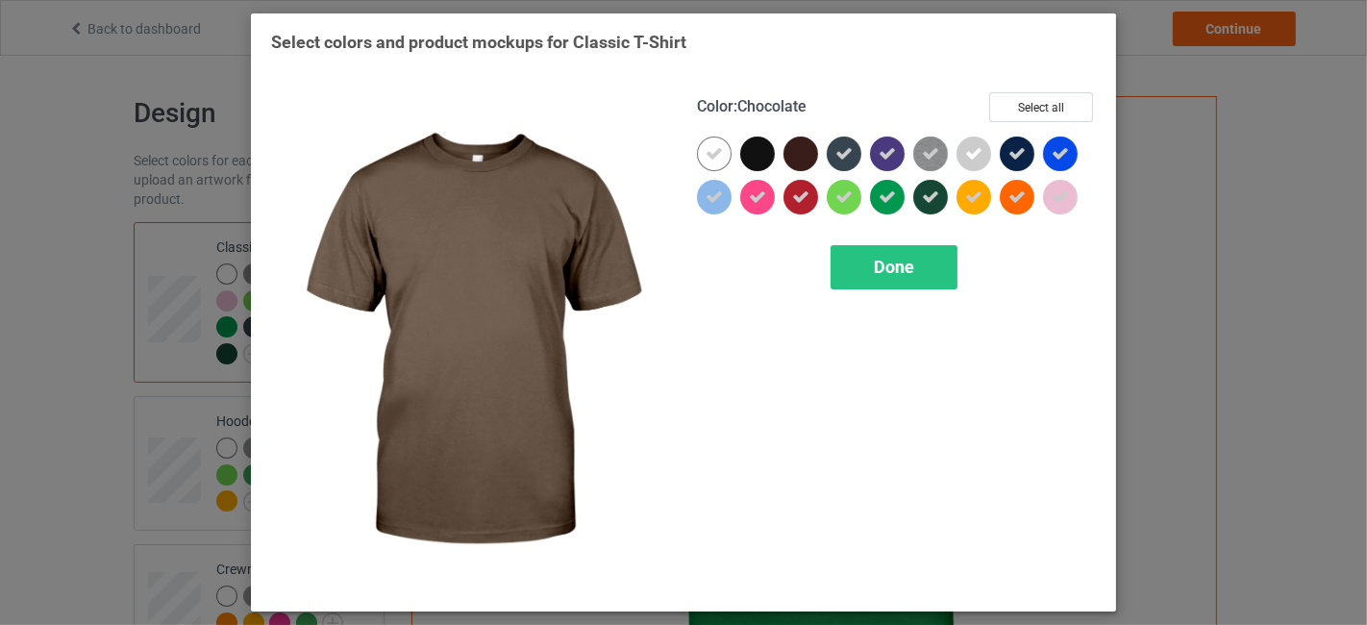
click at [811, 155] on div at bounding box center [800, 153] width 35 height 35
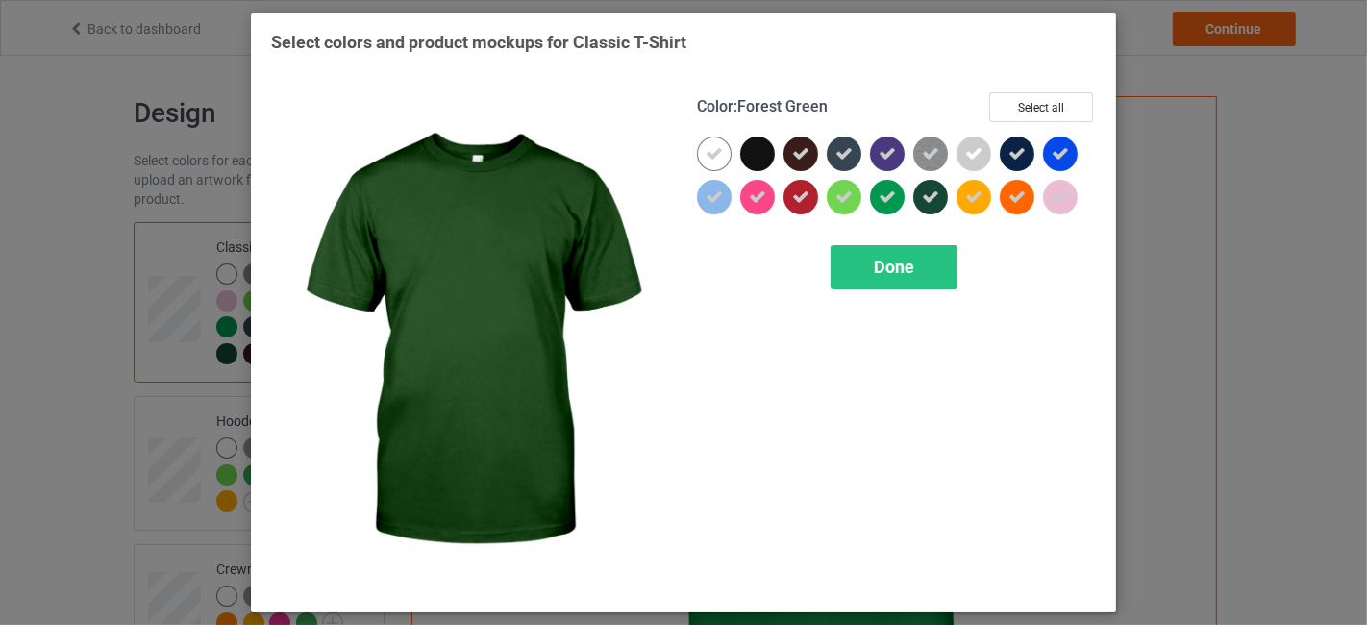
click at [940, 189] on div at bounding box center [930, 197] width 35 height 35
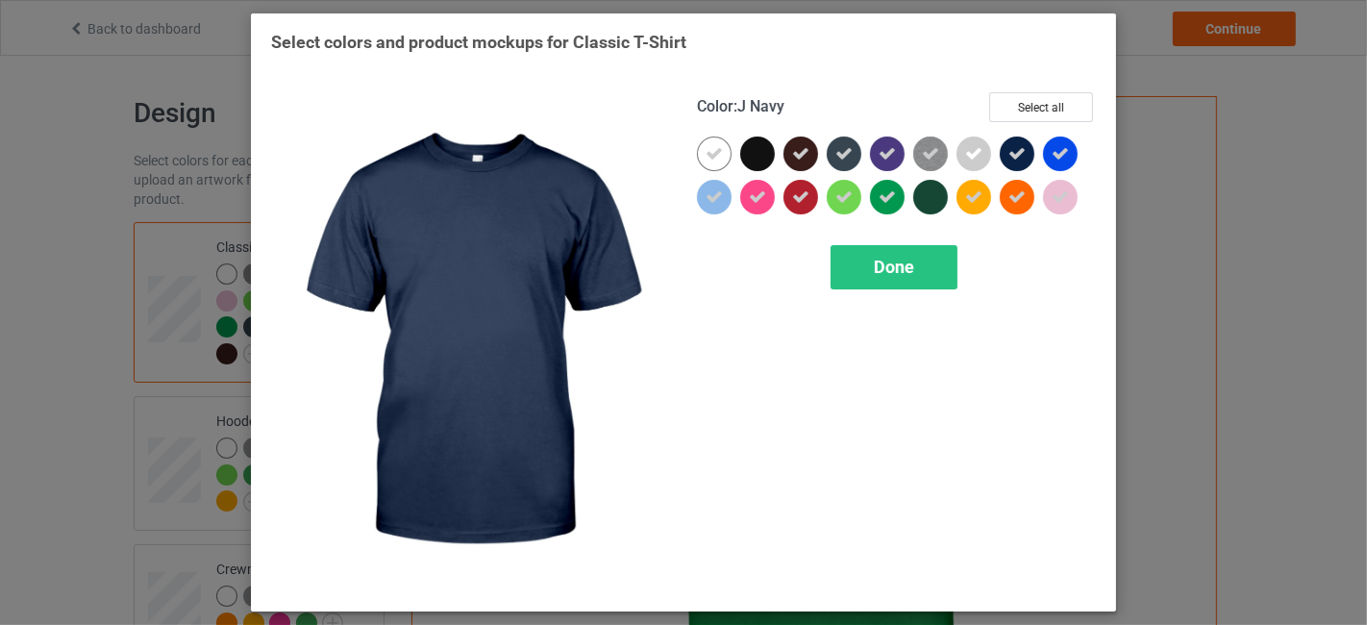
drag, startPoint x: 1009, startPoint y: 147, endPoint x: 1034, endPoint y: 146, distance: 25.0
click at [1010, 146] on icon at bounding box center [1016, 153] width 17 height 17
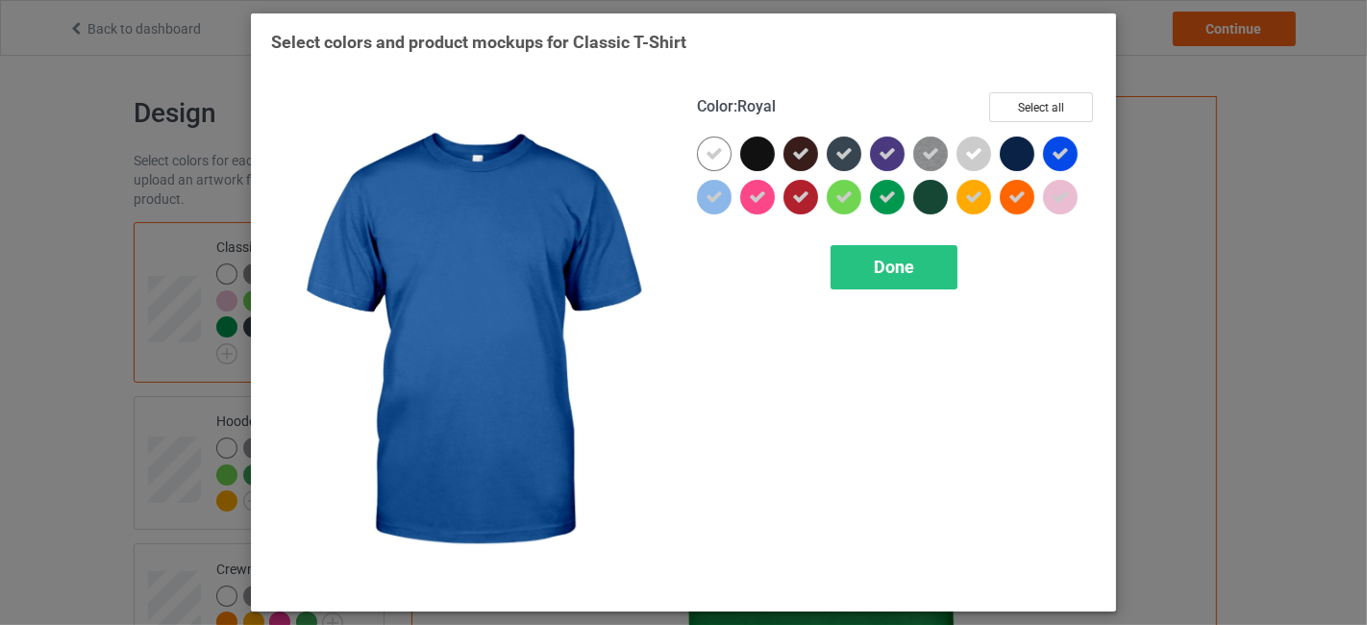
click at [1069, 146] on div at bounding box center [1060, 153] width 35 height 35
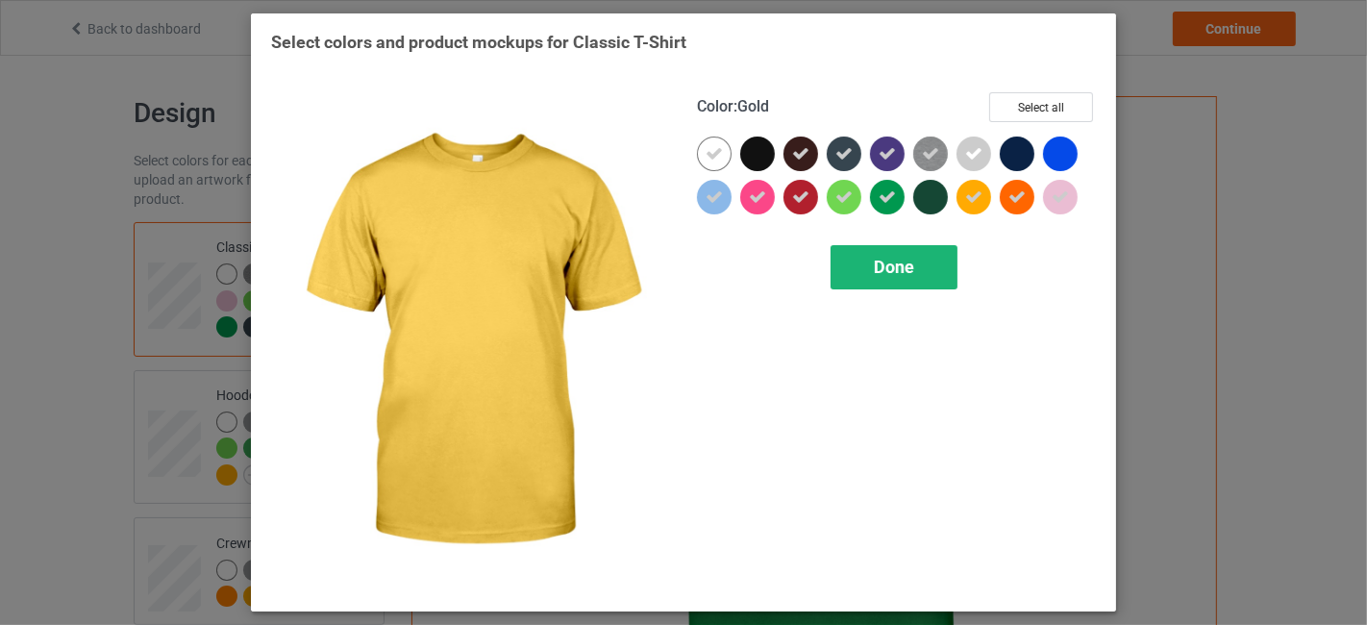
click at [906, 259] on span "Done" at bounding box center [894, 267] width 40 height 20
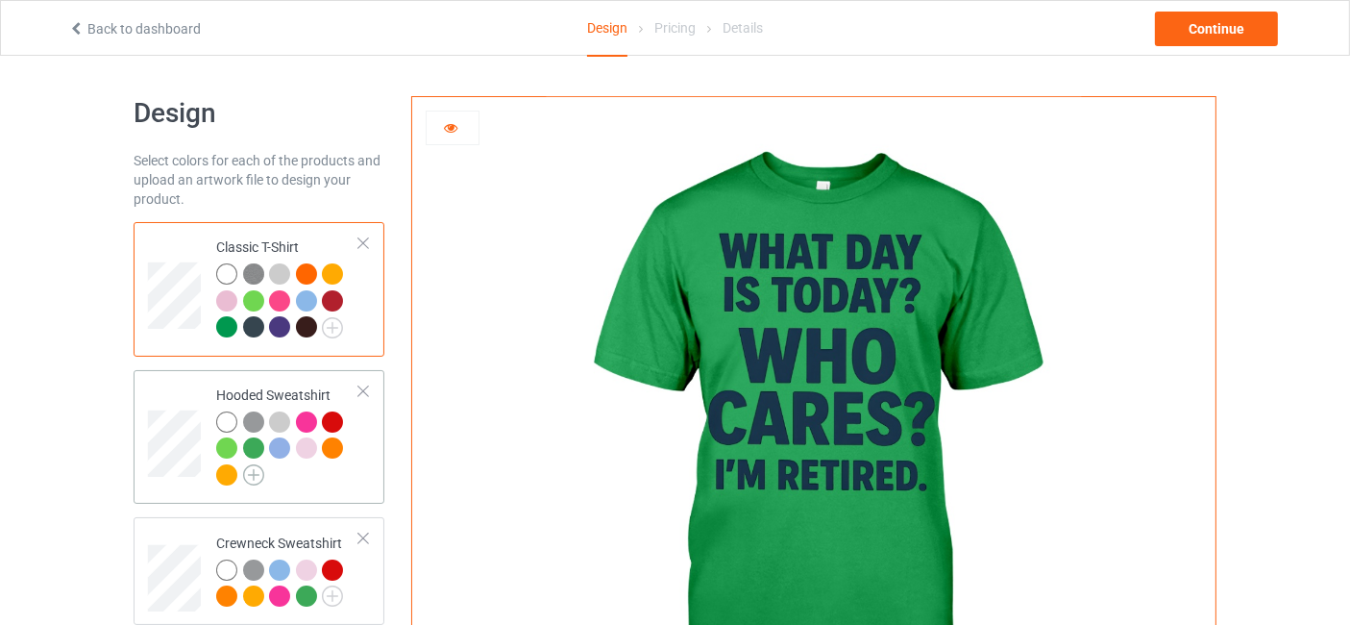
click at [247, 470] on img at bounding box center [253, 474] width 21 height 21
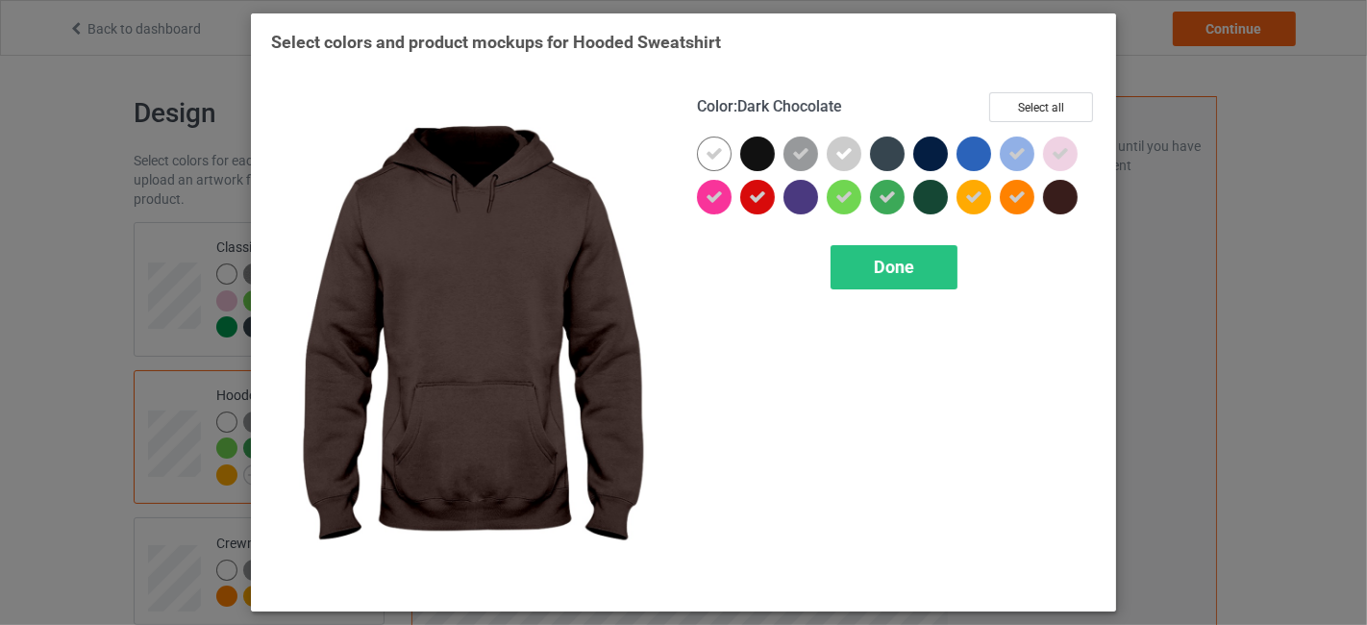
click at [1074, 193] on div at bounding box center [1060, 197] width 35 height 35
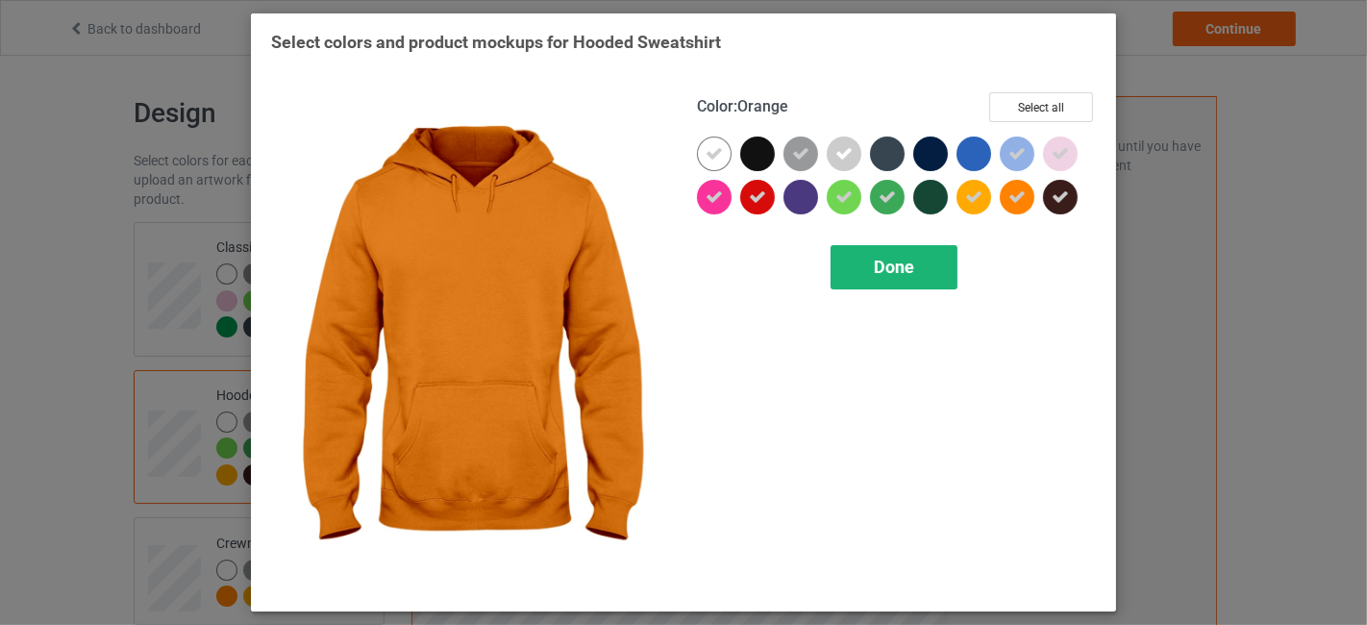
click at [933, 257] on div "Done" at bounding box center [893, 267] width 127 height 44
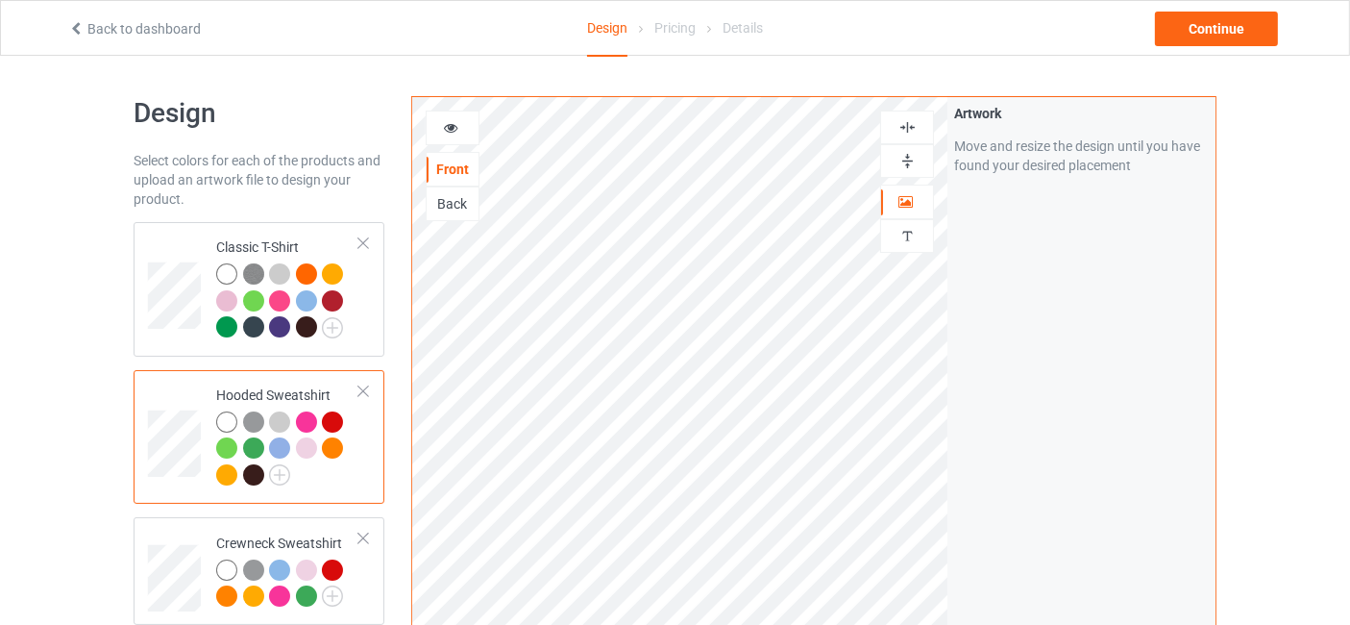
scroll to position [284, 0]
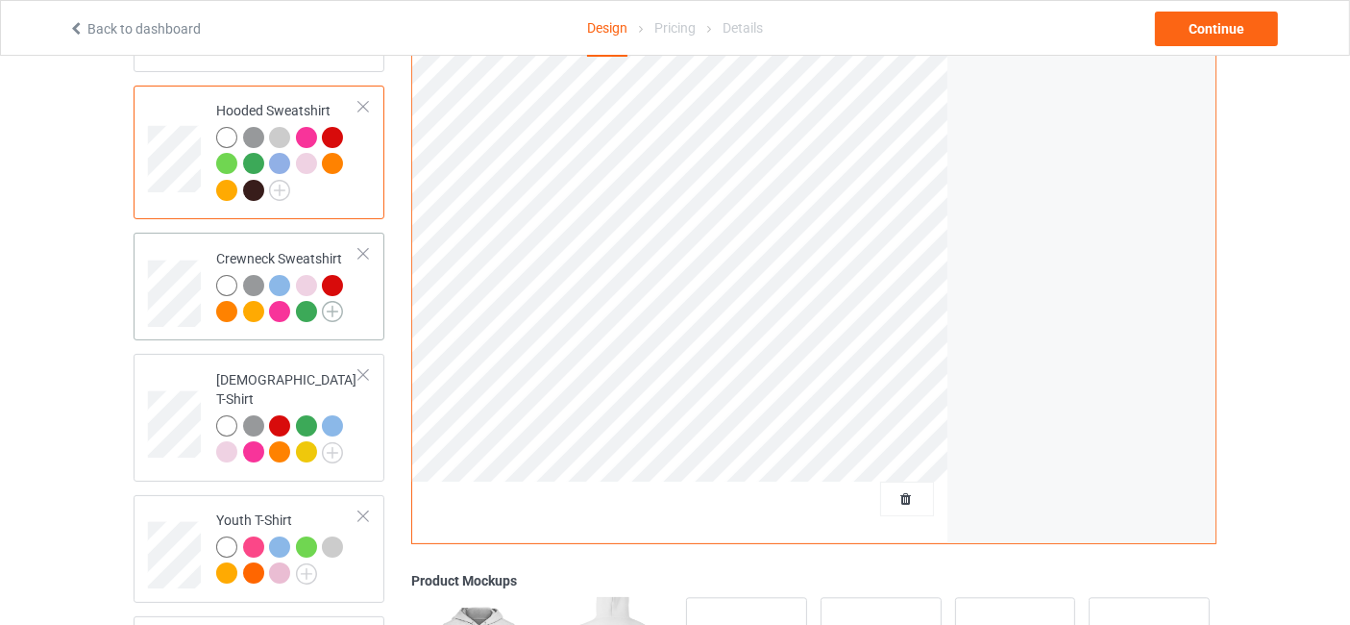
click at [336, 310] on img at bounding box center [332, 311] width 21 height 21
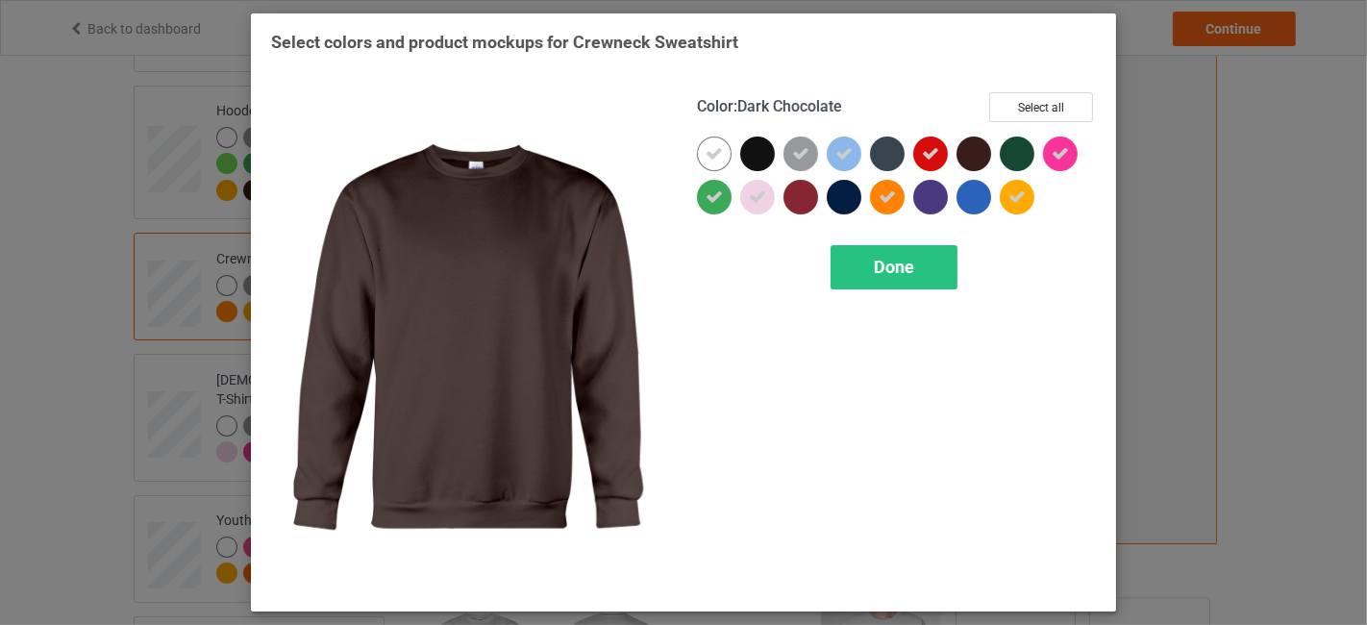
click at [977, 155] on div at bounding box center [973, 153] width 35 height 35
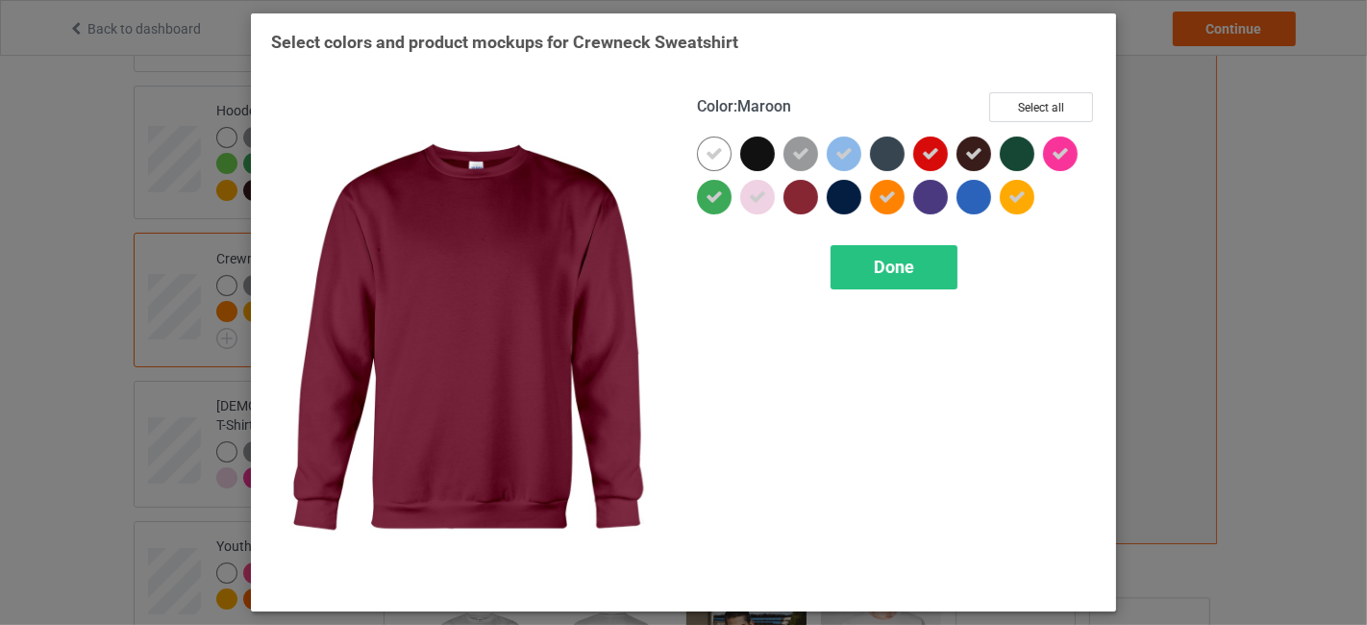
click at [815, 196] on div at bounding box center [800, 197] width 35 height 35
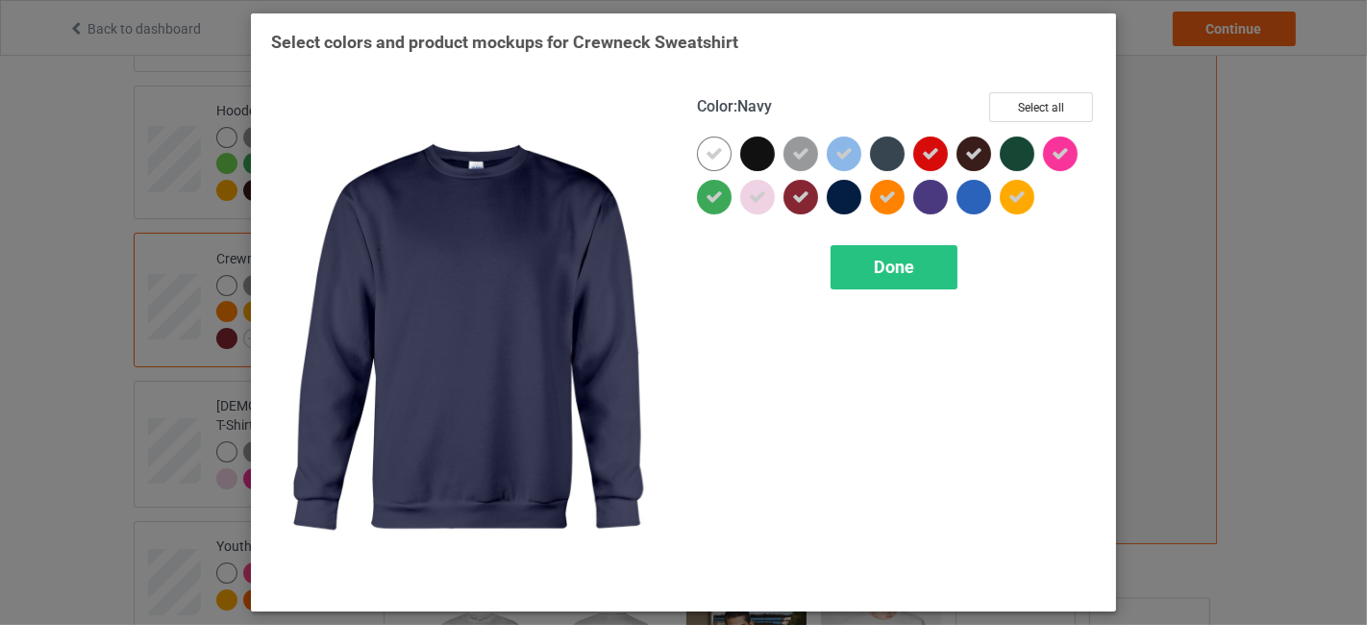
click at [840, 190] on div at bounding box center [844, 197] width 35 height 35
click at [841, 199] on icon at bounding box center [843, 196] width 17 height 17
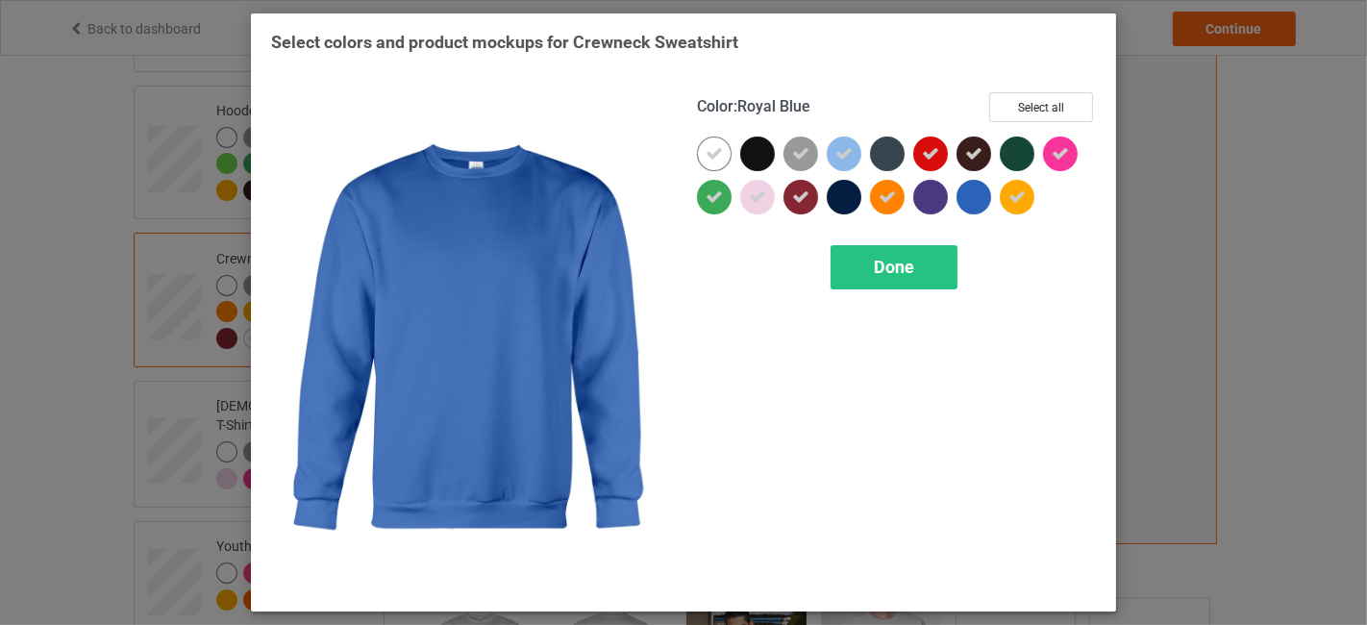
click at [978, 196] on div at bounding box center [973, 197] width 35 height 35
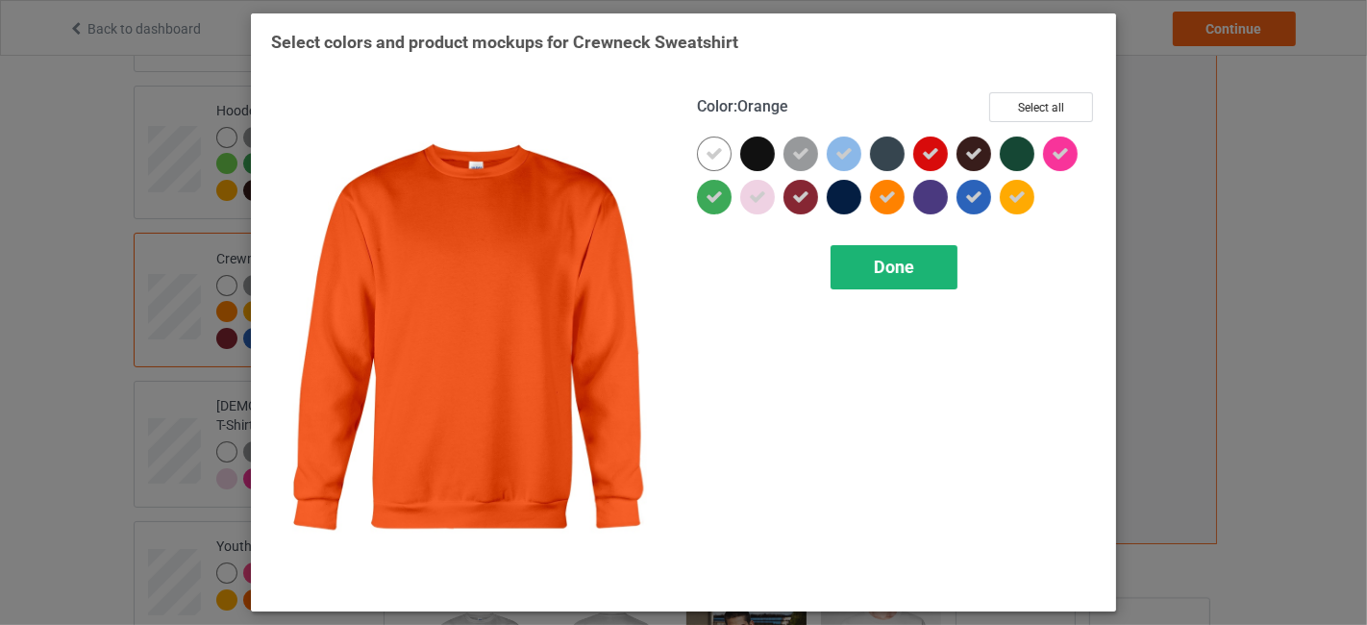
click at [899, 281] on div "Done" at bounding box center [893, 267] width 127 height 44
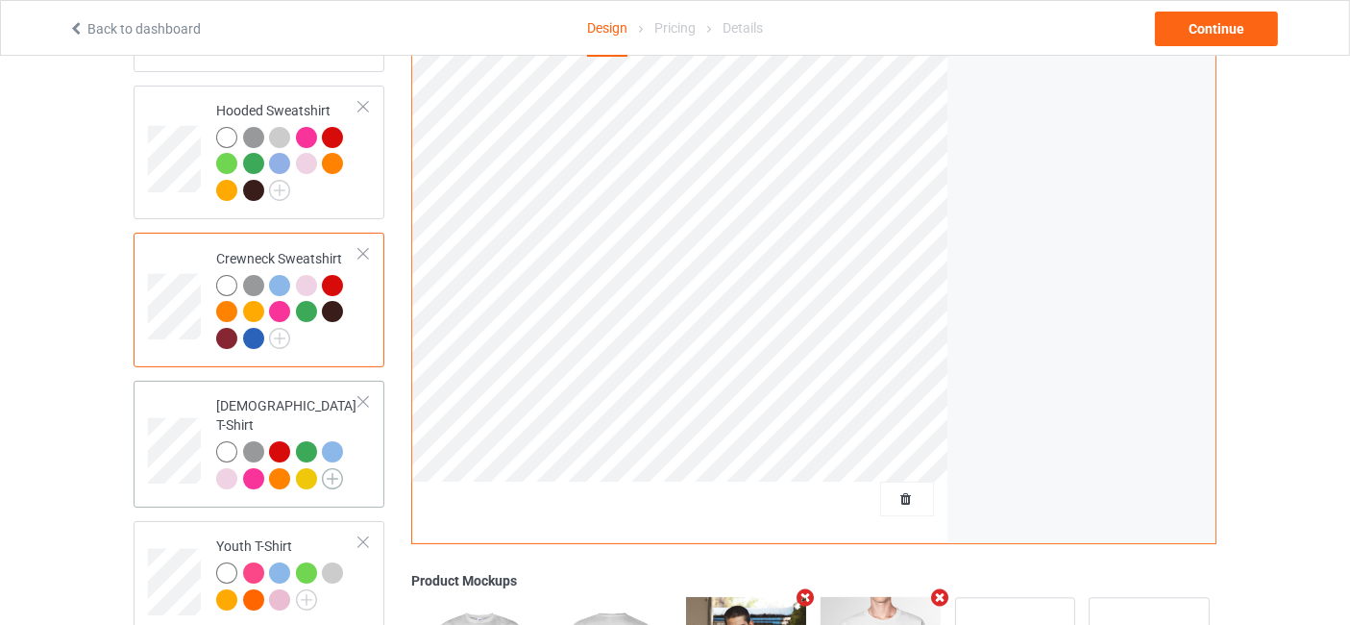
click at [330, 468] on img at bounding box center [332, 478] width 21 height 21
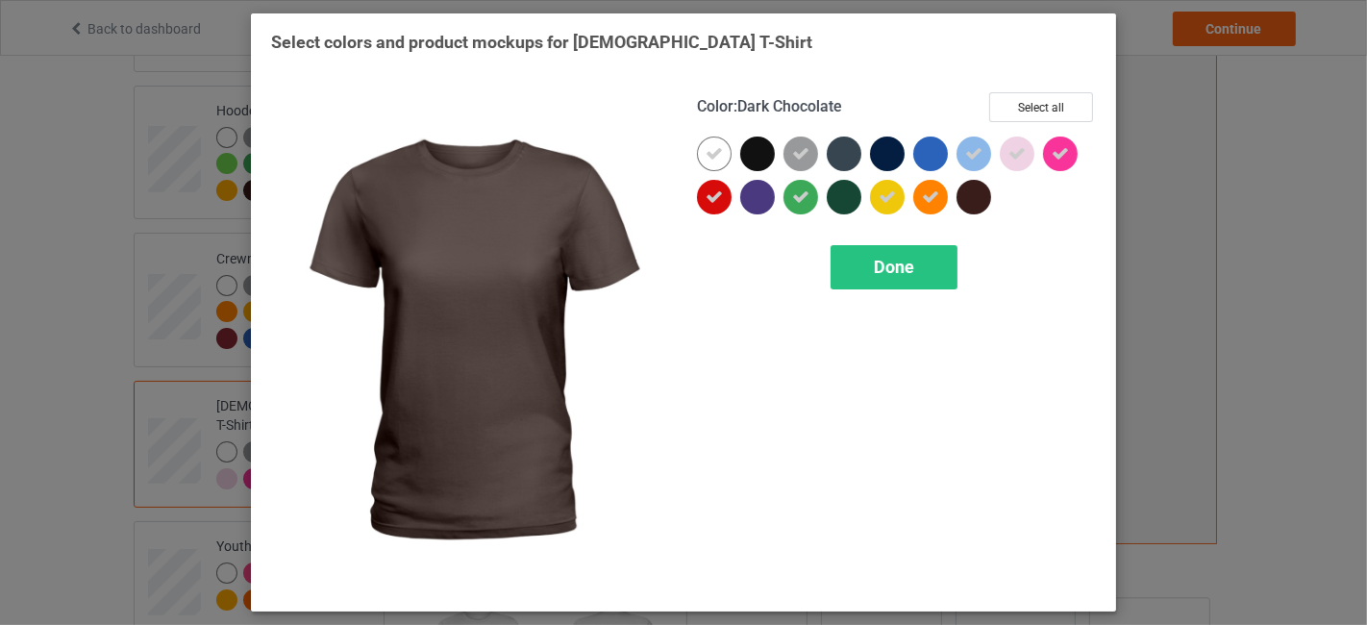
click at [966, 190] on div at bounding box center [973, 197] width 35 height 35
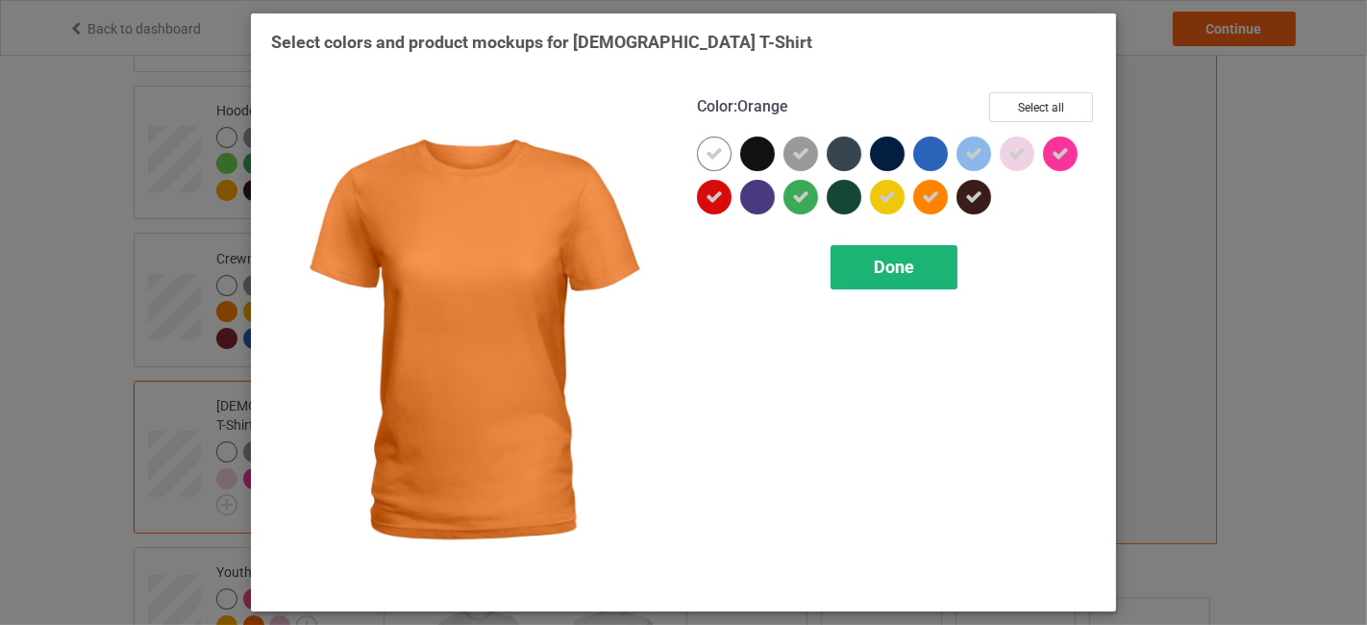
click at [890, 260] on span "Done" at bounding box center [894, 267] width 40 height 20
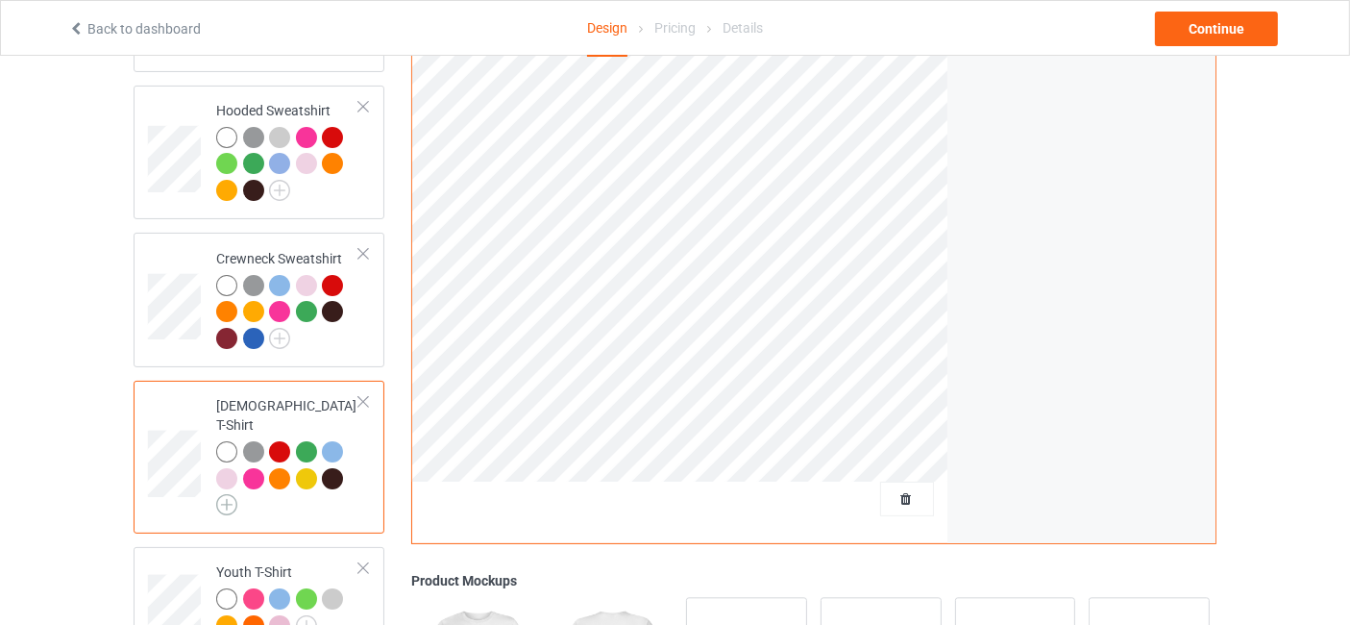
click at [226, 494] on img at bounding box center [226, 504] width 21 height 21
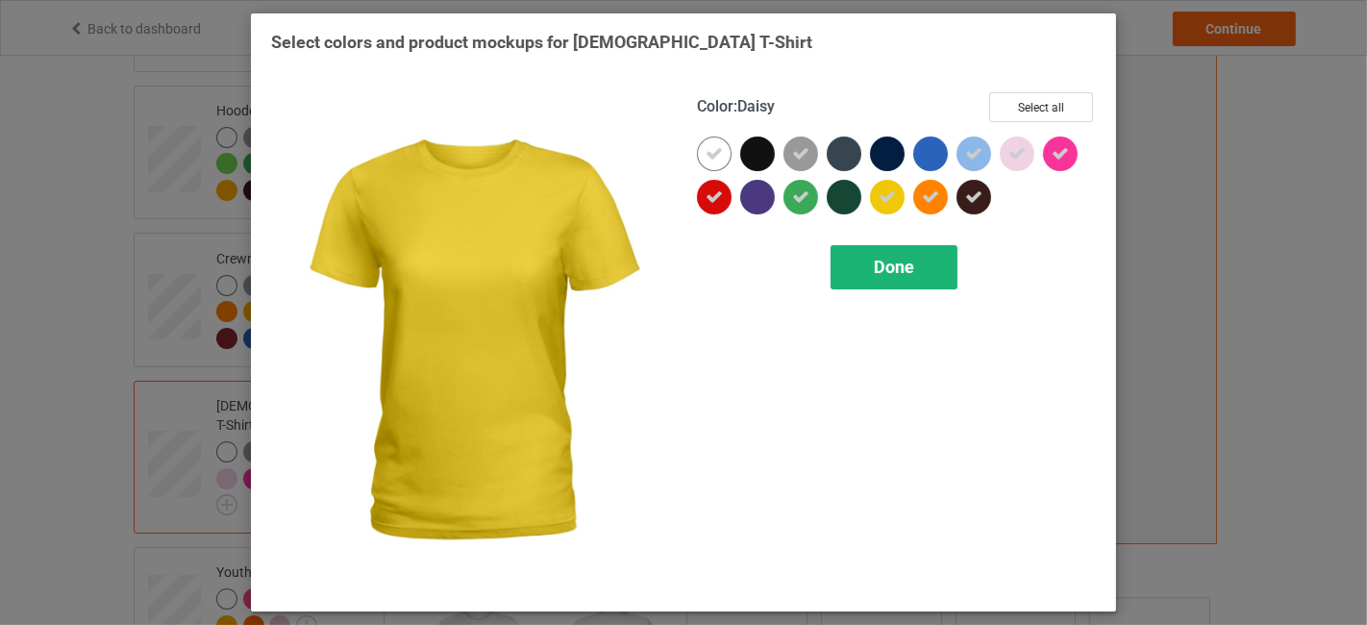
click at [896, 254] on div "Done" at bounding box center [893, 267] width 127 height 44
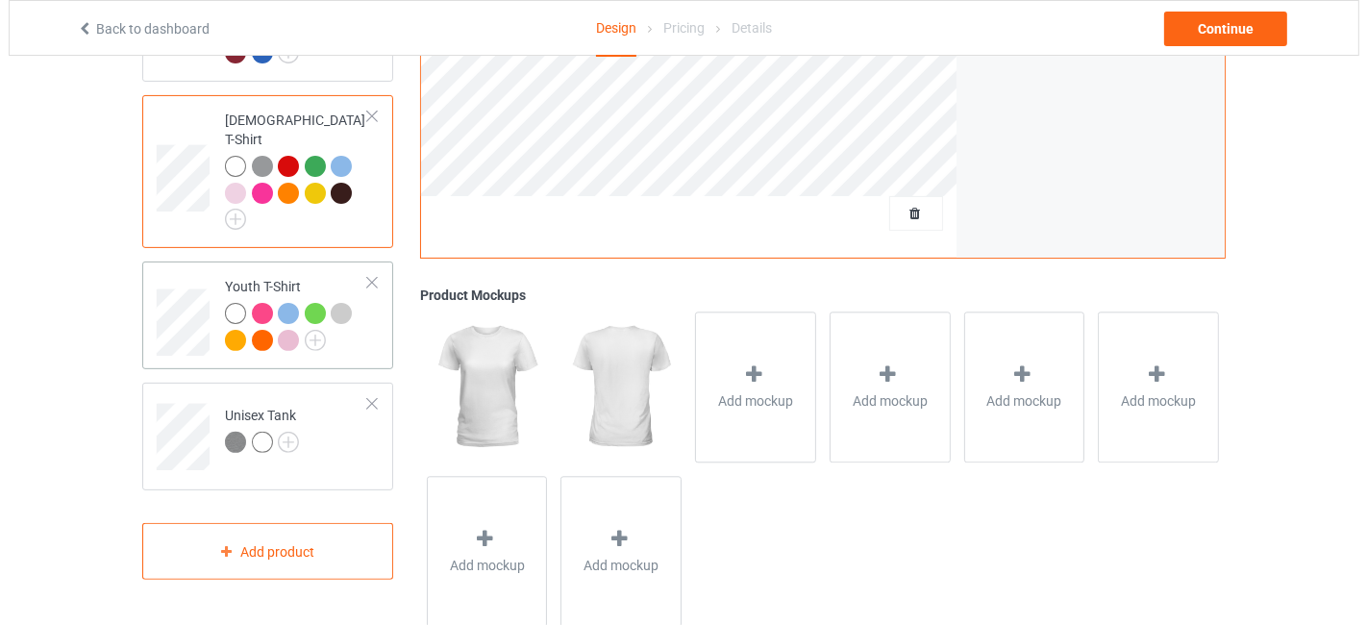
scroll to position [617, 0]
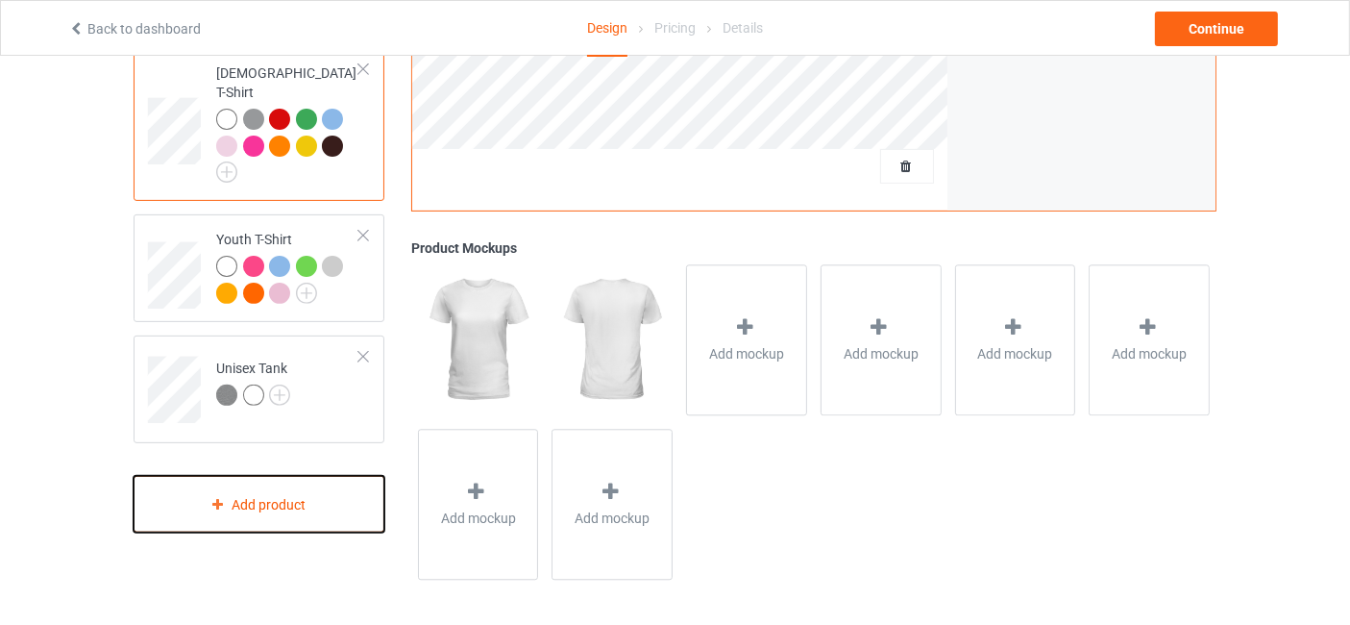
click at [240, 491] on div "Add product" at bounding box center [259, 504] width 251 height 57
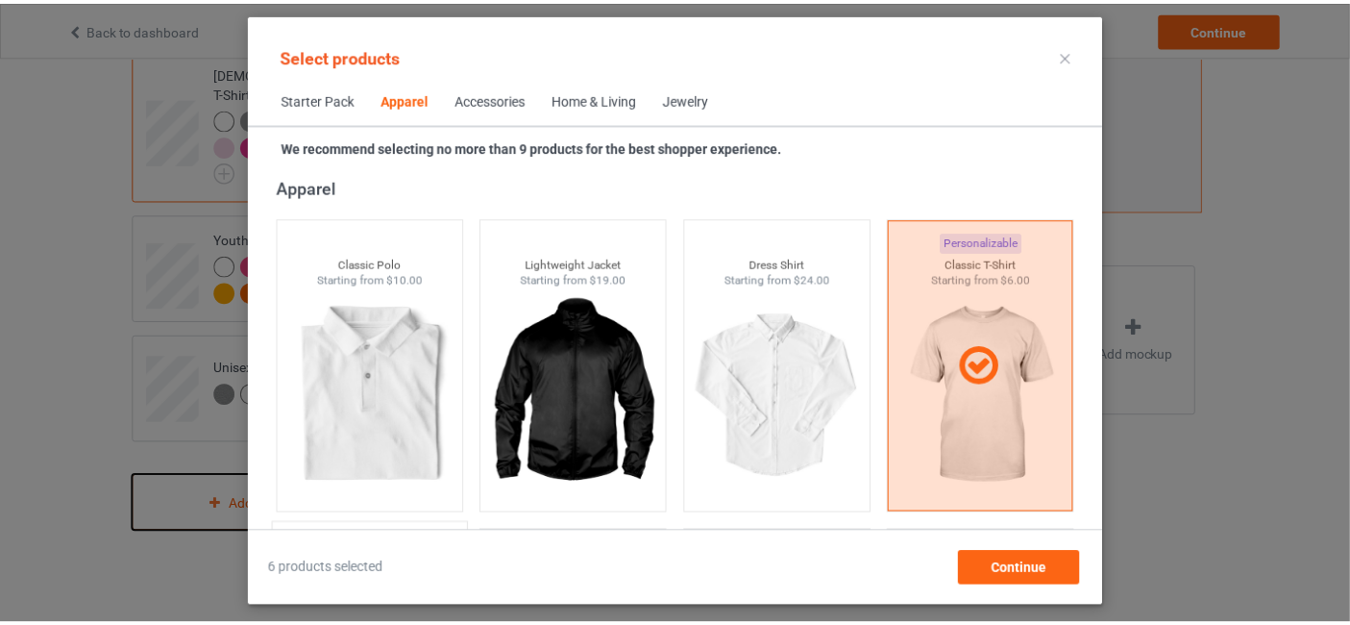
scroll to position [1570, 0]
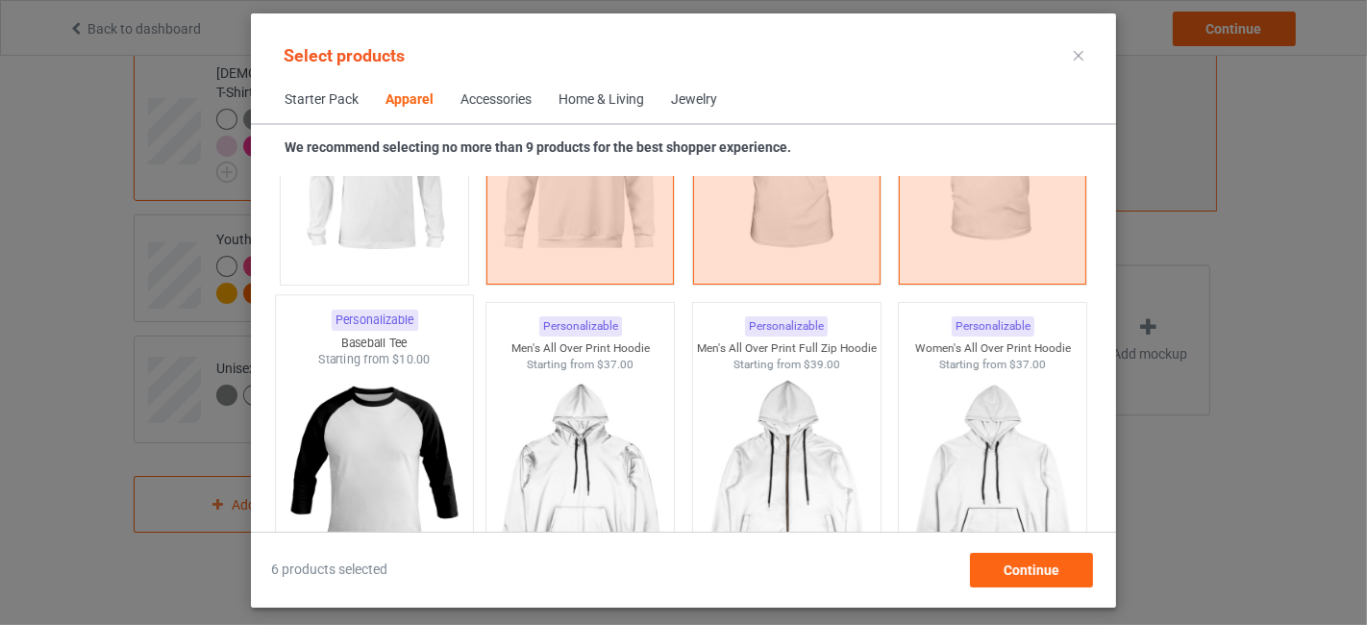
click at [394, 440] on img at bounding box center [374, 481] width 181 height 226
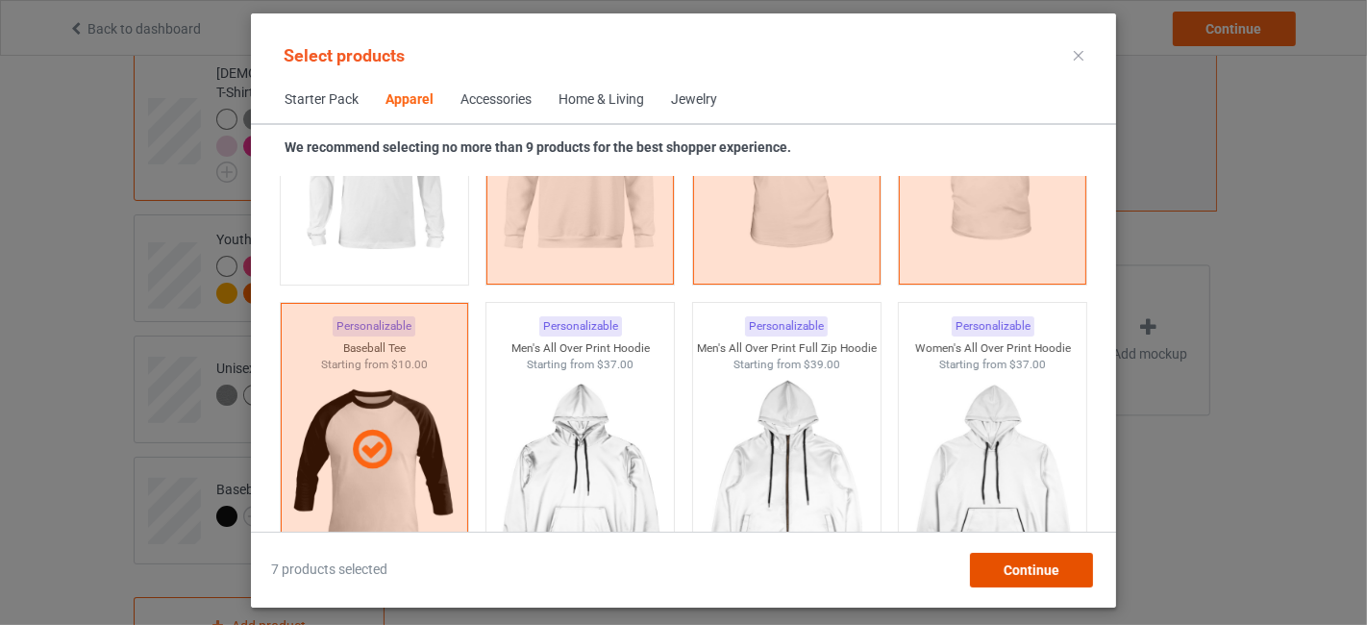
click at [1026, 572] on span "Continue" at bounding box center [1031, 569] width 56 height 15
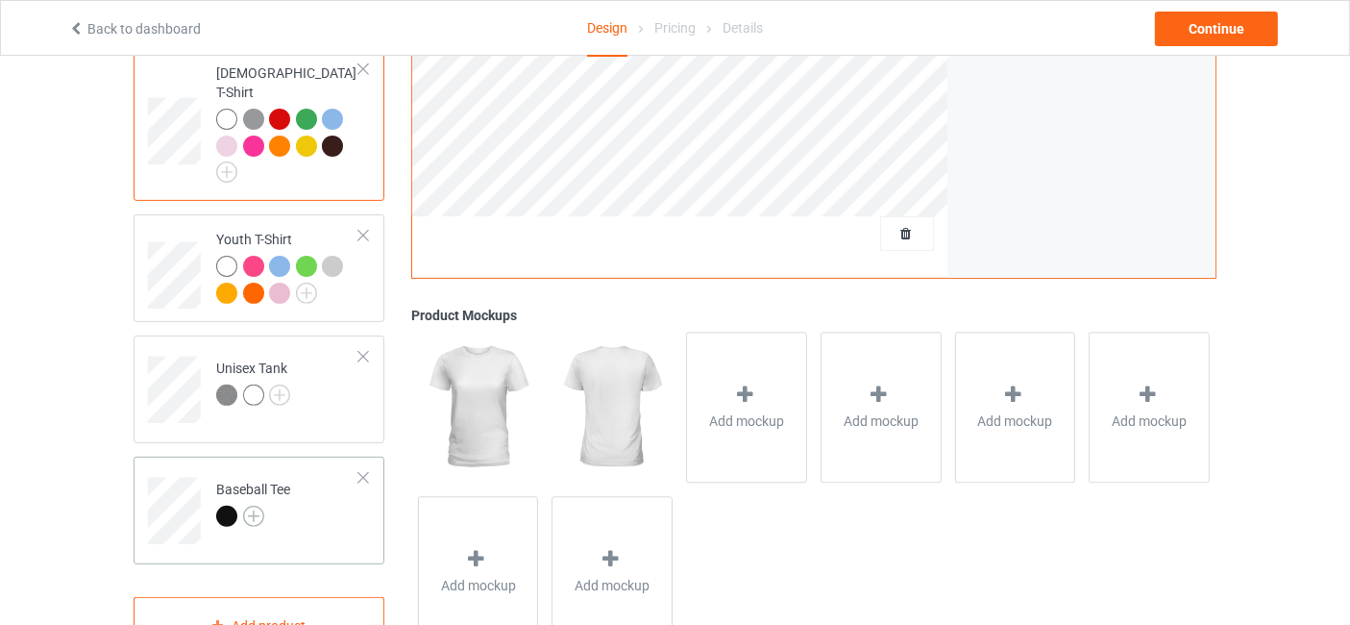
click at [253, 506] on img at bounding box center [253, 516] width 21 height 21
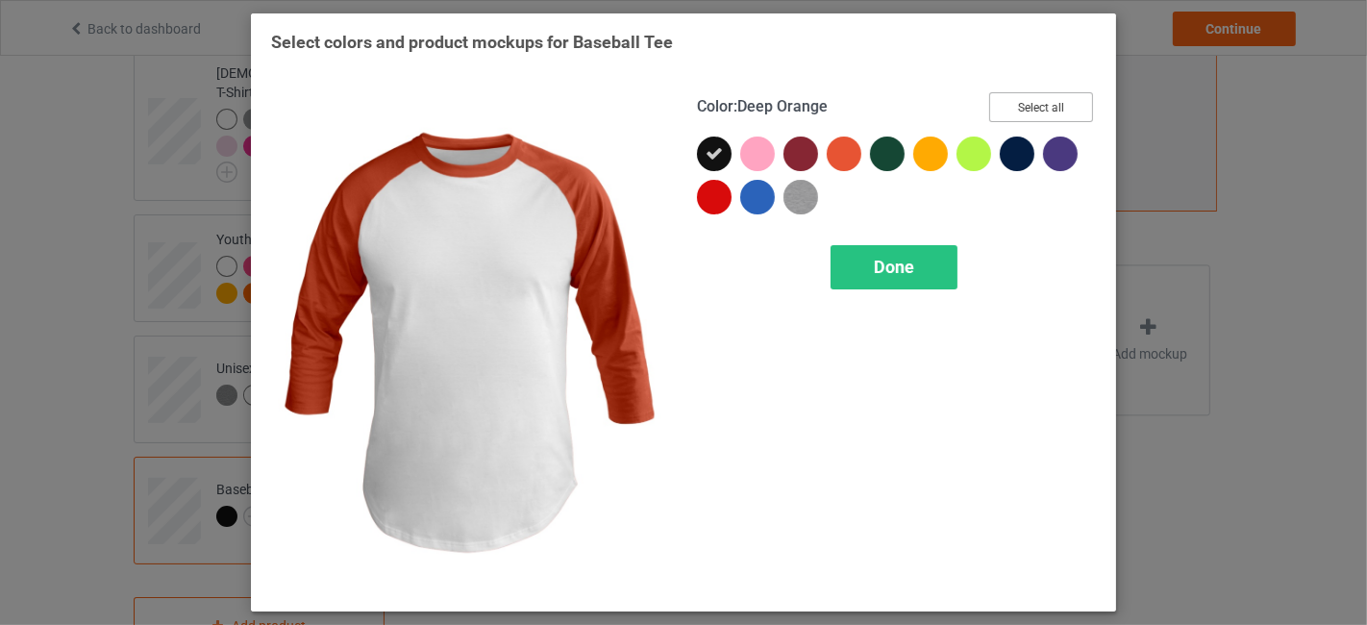
drag, startPoint x: 1035, startPoint y: 100, endPoint x: 961, endPoint y: 127, distance: 78.7
click at [1037, 101] on button "Select all" at bounding box center [1041, 107] width 104 height 30
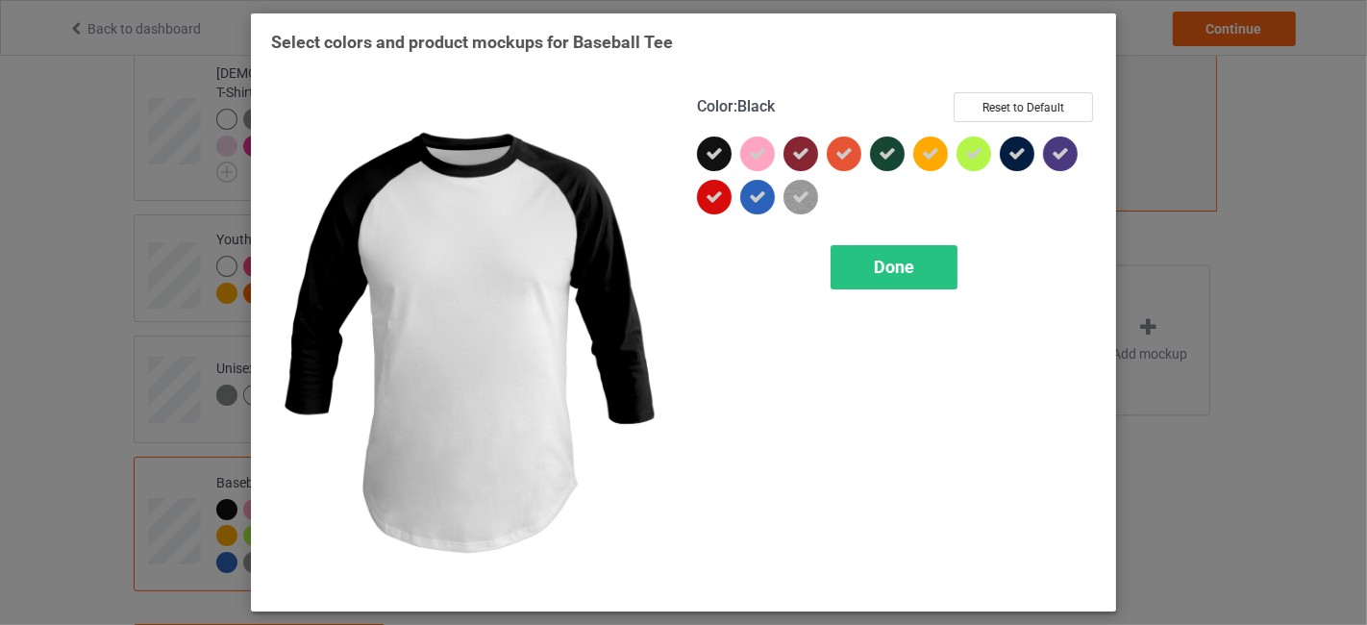
click at [710, 151] on icon at bounding box center [713, 153] width 17 height 17
click at [719, 147] on div at bounding box center [714, 153] width 35 height 35
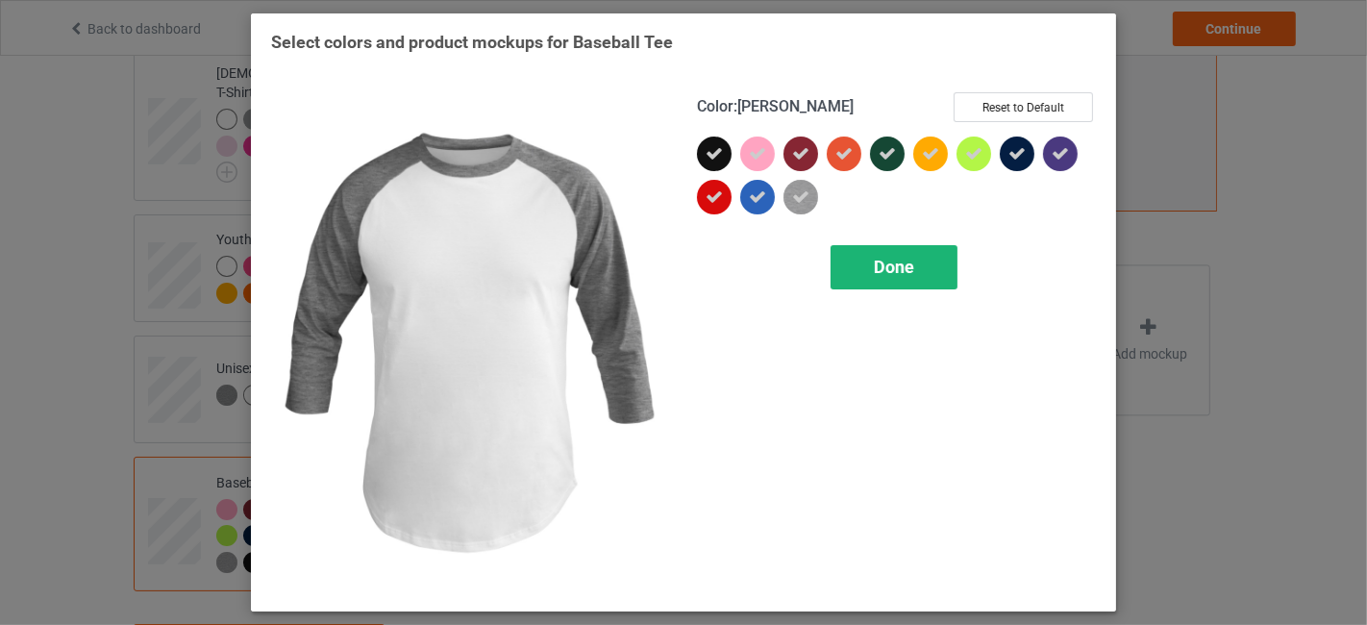
click at [901, 267] on span "Done" at bounding box center [894, 267] width 40 height 20
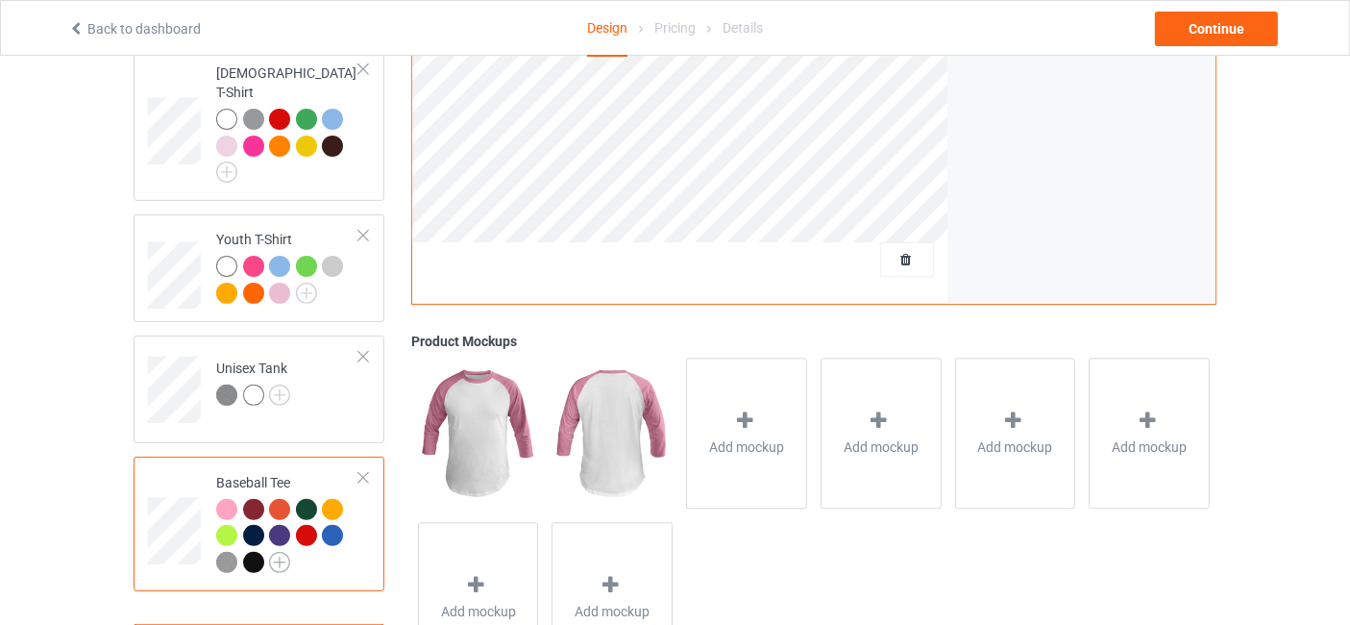
click at [284, 552] on img at bounding box center [279, 562] width 21 height 21
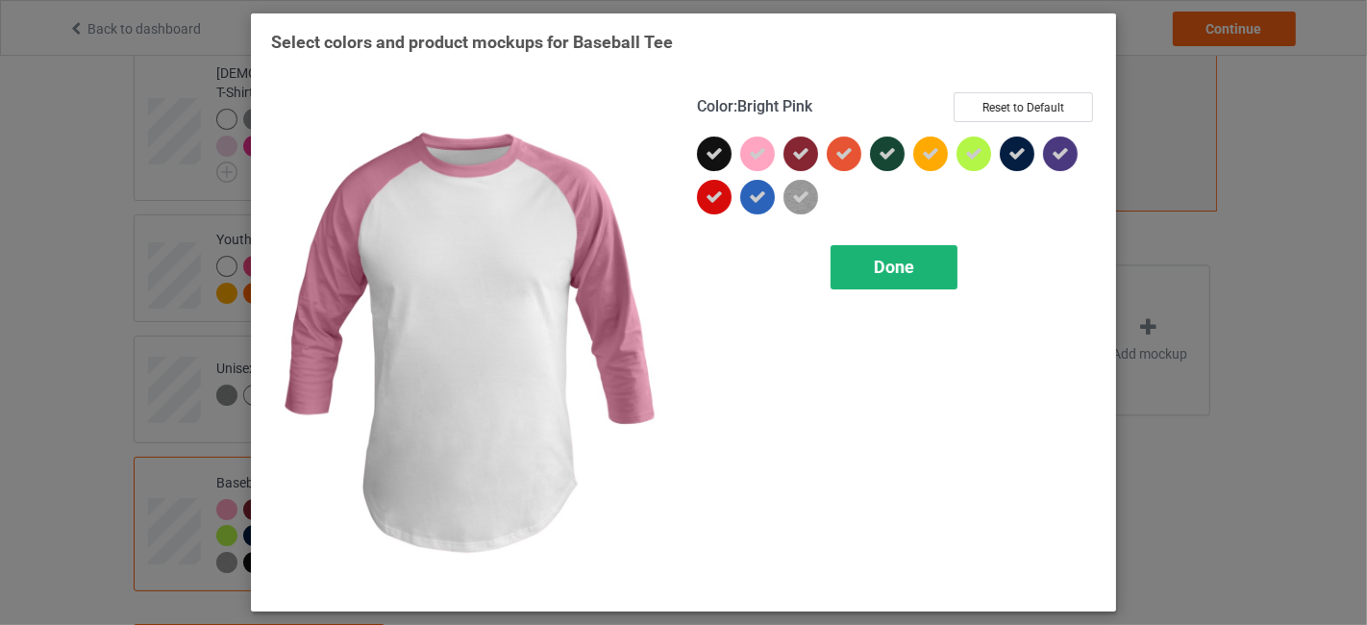
click at [862, 257] on div "Done" at bounding box center [893, 267] width 127 height 44
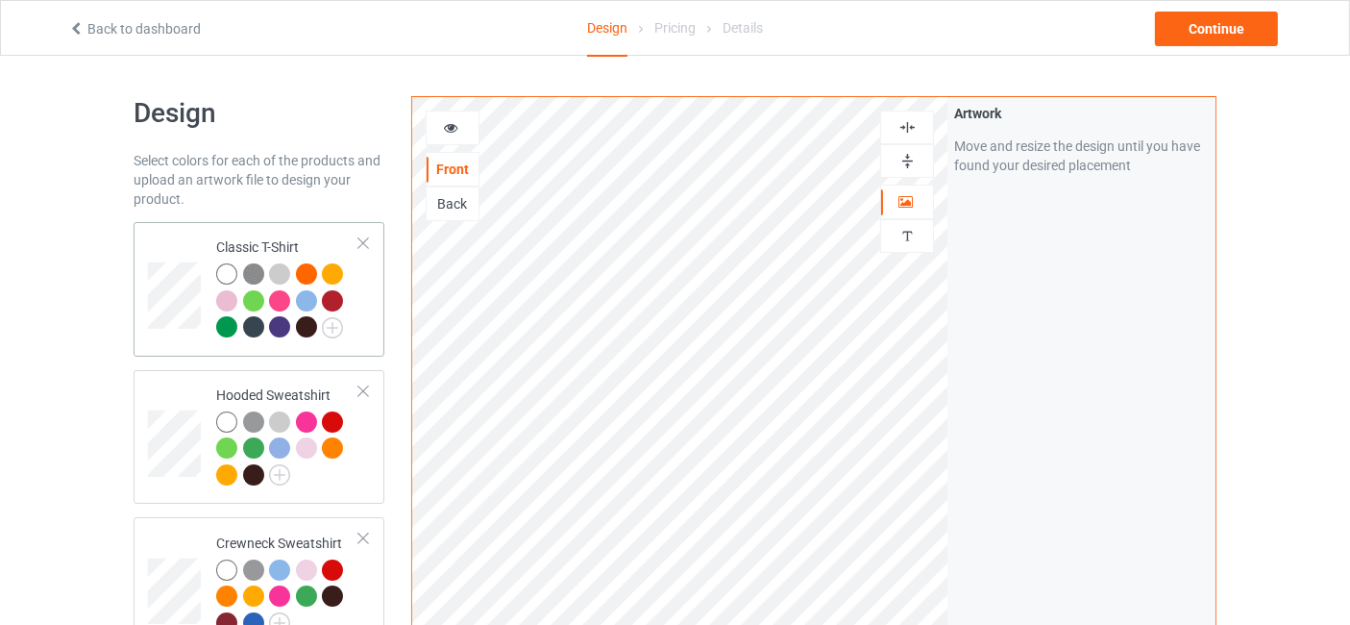
click at [350, 281] on div at bounding box center [287, 303] width 143 height 80
click at [1211, 29] on div "Continue" at bounding box center [1216, 29] width 123 height 35
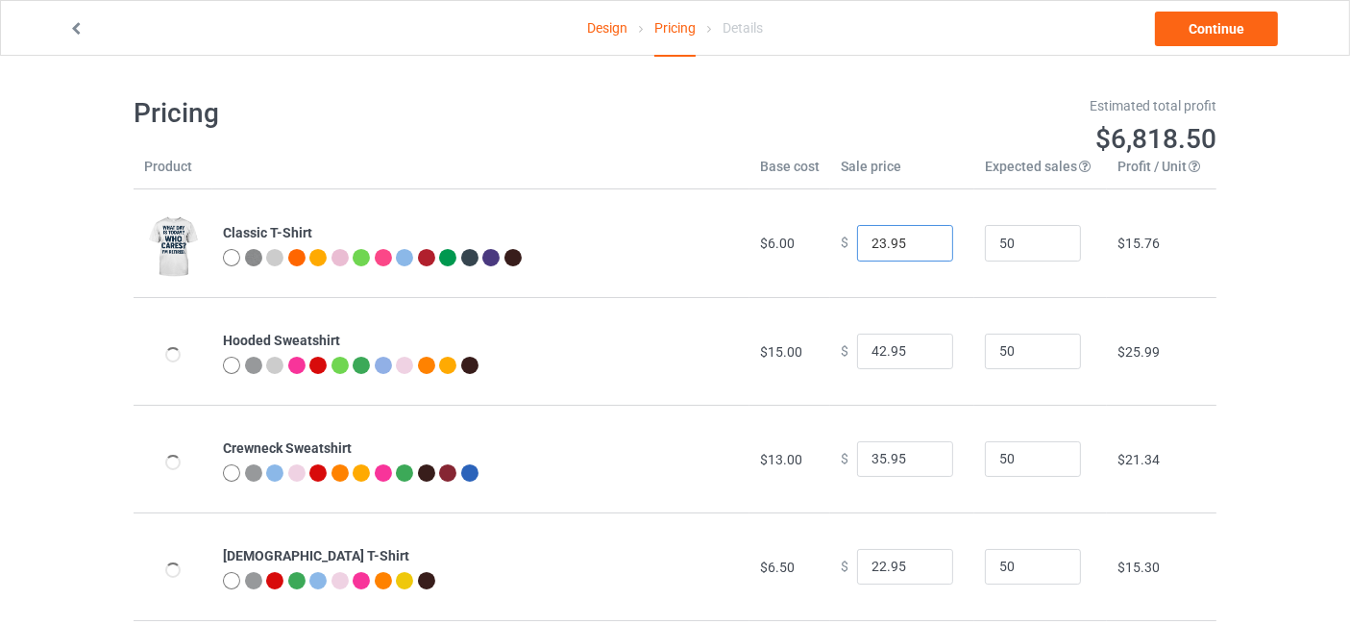
click at [923, 239] on input "23.95" at bounding box center [905, 243] width 96 height 37
type input "24.95"
click at [923, 239] on input "24.95" at bounding box center [905, 243] width 96 height 37
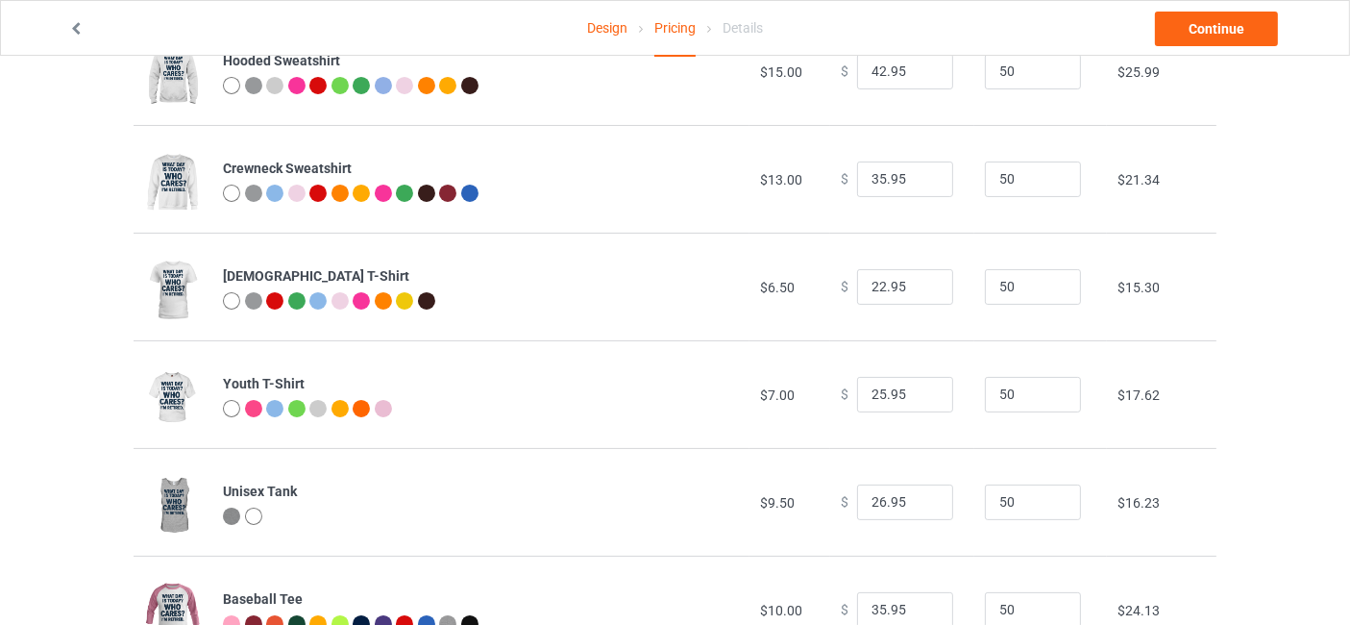
scroll to position [284, 0]
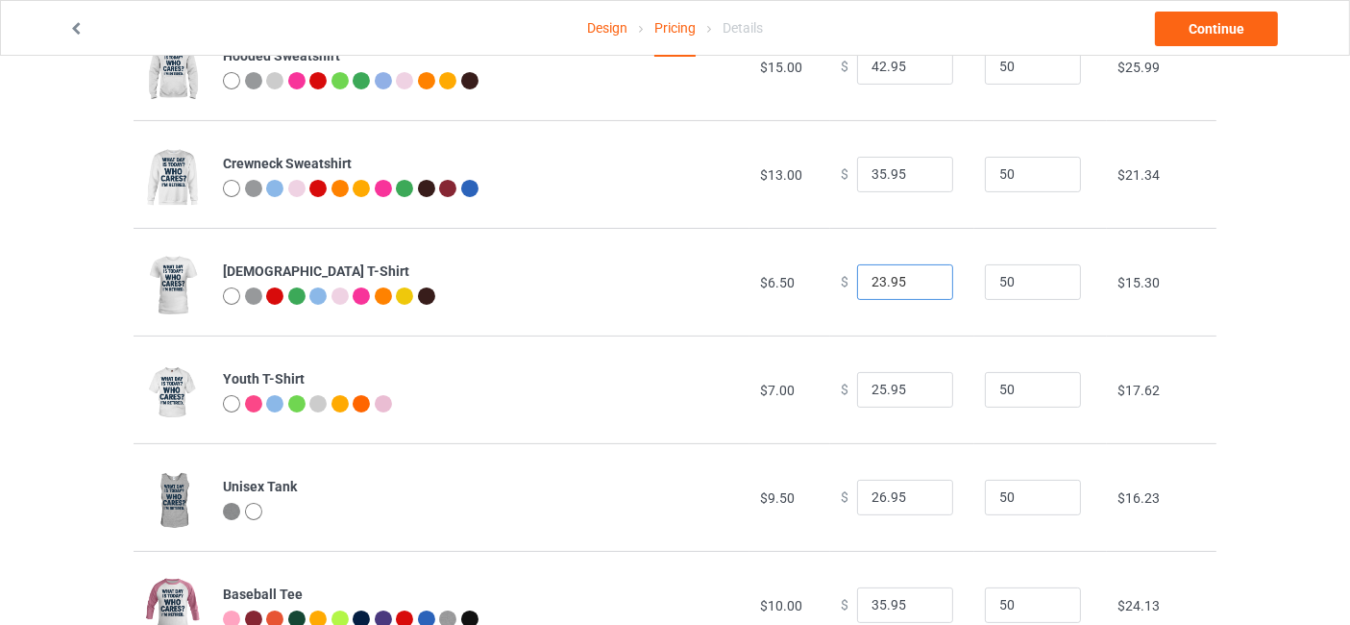
click at [920, 276] on input "23.95" at bounding box center [905, 282] width 96 height 37
type input "24.95"
click at [920, 276] on input "24.95" at bounding box center [905, 282] width 96 height 37
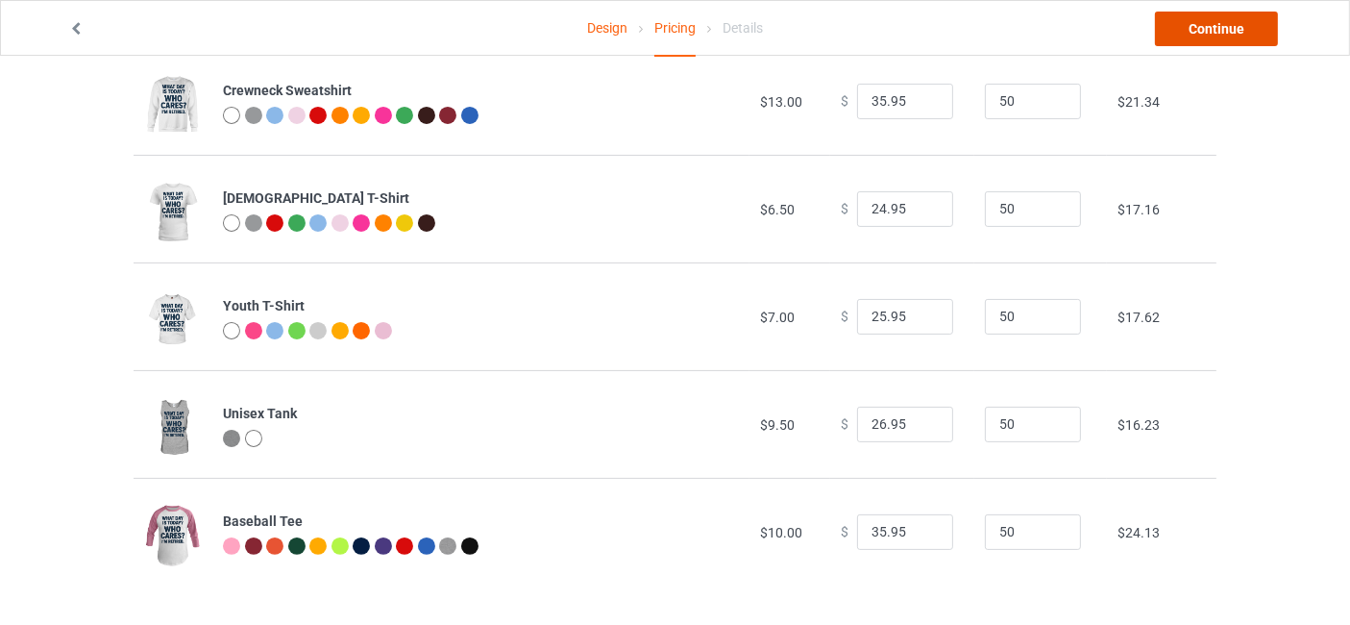
click at [1230, 23] on link "Continue" at bounding box center [1216, 29] width 123 height 35
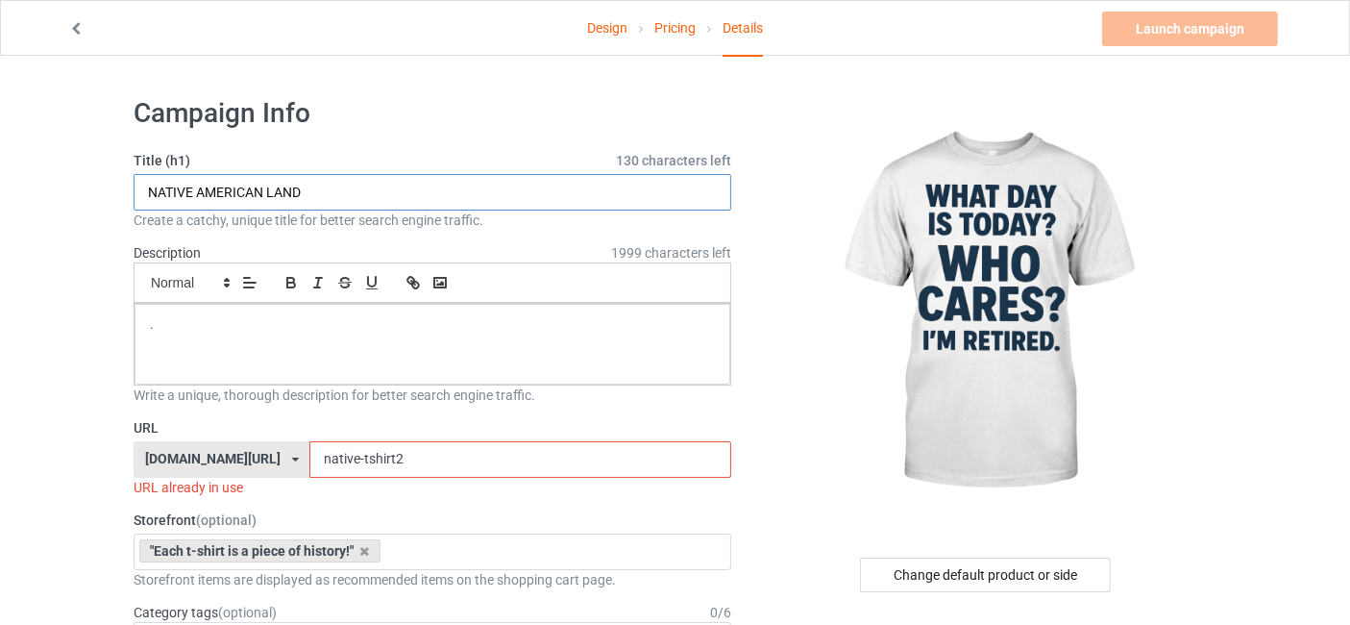
drag, startPoint x: 317, startPoint y: 192, endPoint x: 101, endPoint y: 223, distance: 218.4
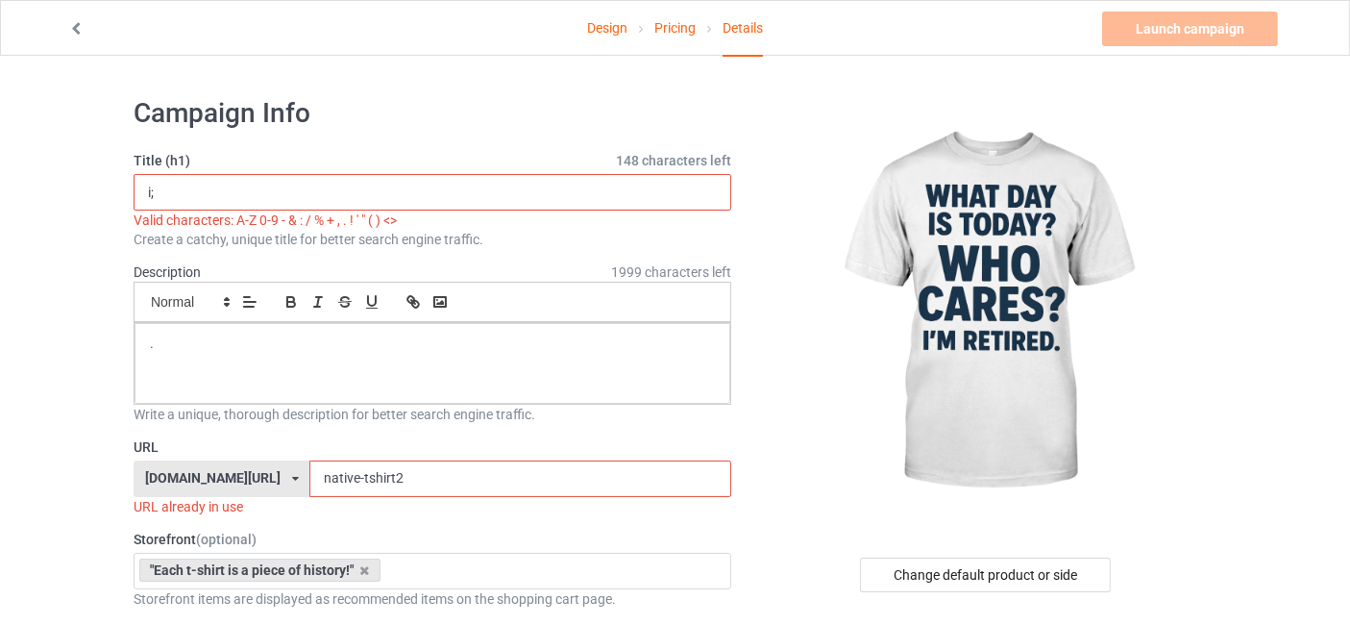
type input "i"
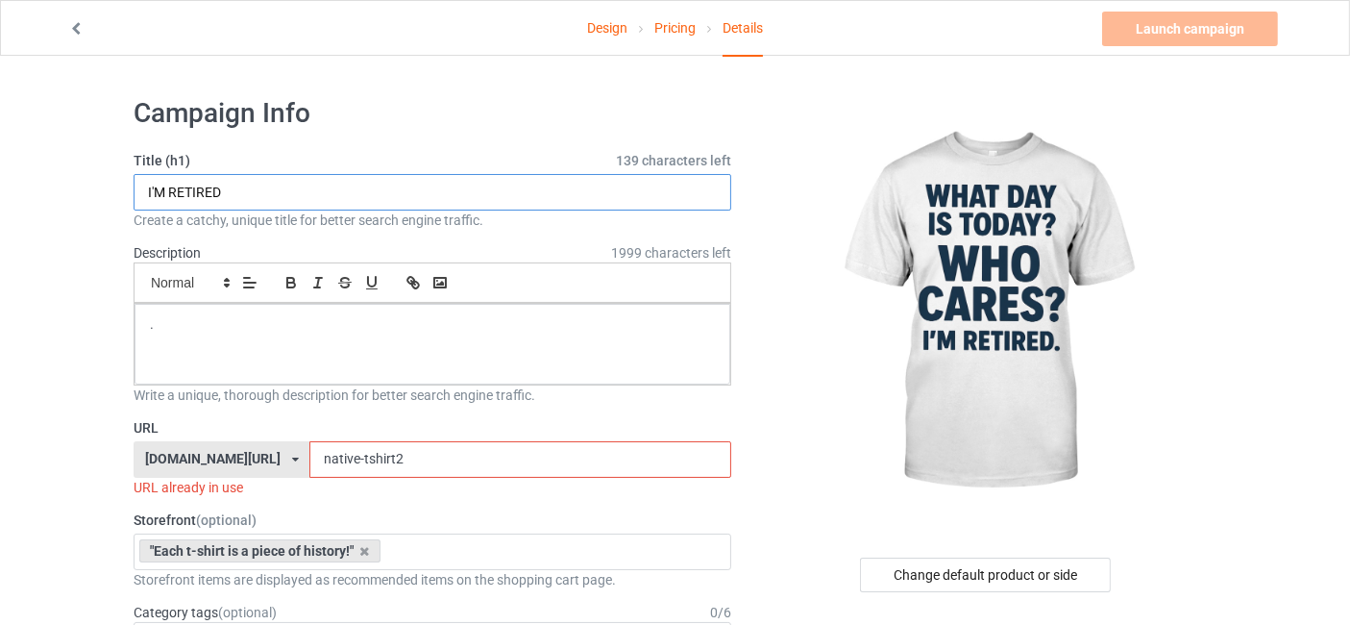
type input "I'M RETIRED"
drag, startPoint x: 421, startPoint y: 456, endPoint x: 321, endPoint y: 462, distance: 100.2
click at [321, 462] on input "native-tshirt2" at bounding box center [519, 459] width 421 height 37
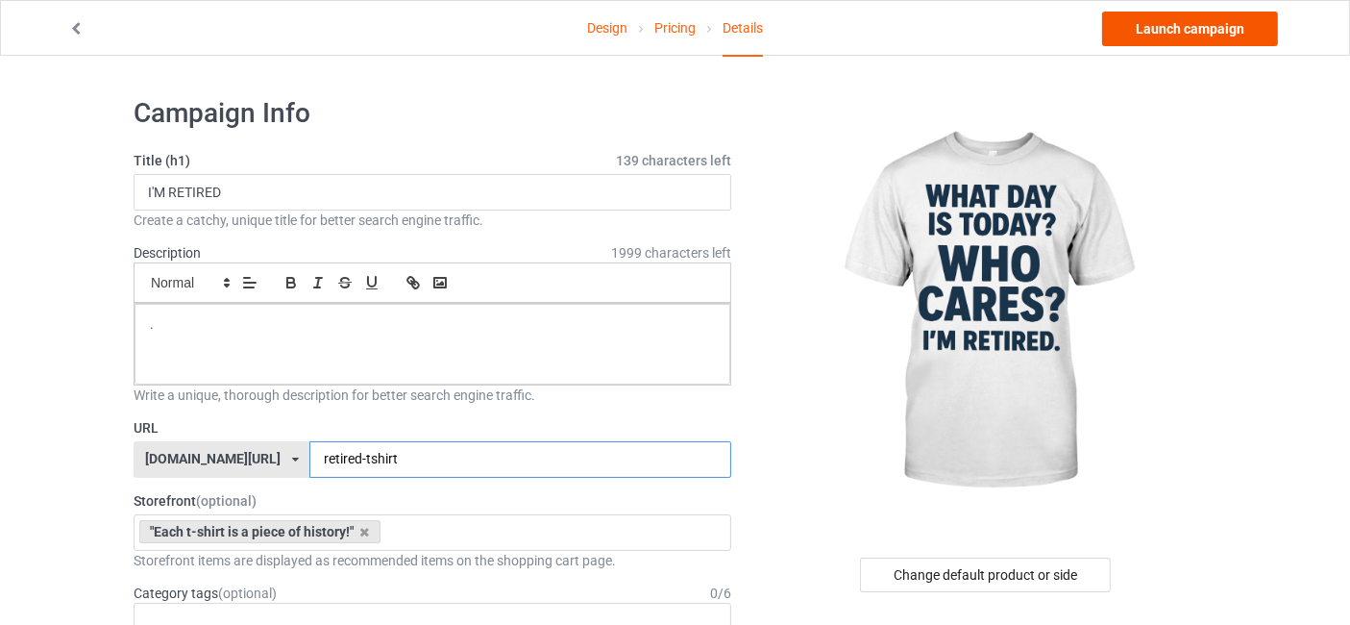
type input "retired-tshirt"
click at [1244, 35] on link "Launch campaign" at bounding box center [1190, 29] width 176 height 35
